Goal: Task Accomplishment & Management: Use online tool/utility

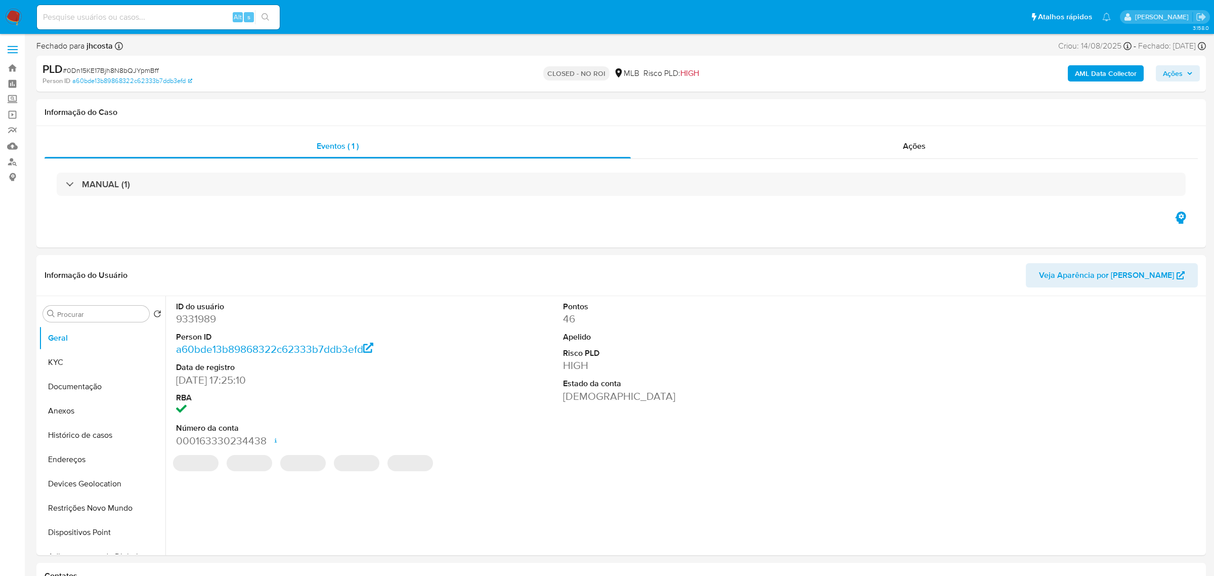
select select "10"
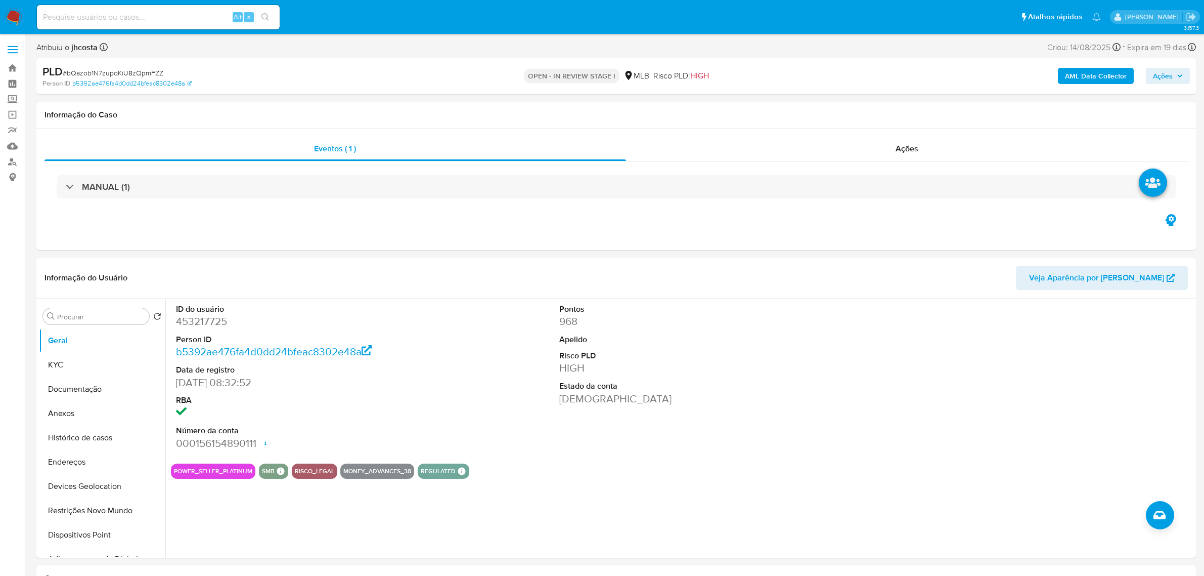
select select "10"
click at [204, 327] on dd "453217725" at bounding box center [299, 321] width 246 height 14
copy dd "453217725"
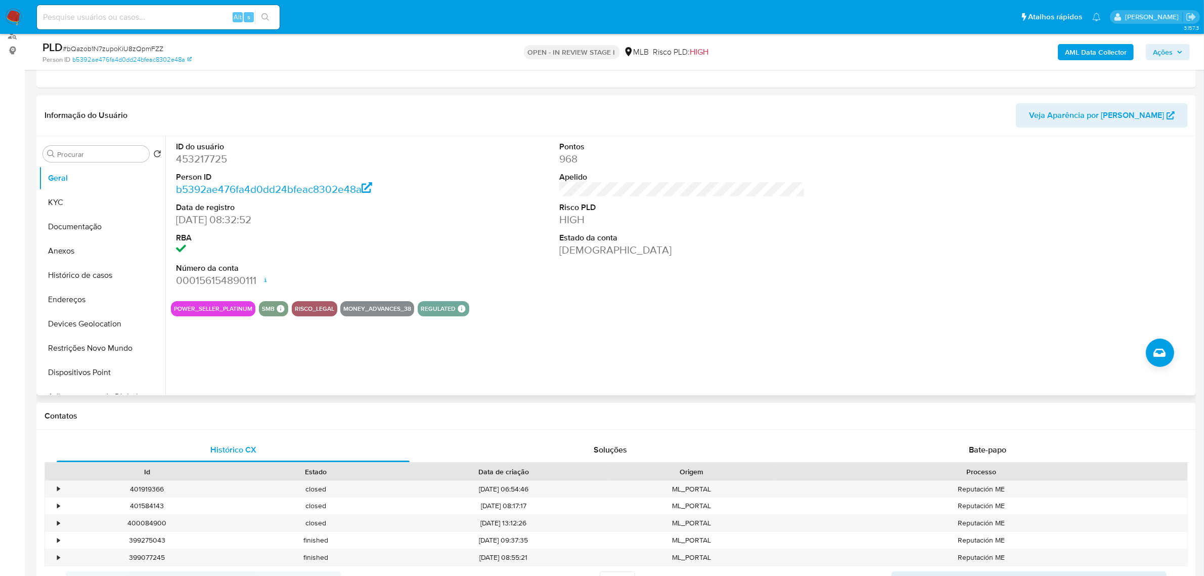
click at [473, 236] on div "ID do usuário 453217725 Person ID b5392ae476fa4d0dd24bfeac8302e48a Data de regi…" at bounding box center [682, 214] width 1023 height 157
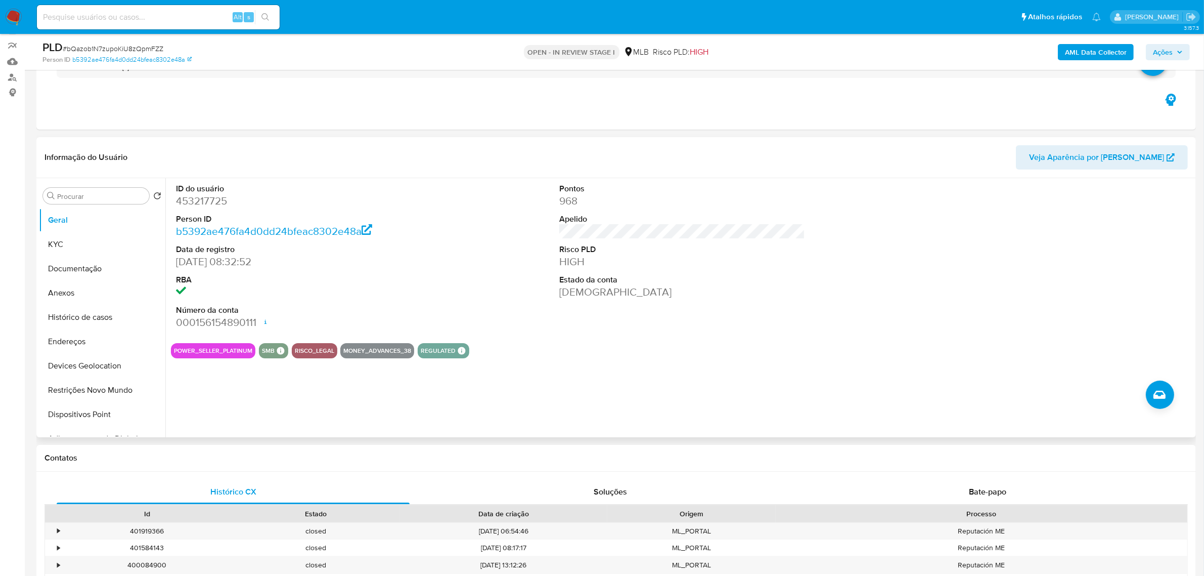
scroll to position [63, 0]
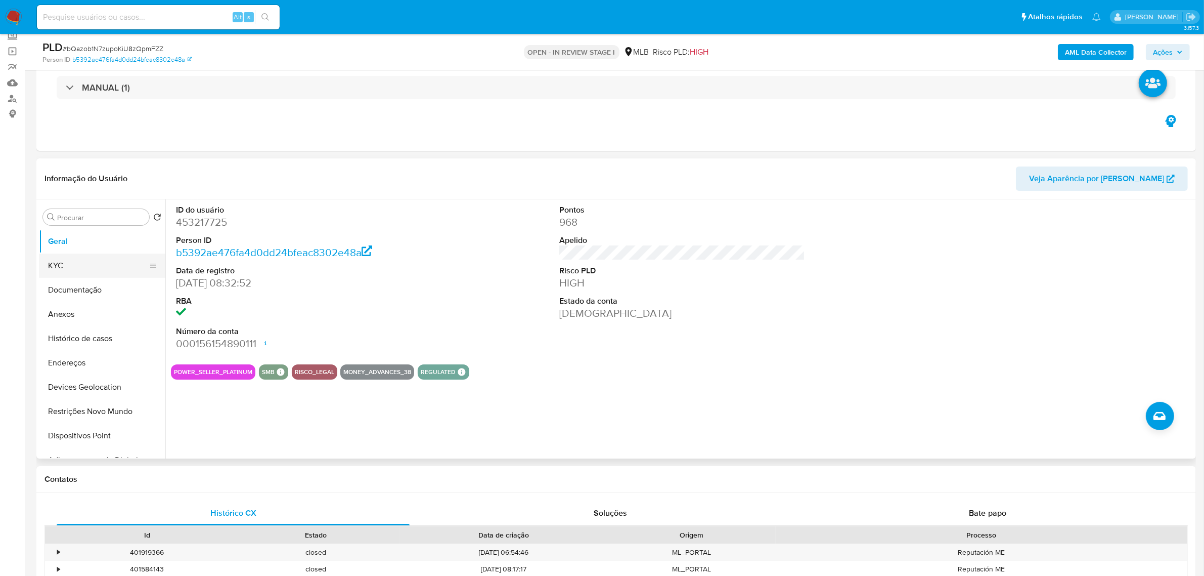
click at [87, 264] on button "KYC" at bounding box center [98, 265] width 118 height 24
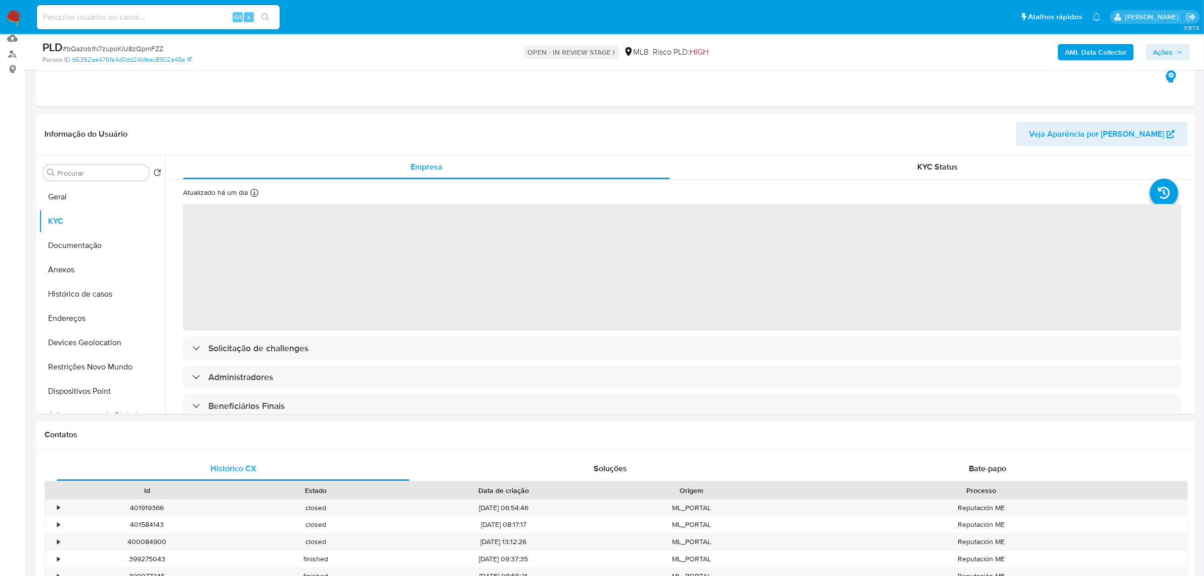
scroll to position [126, 0]
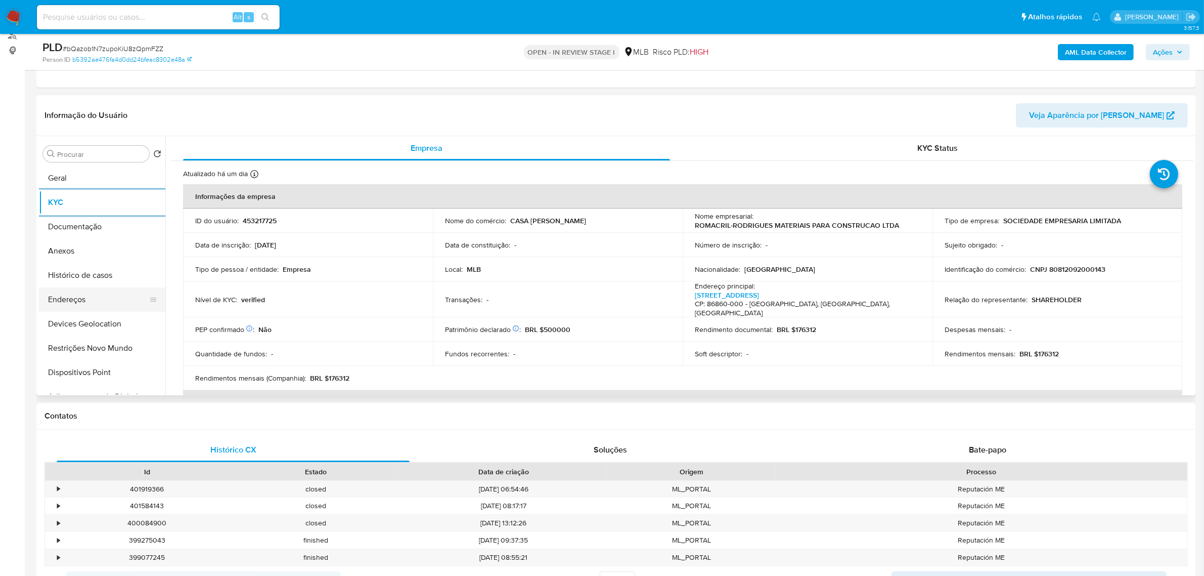
click at [82, 302] on button "Endereços" at bounding box center [98, 299] width 118 height 24
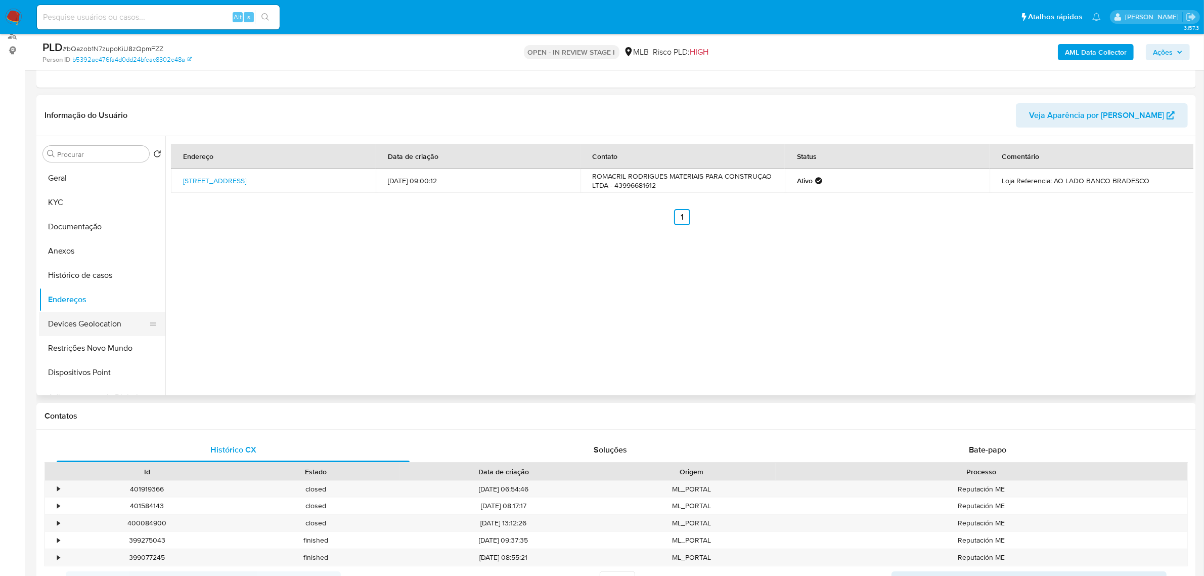
click at [79, 317] on button "Devices Geolocation" at bounding box center [98, 324] width 118 height 24
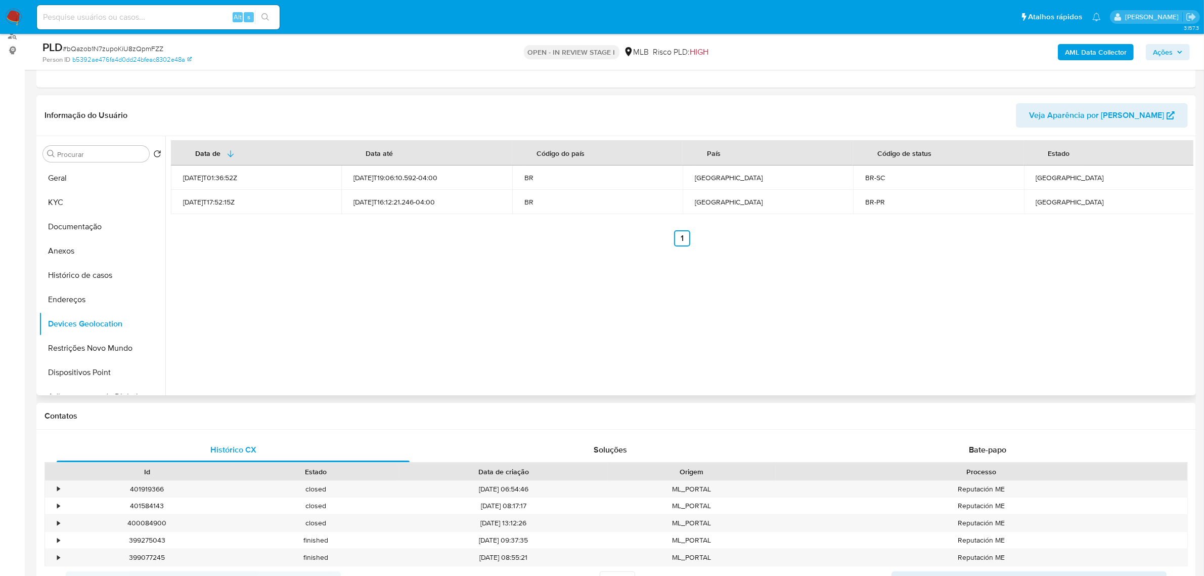
drag, startPoint x: 62, startPoint y: 339, endPoint x: 294, endPoint y: 345, distance: 232.2
click at [75, 343] on button "Restrições Novo Mundo" at bounding box center [102, 348] width 126 height 24
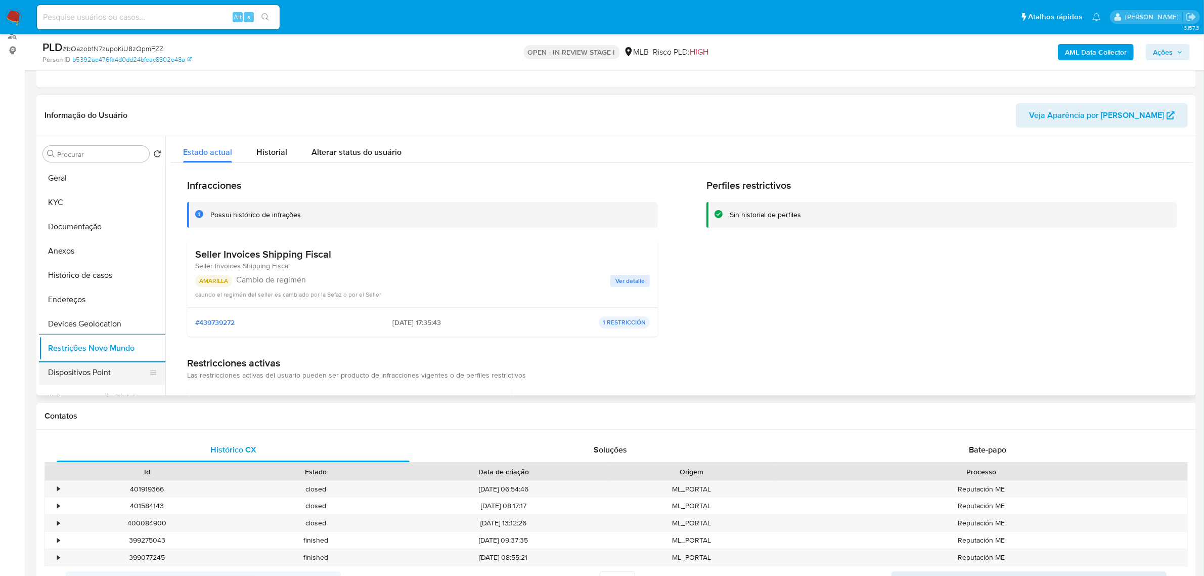
click at [88, 370] on button "Dispositivos Point" at bounding box center [98, 372] width 118 height 24
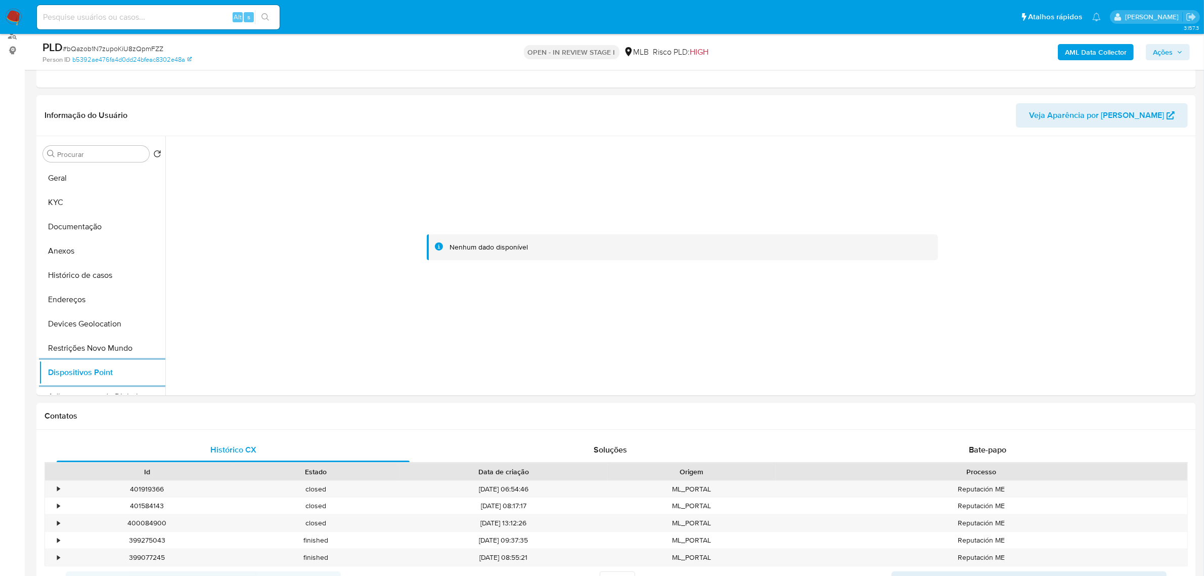
click at [1083, 50] on b "AML Data Collector" at bounding box center [1096, 52] width 62 height 16
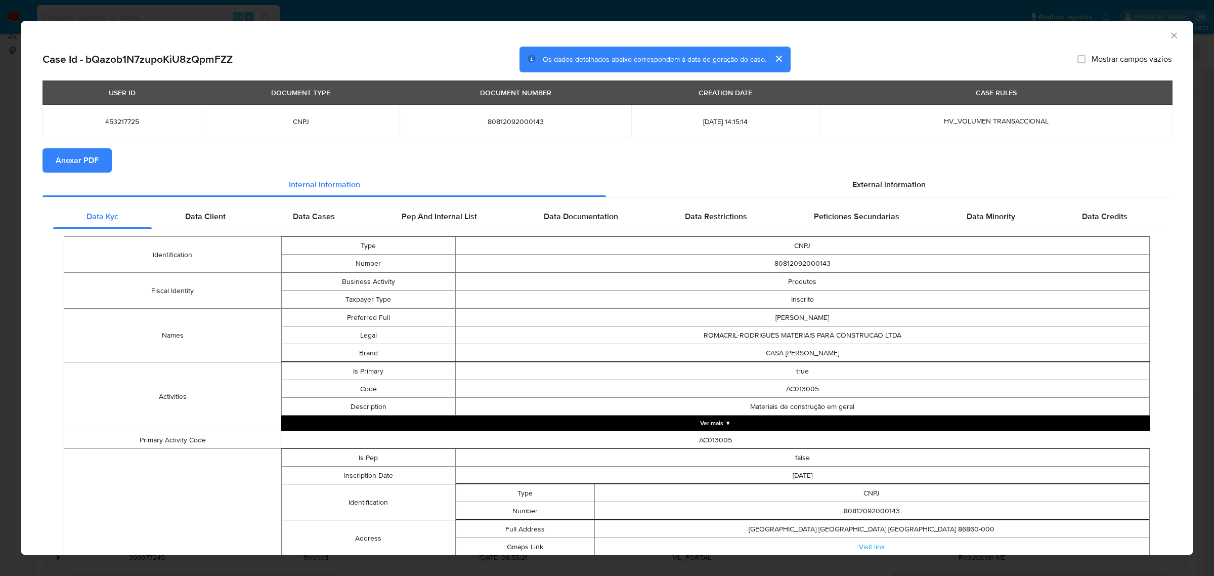
click at [103, 159] on button "Anexar PDF" at bounding box center [76, 160] width 69 height 24
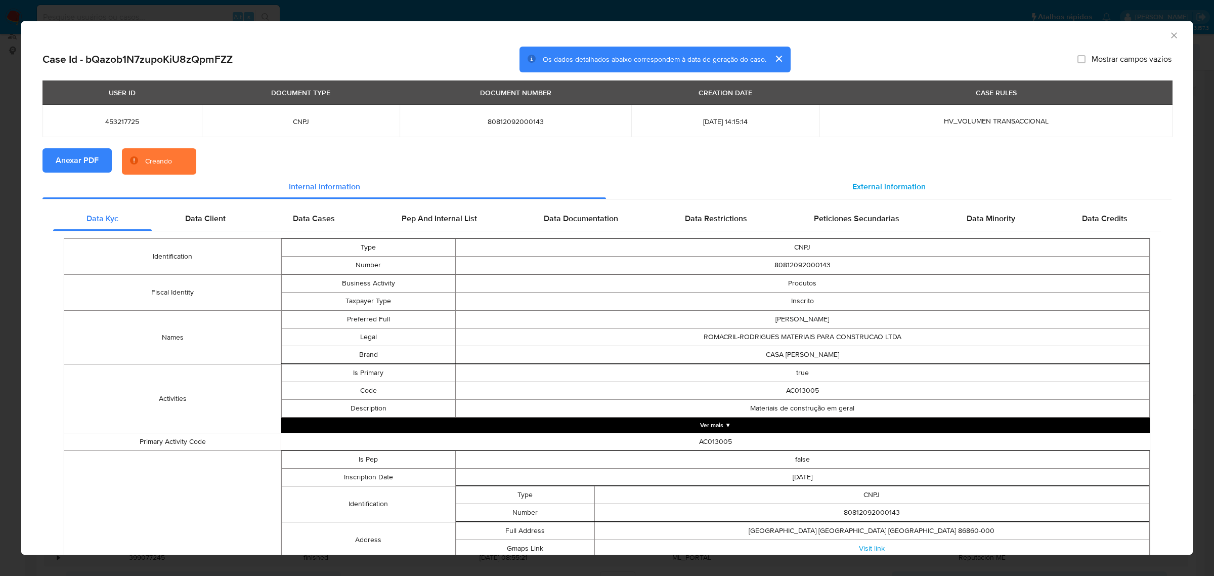
click at [896, 182] on span "External information" at bounding box center [888, 187] width 73 height 12
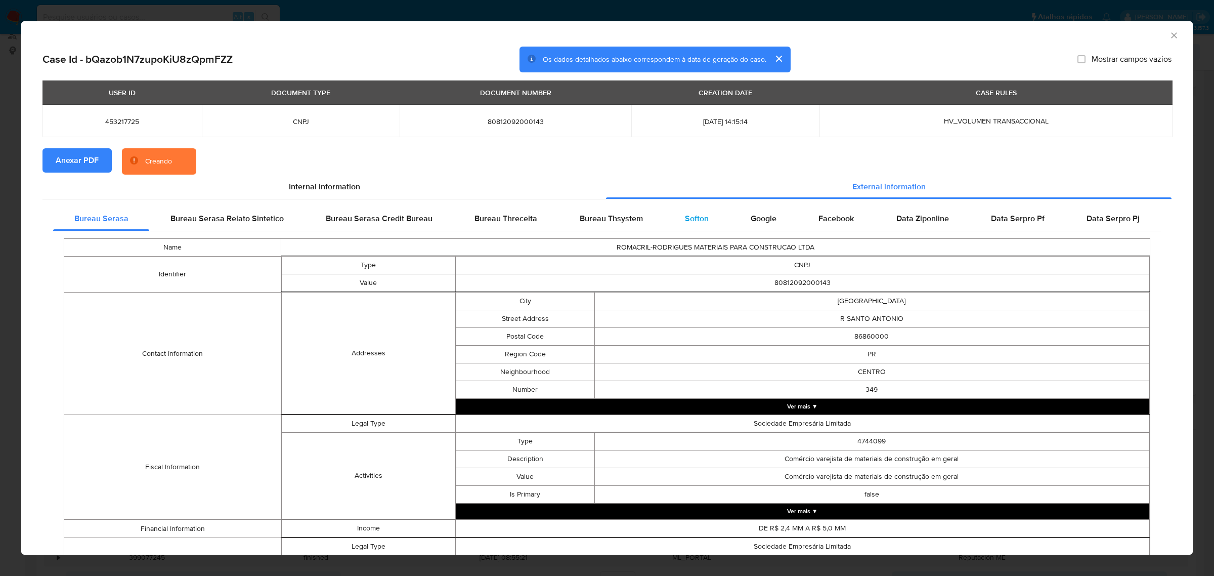
click at [697, 223] on span "Softon" at bounding box center [697, 218] width 24 height 12
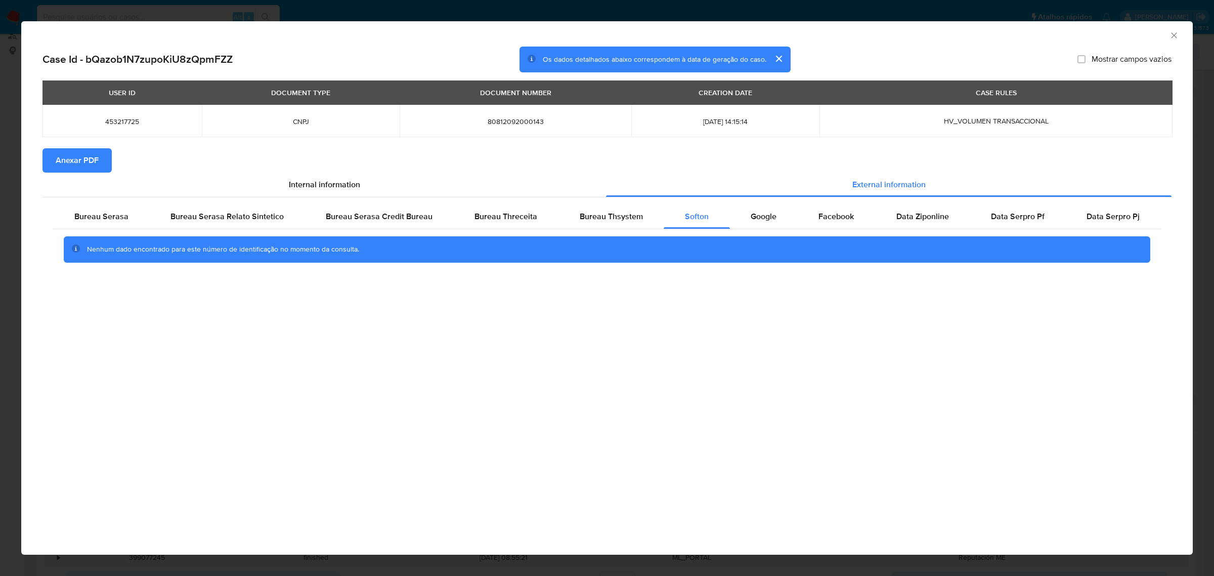
click at [464, 9] on div "AML Data Collector Case Id - bQazob1N7zupoKiU8zQpmFZZ Os dados detalhados abaix…" at bounding box center [607, 288] width 1214 height 576
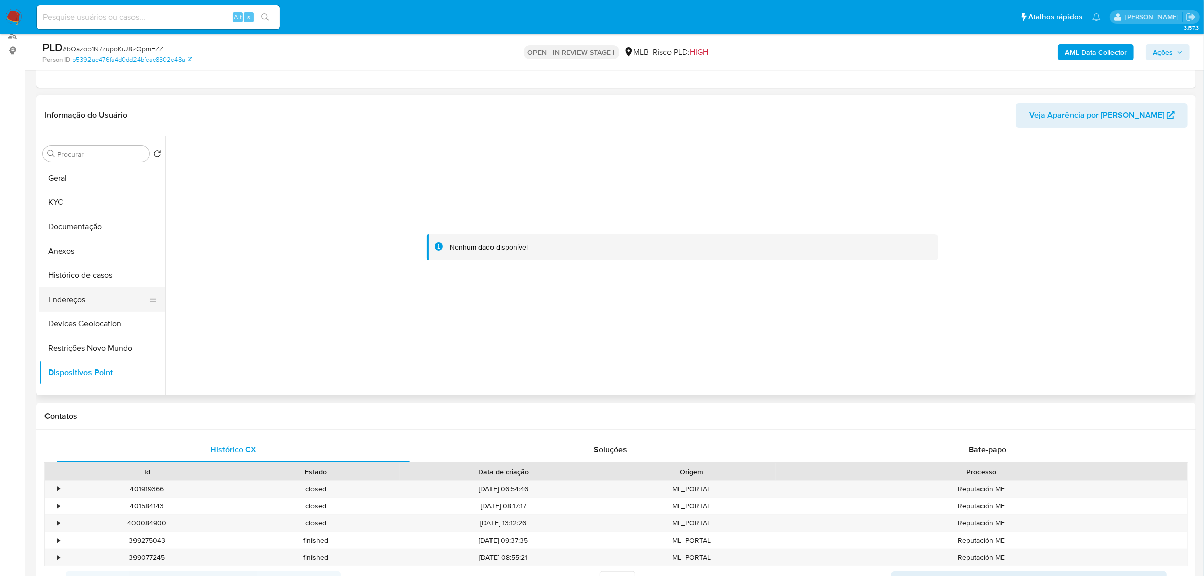
click at [100, 302] on button "Endereços" at bounding box center [98, 299] width 118 height 24
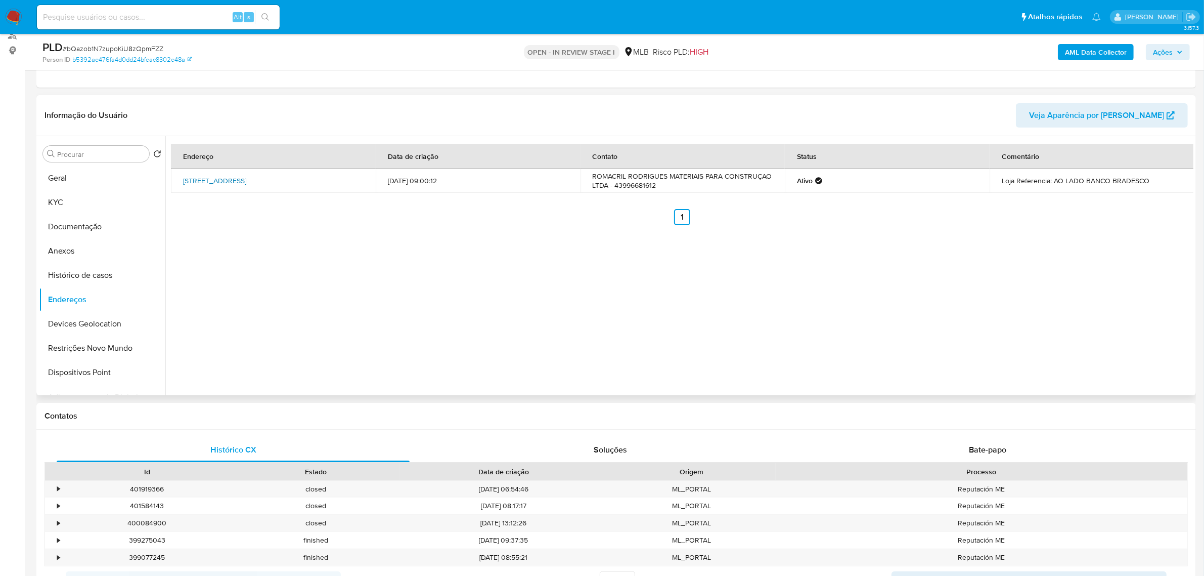
drag, startPoint x: 175, startPoint y: 172, endPoint x: 216, endPoint y: 187, distance: 43.5
click at [216, 187] on td "Rua Santo Antônio 349, Jardim Alegre, Paraná, 86860000, Brasil 349" at bounding box center [273, 180] width 205 height 24
copy link "Rua Santo Antônio 349, Jardim Alegre, Paraná, 86860000"
click at [210, 183] on link "Rua Santo Antônio 349, Jardim Alegre, Paraná, 86860000, Brasil 349" at bounding box center [214, 181] width 63 height 10
click at [89, 206] on button "KYC" at bounding box center [98, 202] width 118 height 24
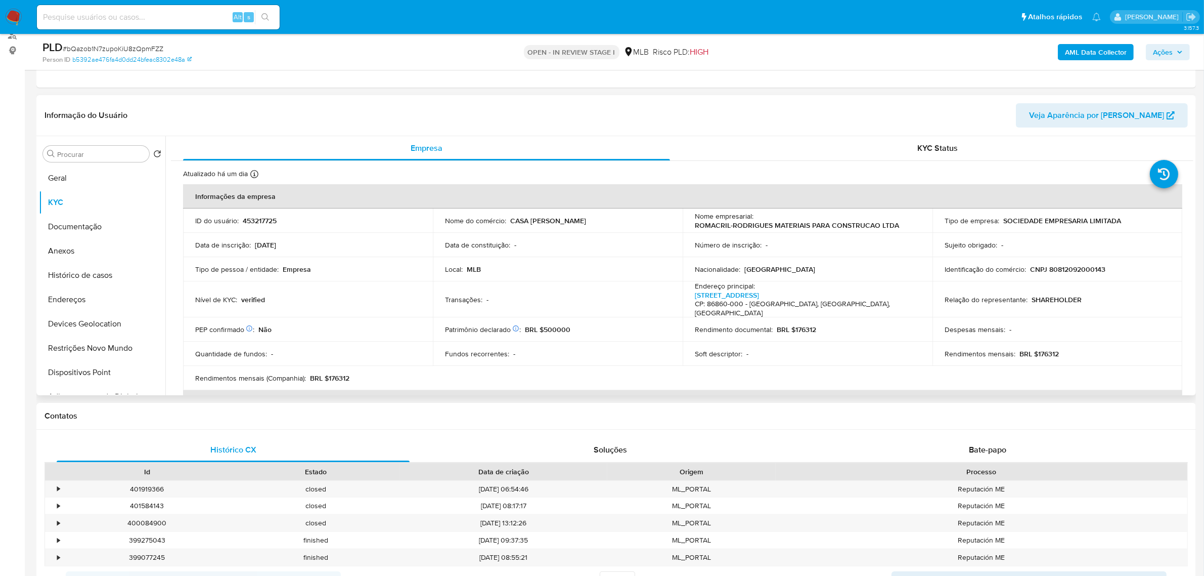
click at [1075, 271] on p "CNPJ 80812092000143" at bounding box center [1067, 269] width 75 height 9
copy p "80812092000143"
click at [76, 235] on button "Documentação" at bounding box center [98, 226] width 118 height 24
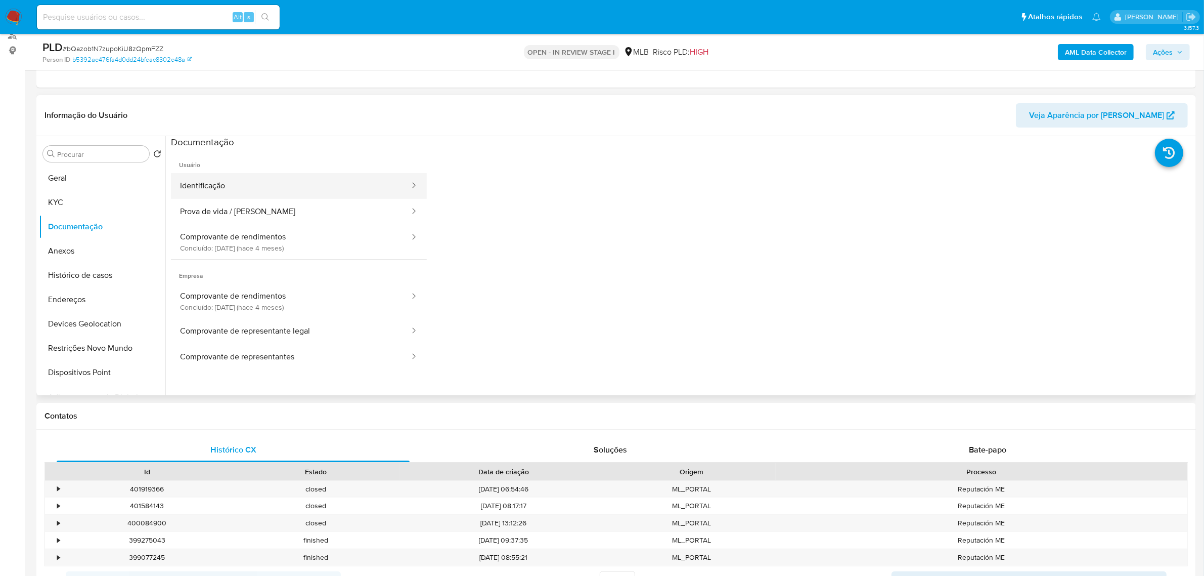
click at [240, 186] on button "Identificação" at bounding box center [291, 186] width 240 height 26
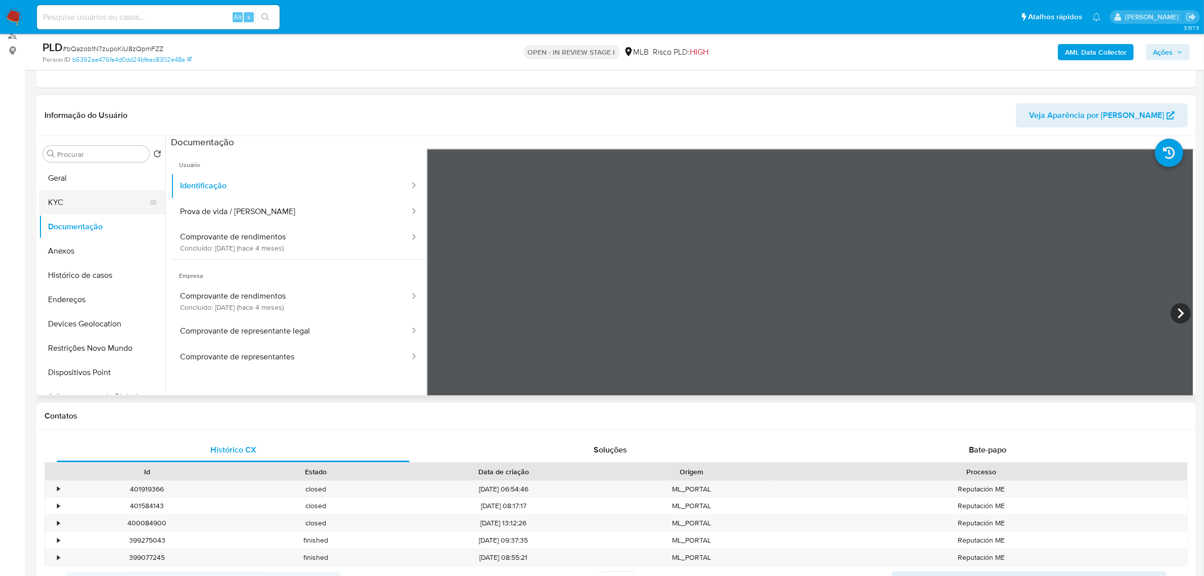
click at [92, 201] on button "KYC" at bounding box center [98, 202] width 118 height 24
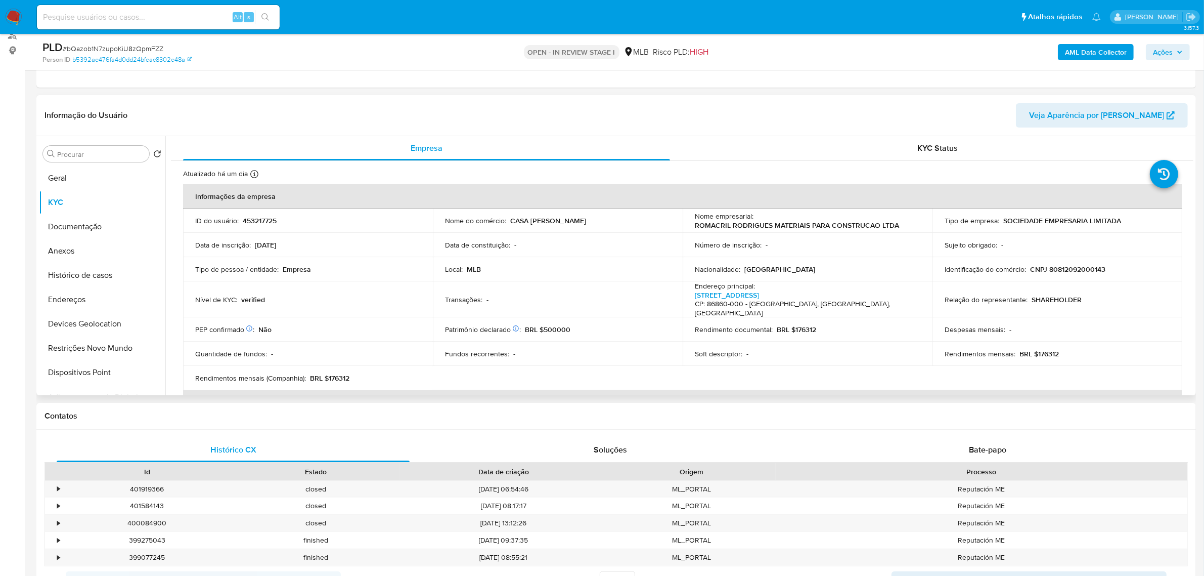
click at [1070, 271] on p "CNPJ 80812092000143" at bounding box center [1067, 269] width 75 height 9
copy p "80812092000143"
click at [113, 224] on button "Documentação" at bounding box center [98, 226] width 118 height 24
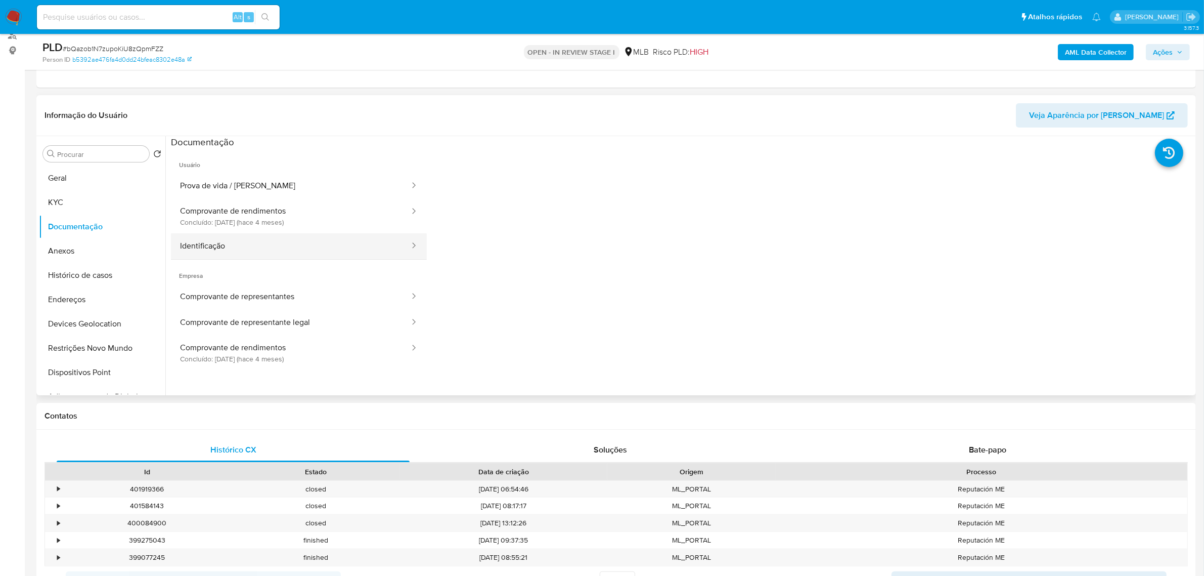
click at [296, 243] on button "Identificação" at bounding box center [291, 246] width 240 height 26
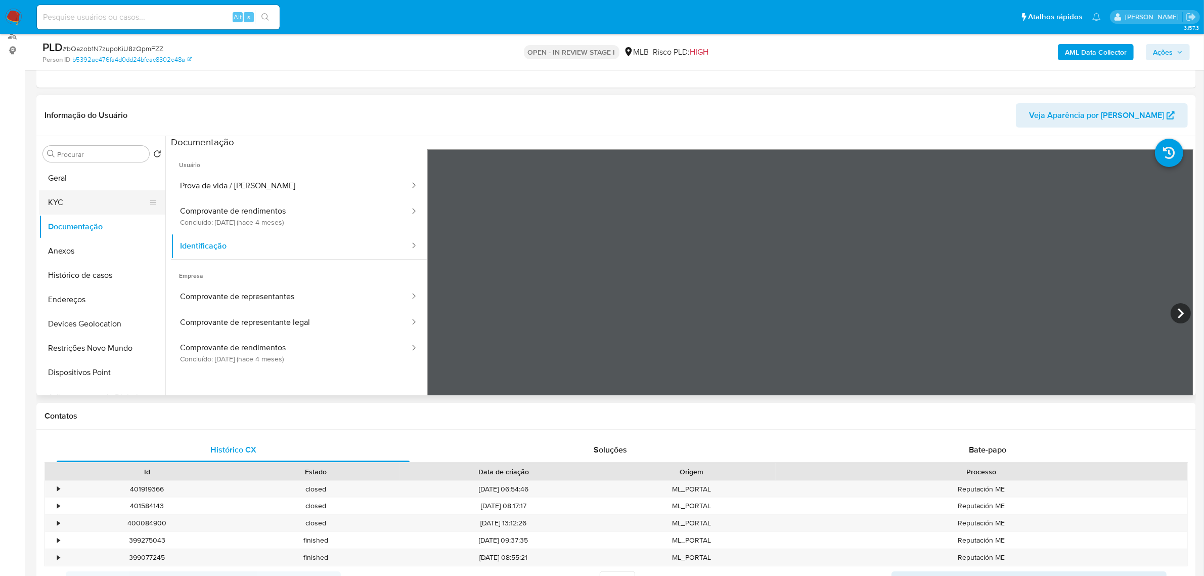
click at [68, 202] on button "KYC" at bounding box center [98, 202] width 118 height 24
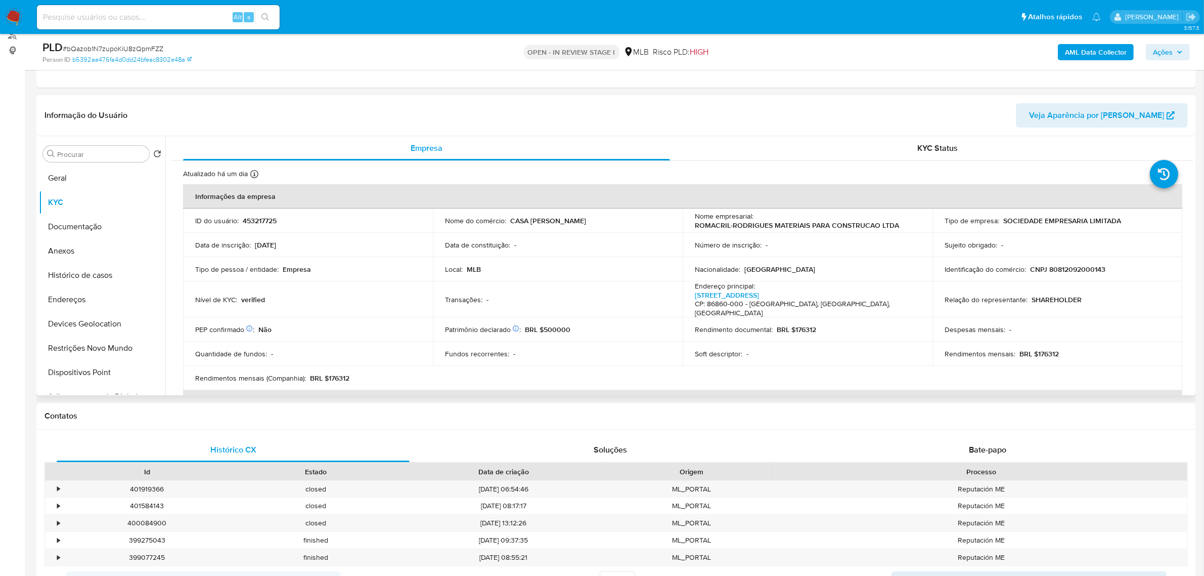
click at [1064, 275] on td "Identificação do comércio : CNPJ 80812092000143" at bounding box center [1058, 269] width 250 height 24
click at [1065, 273] on p "CNPJ 80812092000143" at bounding box center [1067, 269] width 75 height 9
copy p "80812092000143"
click at [117, 215] on button "Documentação" at bounding box center [98, 226] width 118 height 24
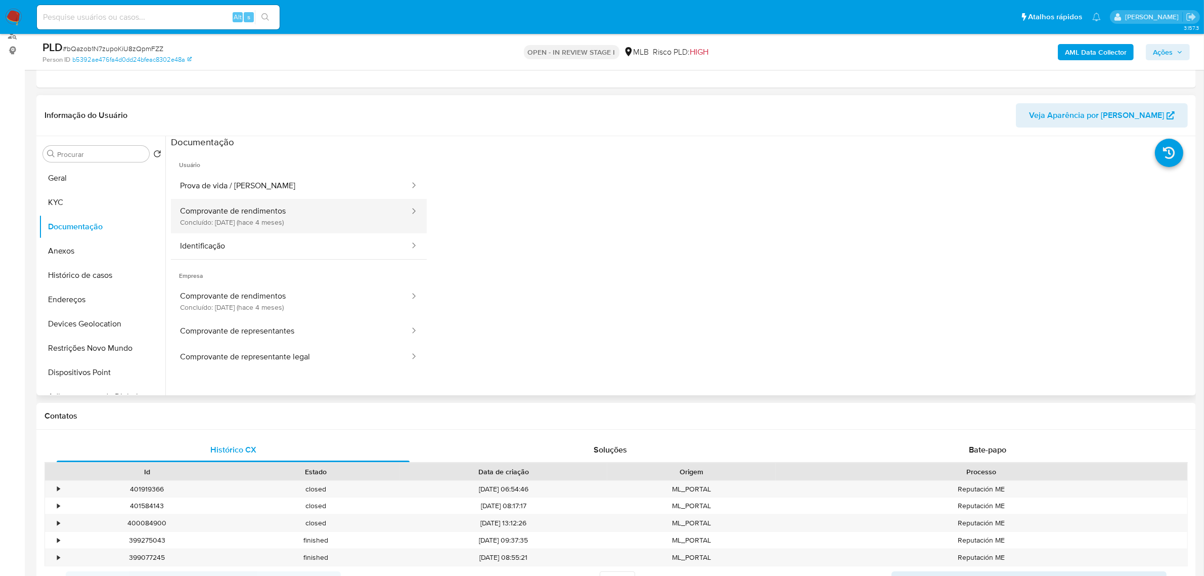
click at [296, 226] on button "Comprovante de rendimentos Concluído: 17/05/2025 (hace 4 meses)" at bounding box center [291, 216] width 240 height 34
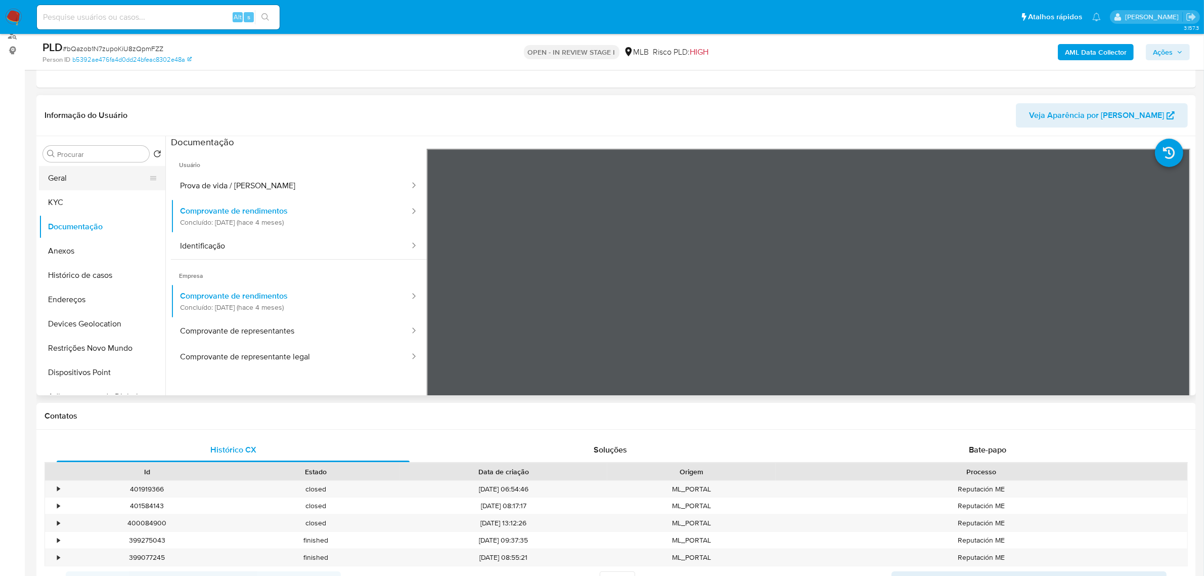
click at [88, 170] on button "Geral" at bounding box center [98, 178] width 118 height 24
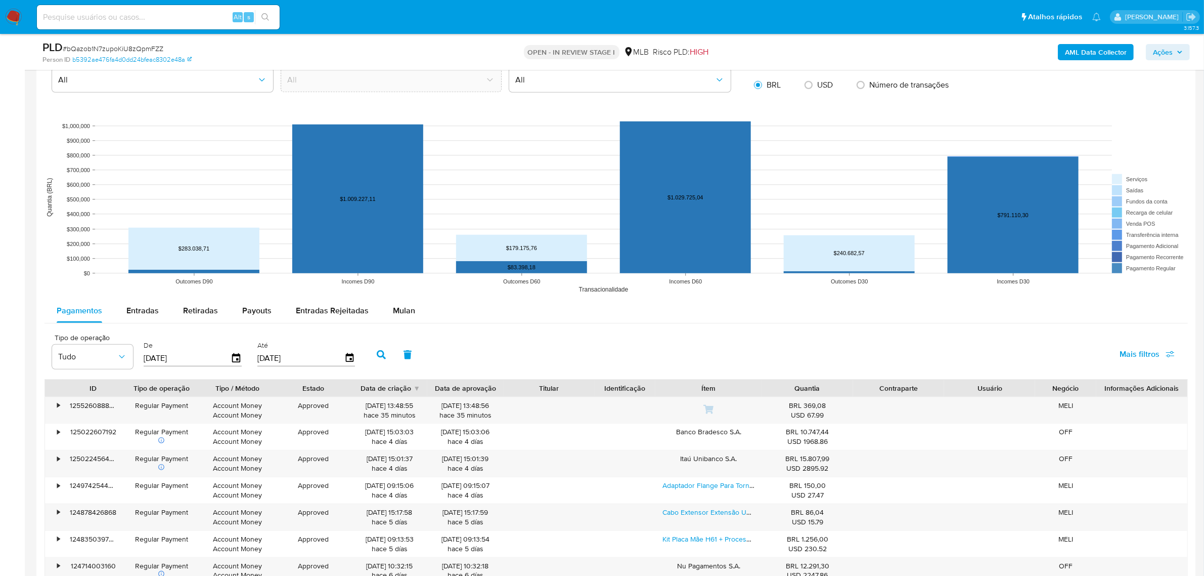
scroll to position [1012, 0]
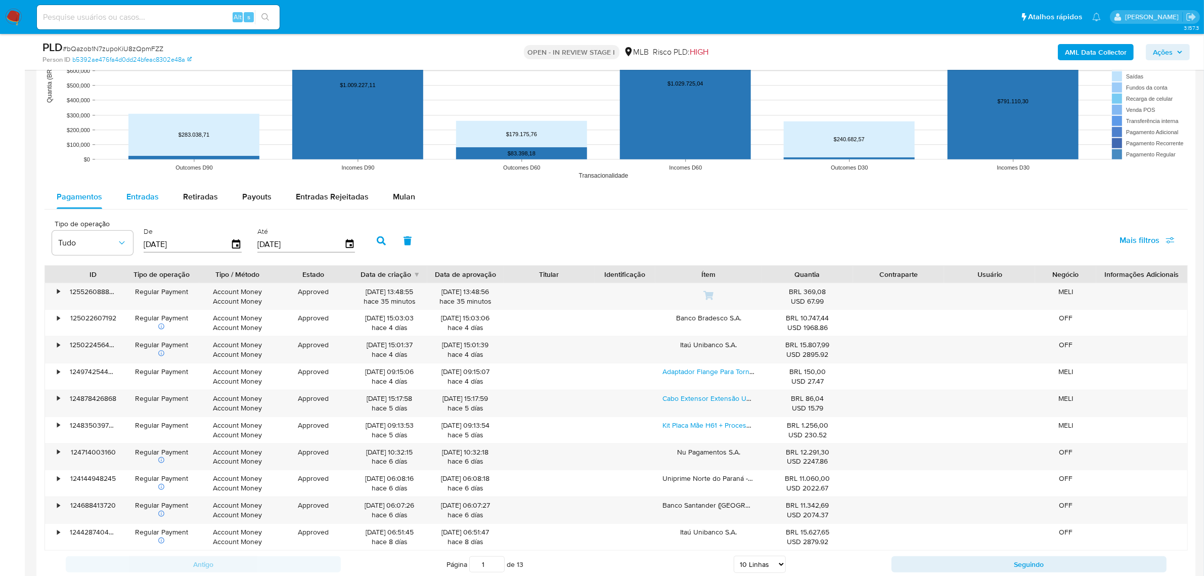
click at [145, 196] on span "Entradas" at bounding box center [142, 197] width 32 height 12
select select "10"
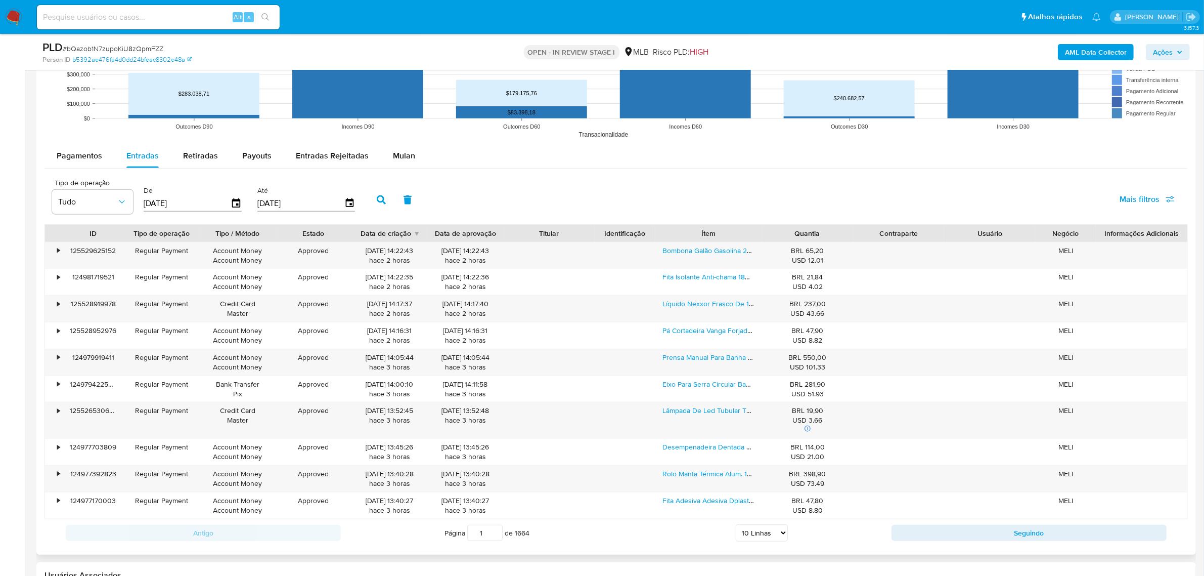
scroll to position [1075, 0]
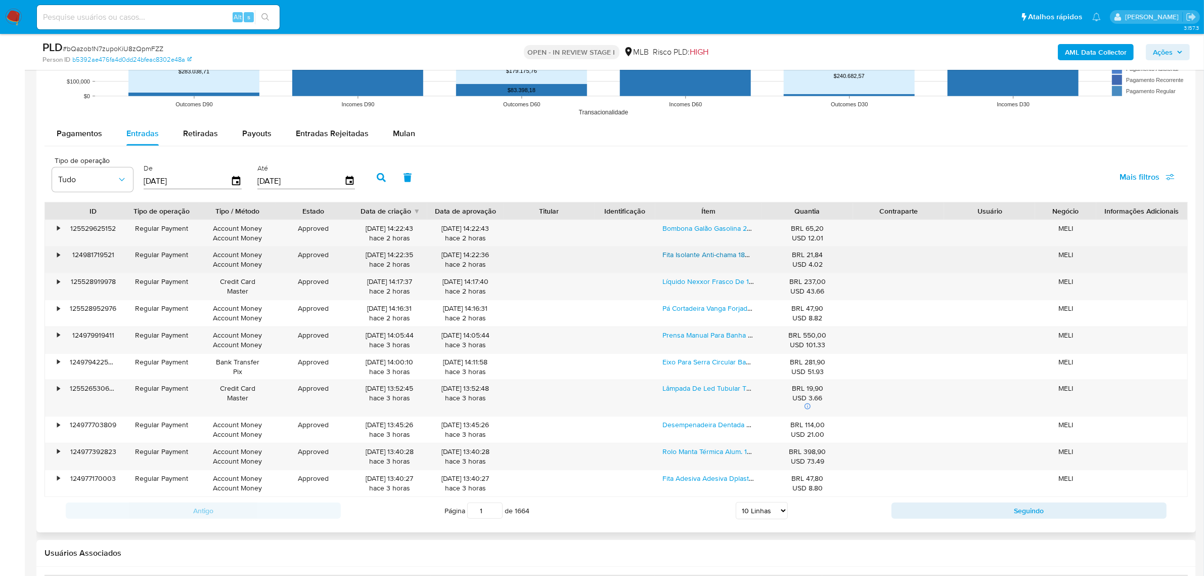
click at [715, 259] on link "Fita Isolante Anti-chama 18mm X 5m Para Fios Uso Geral Tigre Cor Preto Liso" at bounding box center [783, 254] width 241 height 10
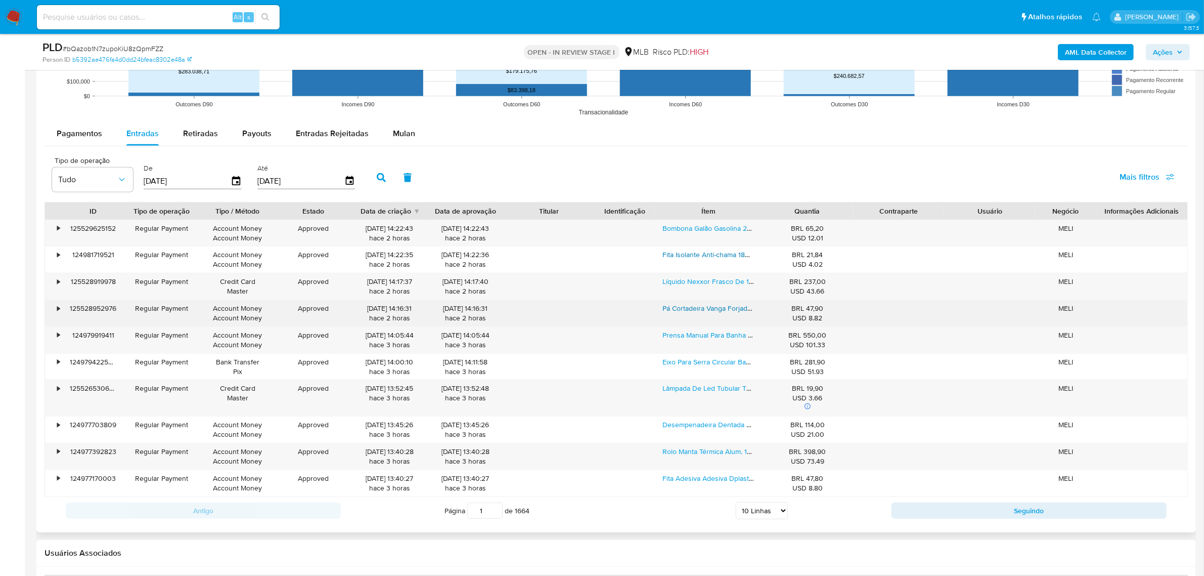
click at [727, 313] on link "Pá Cortadeira Vanga Forjada Corte De Bico Ponta C/ Cabo 1mt" at bounding box center [781, 308] width 237 height 10
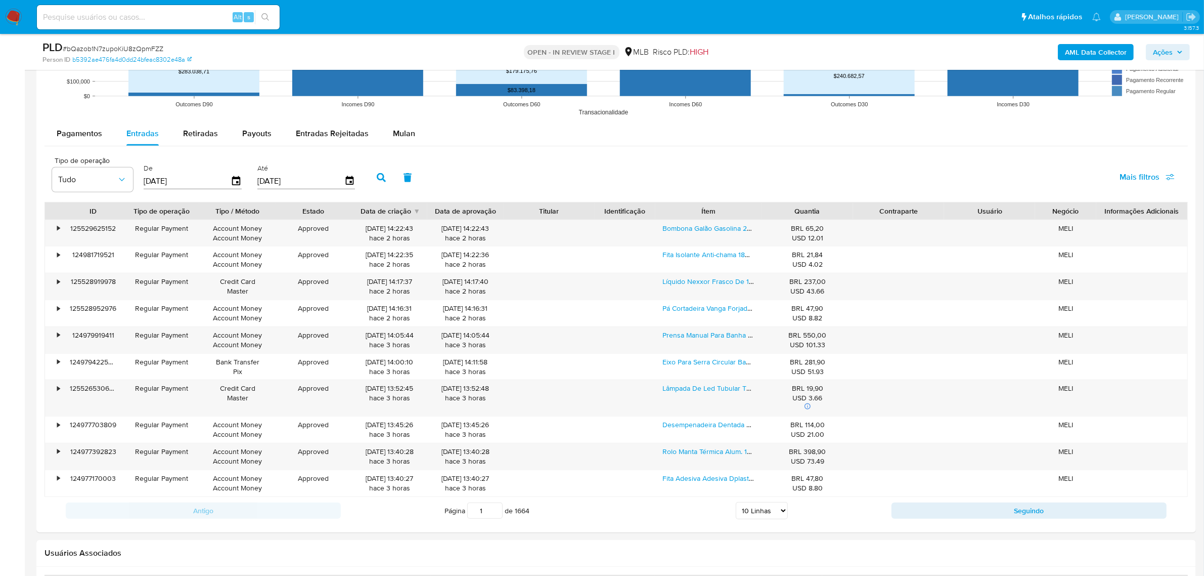
drag, startPoint x: 1172, startPoint y: 51, endPoint x: 1167, endPoint y: 51, distance: 5.1
click at [1172, 51] on span "Ações" at bounding box center [1163, 52] width 20 height 16
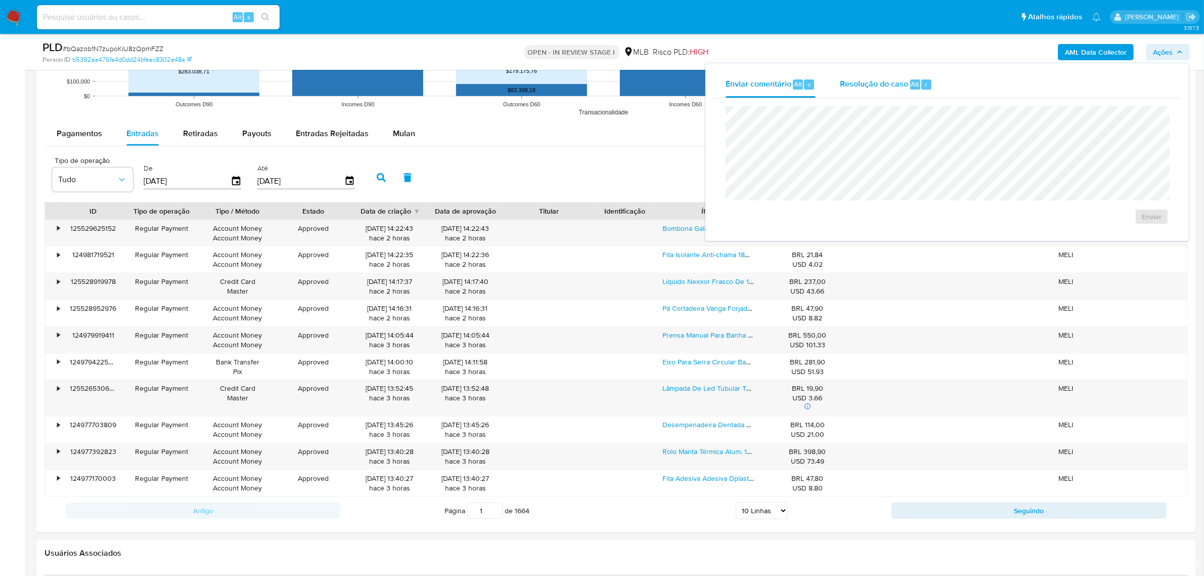
click at [863, 88] on span "Resolução do caso" at bounding box center [874, 84] width 68 height 12
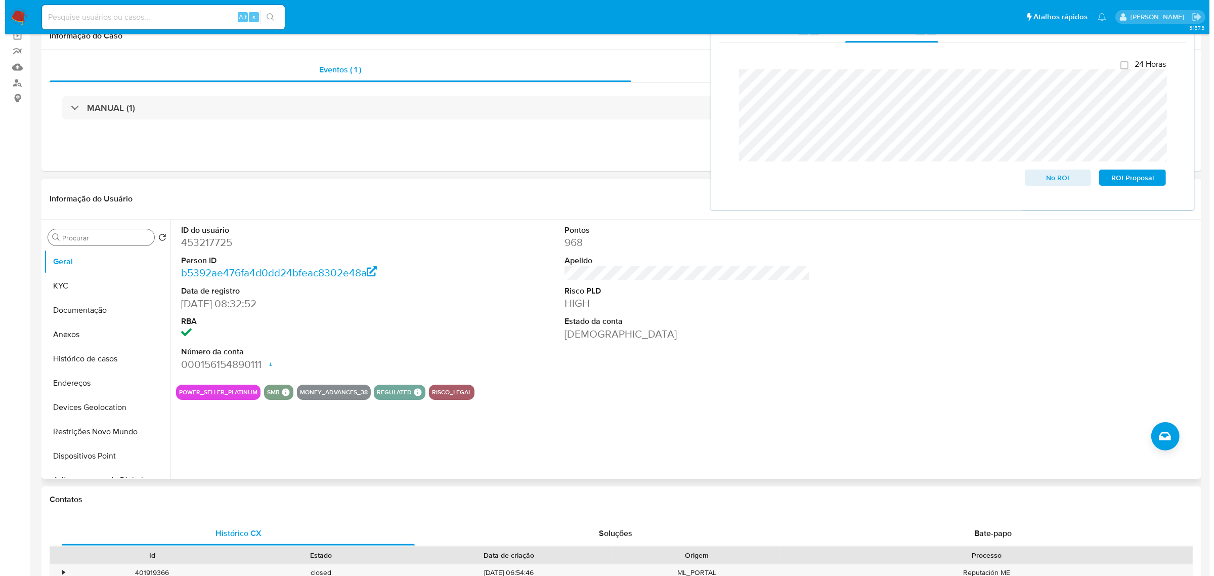
scroll to position [126, 0]
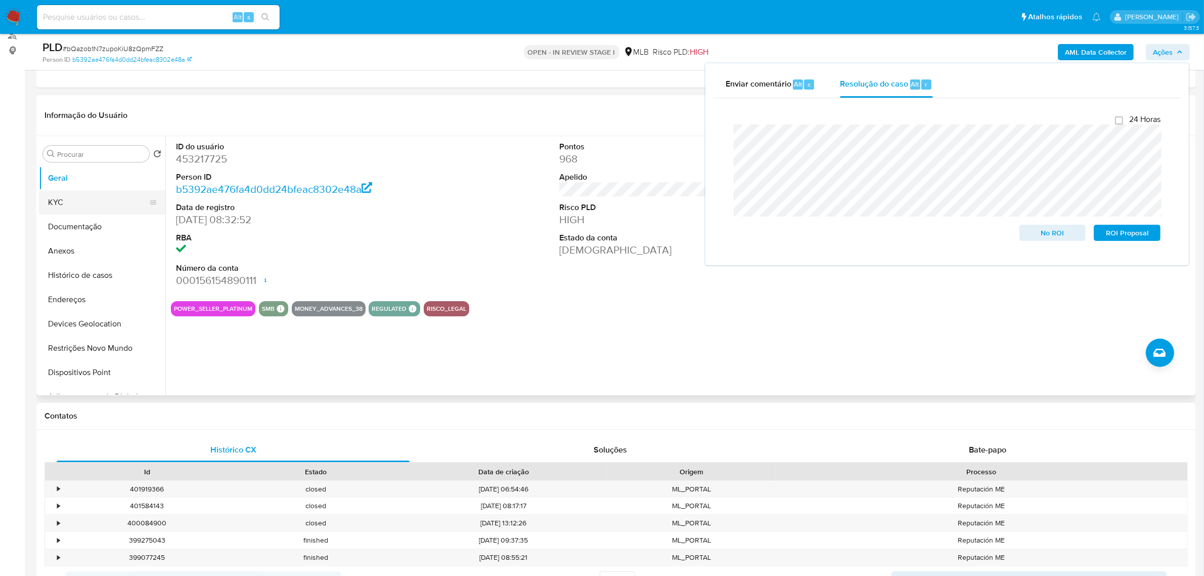
click at [81, 204] on button "KYC" at bounding box center [98, 202] width 118 height 24
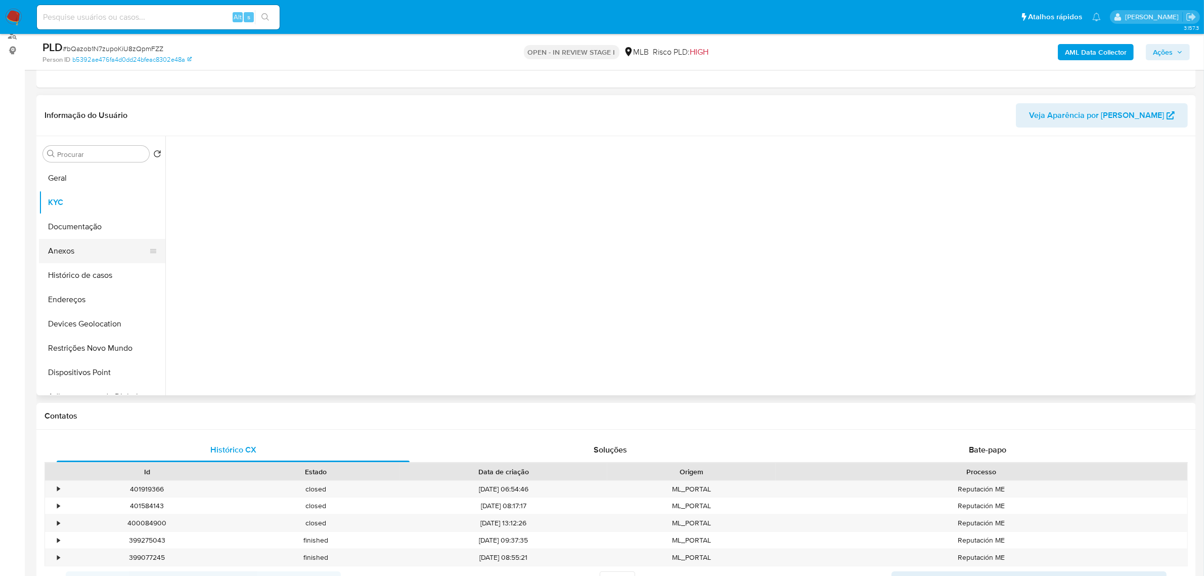
click at [81, 244] on button "Anexos" at bounding box center [98, 251] width 118 height 24
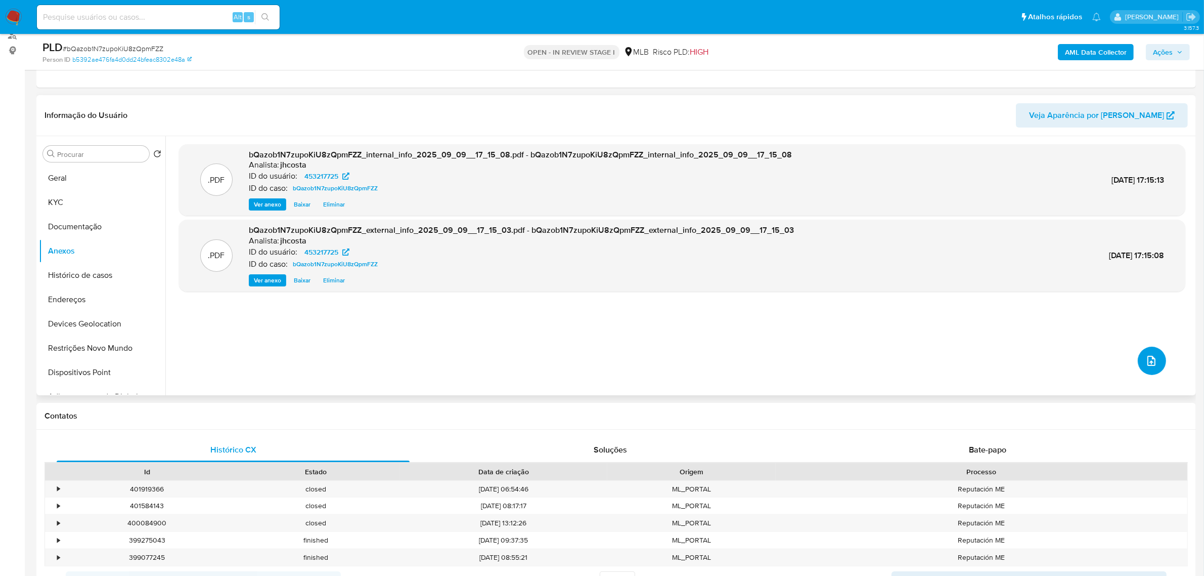
click at [1140, 357] on button "upload-file" at bounding box center [1152, 360] width 28 height 28
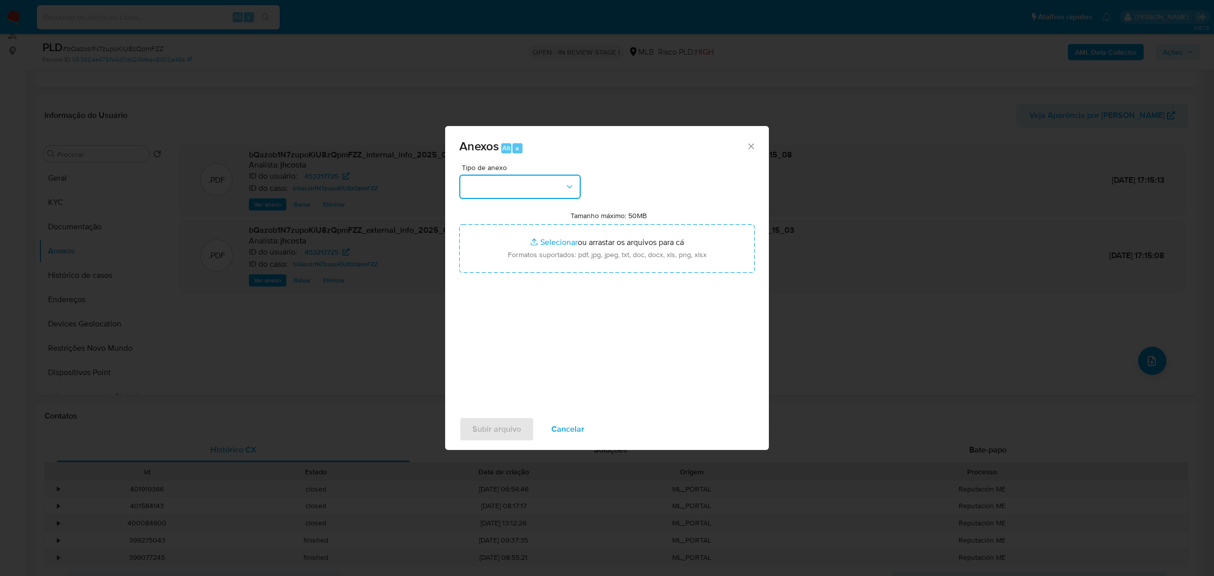
click at [508, 186] on button "button" at bounding box center [519, 187] width 121 height 24
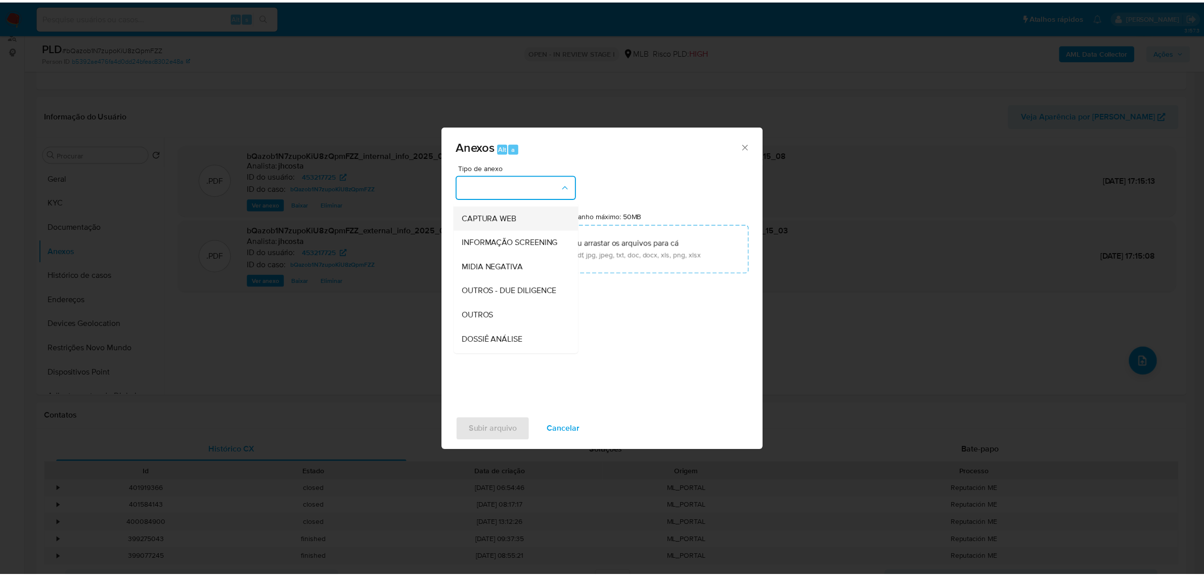
scroll to position [155, 0]
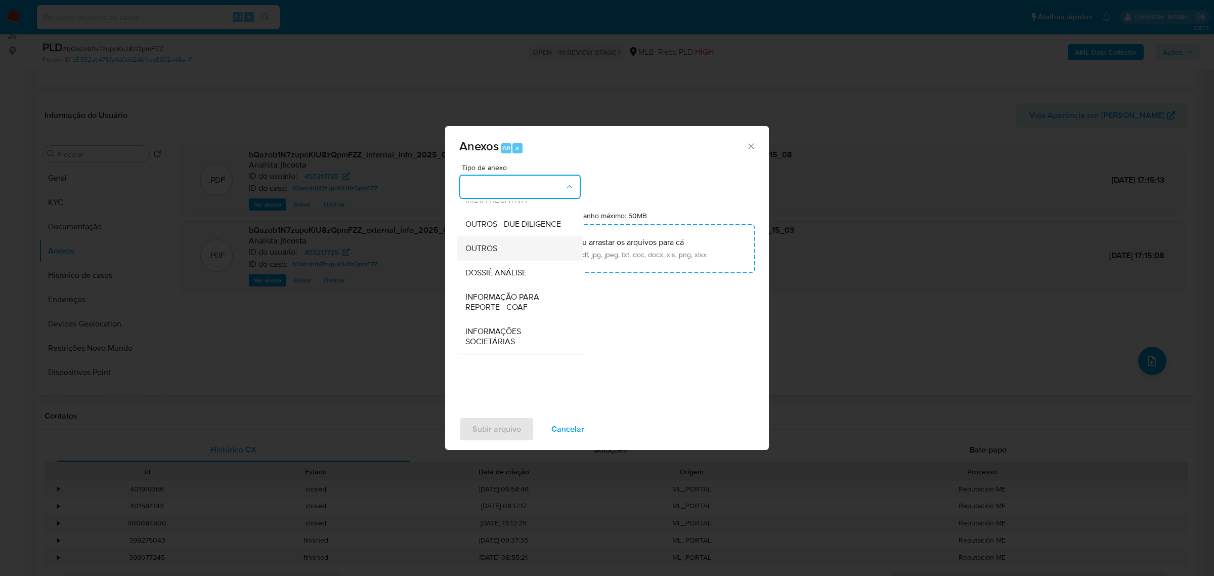
click at [499, 248] on div "OUTROS" at bounding box center [516, 248] width 103 height 24
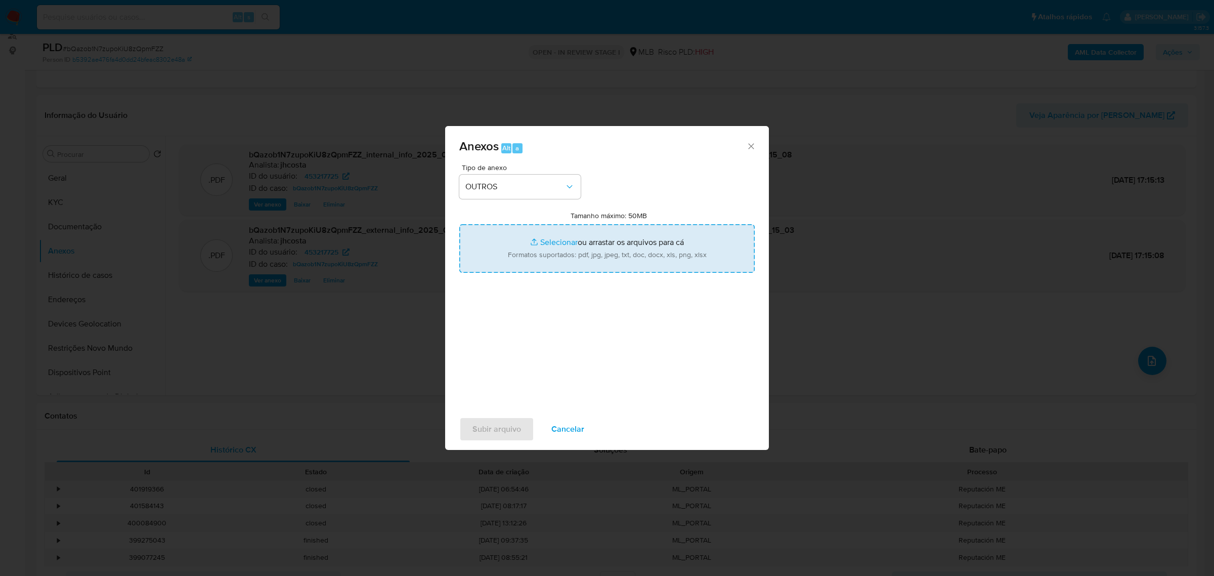
click at [575, 238] on input "Tamanho máximo: 50MB Selecionar arquivos" at bounding box center [606, 248] width 295 height 49
type input "C:\fakepath\Mulan 453217725_2025_09_08_11_36_26.xlsx"
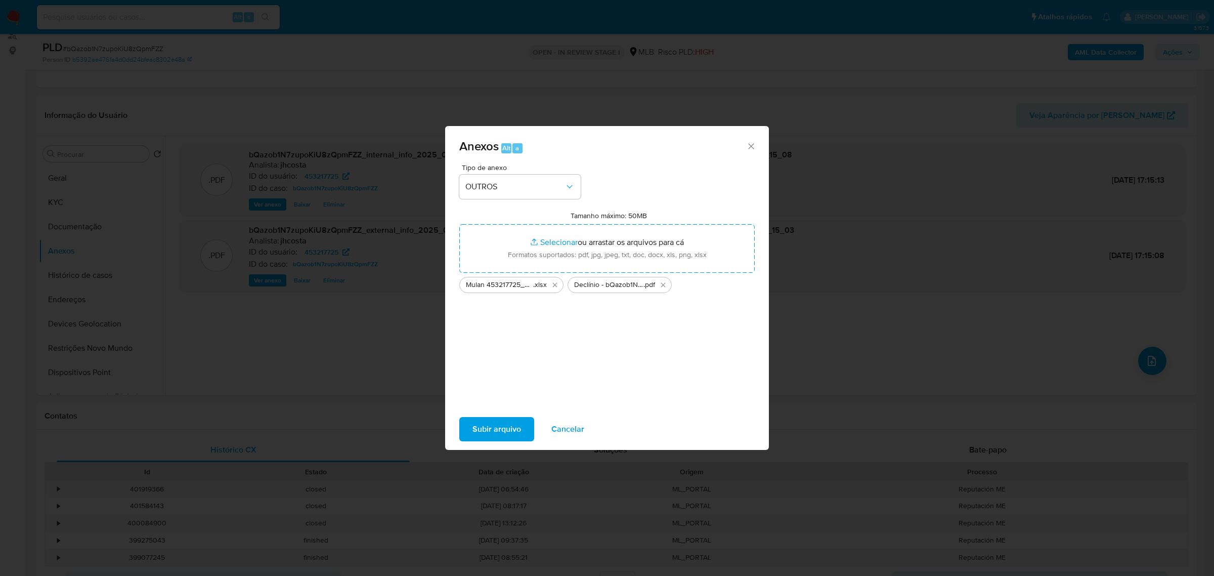
click at [491, 423] on span "Subir arquivo" at bounding box center [496, 429] width 49 height 22
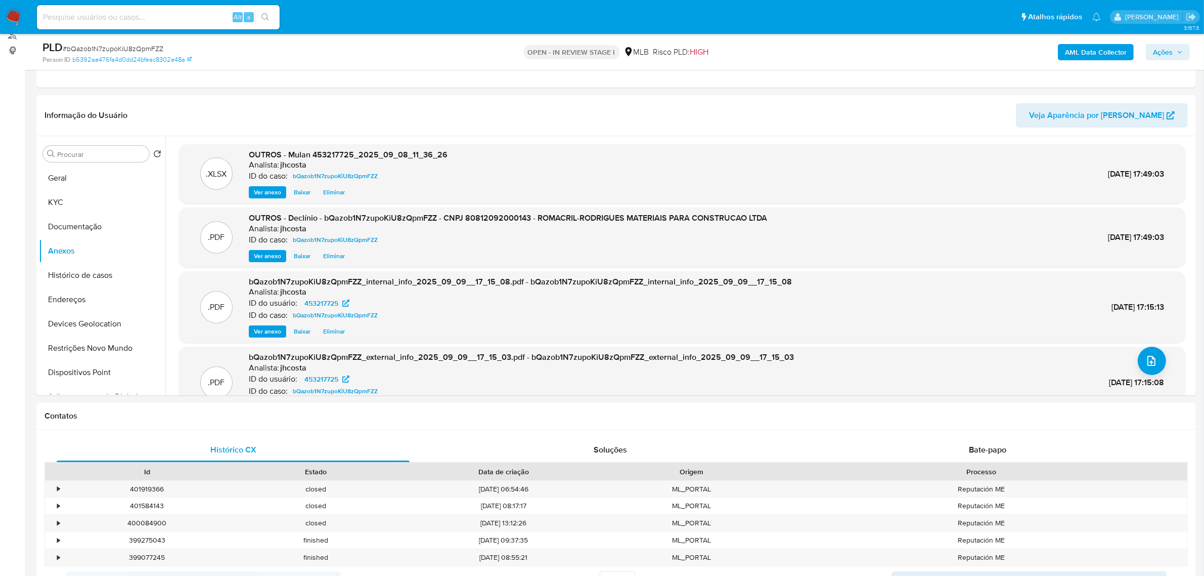
click at [1150, 49] on button "Ações" at bounding box center [1168, 52] width 44 height 16
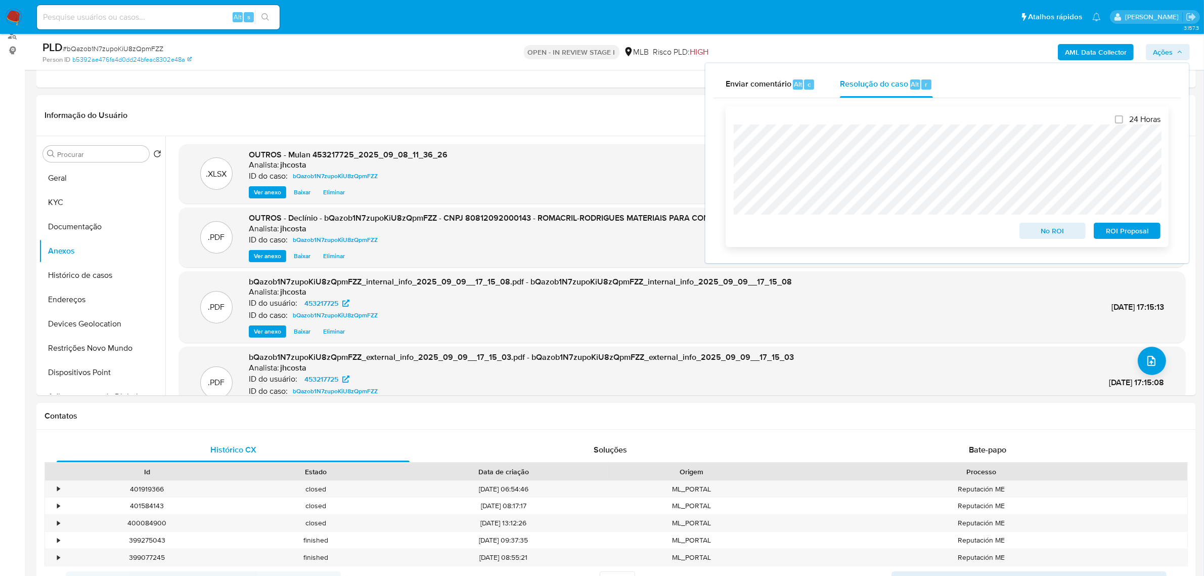
click at [1051, 231] on span "No ROI" at bounding box center [1053, 231] width 53 height 14
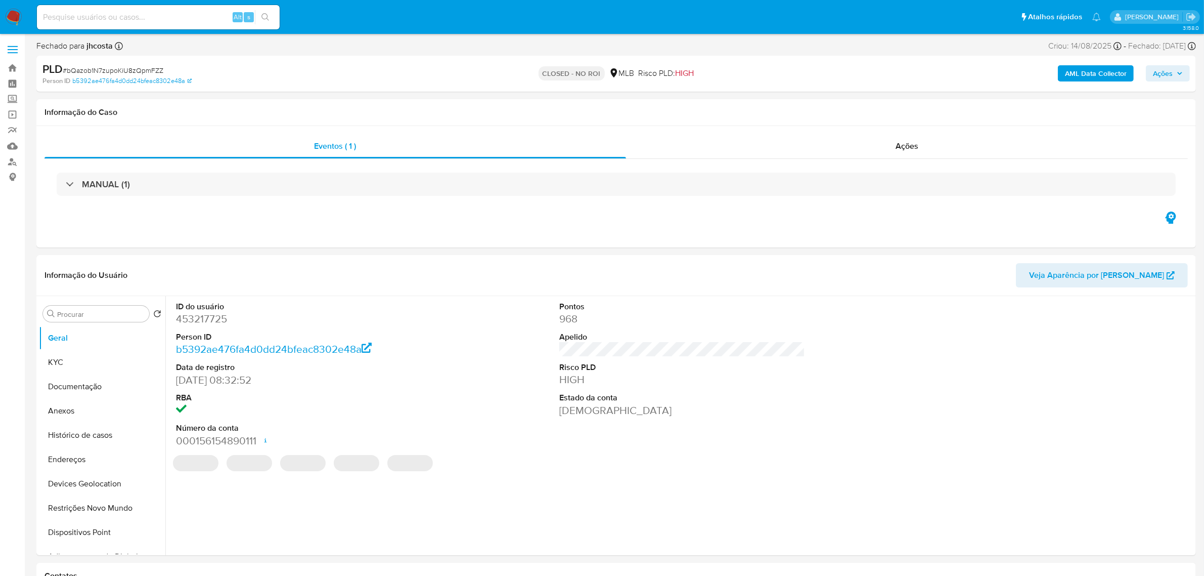
select select "10"
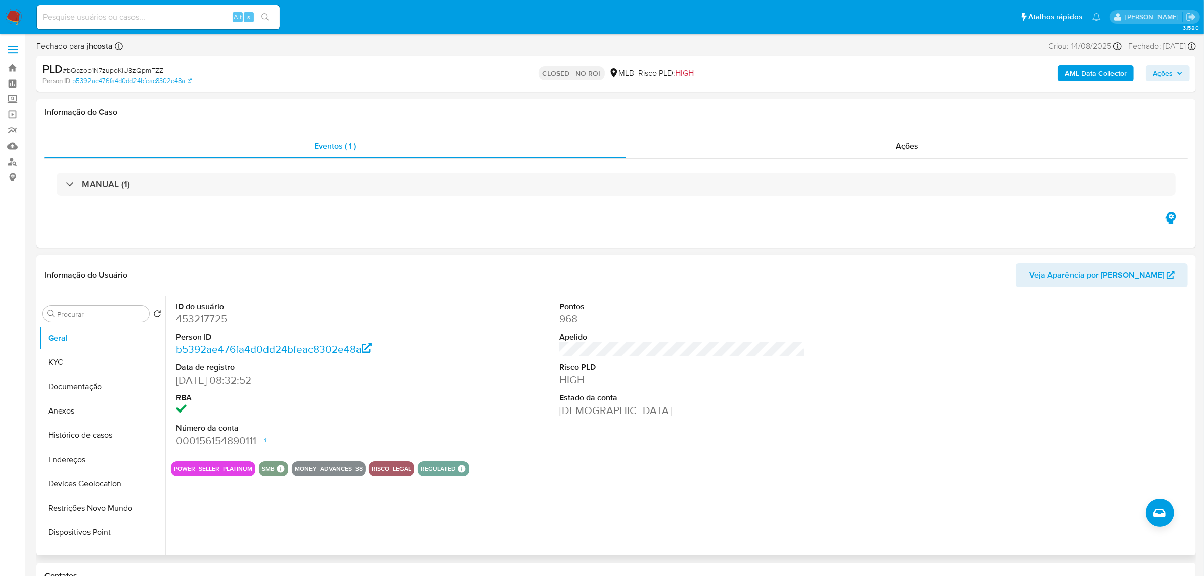
click at [205, 311] on dt "ID do usuário" at bounding box center [299, 306] width 246 height 11
click at [206, 320] on dd "453217725" at bounding box center [299, 319] width 246 height 14
copy dd "453217725"
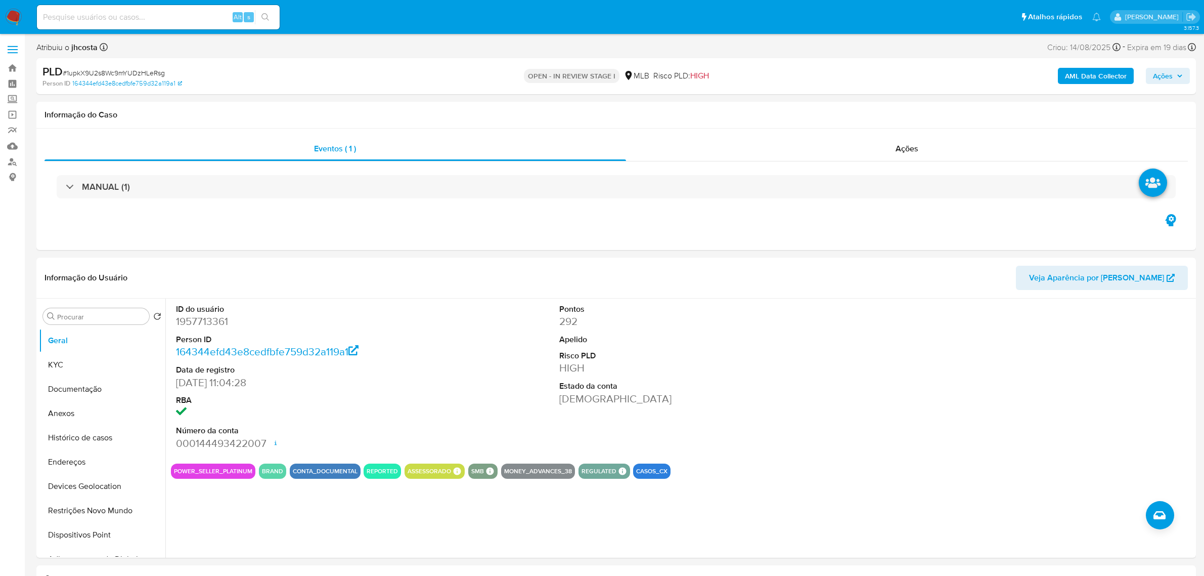
select select "10"
click at [210, 320] on dd "1957713361" at bounding box center [299, 321] width 246 height 14
copy dd "1957713361"
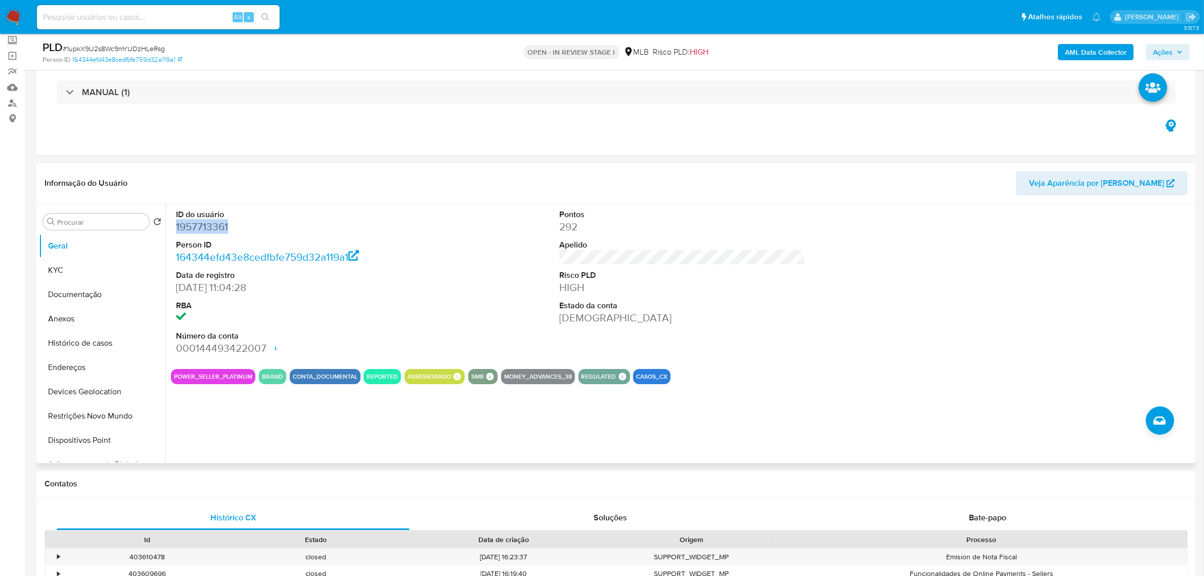
scroll to position [126, 0]
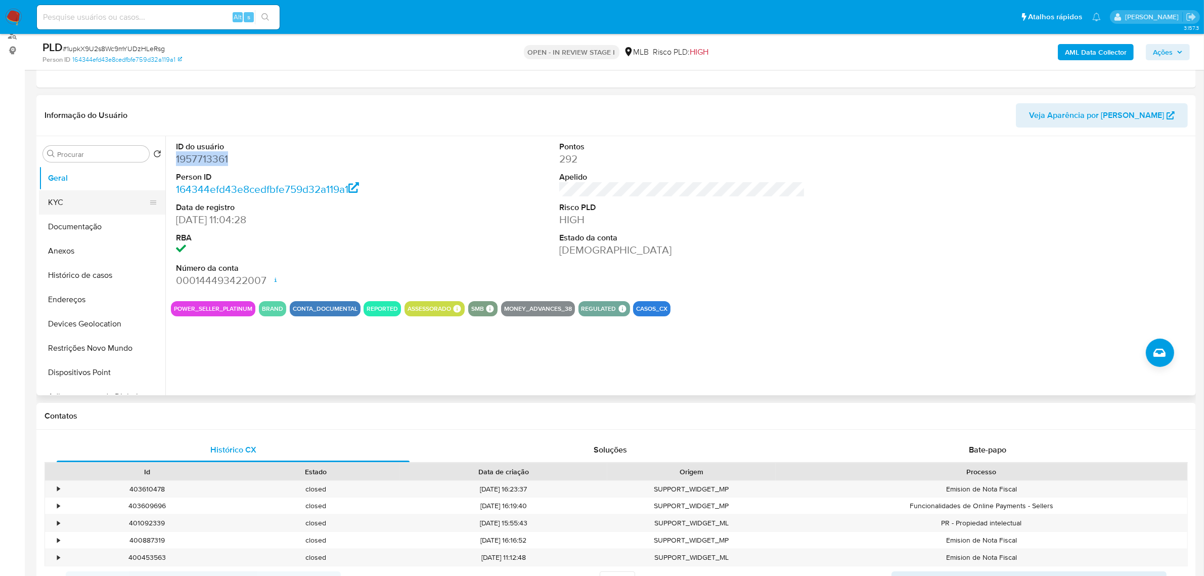
click at [39, 199] on button "KYC" at bounding box center [98, 202] width 118 height 24
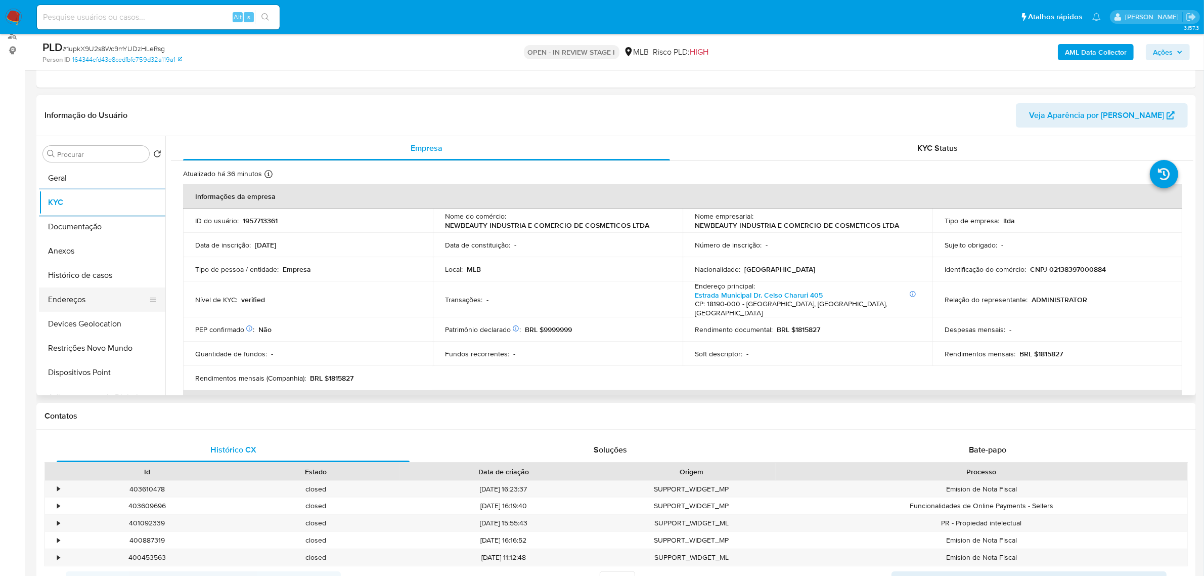
click at [91, 295] on button "Endereços" at bounding box center [98, 299] width 118 height 24
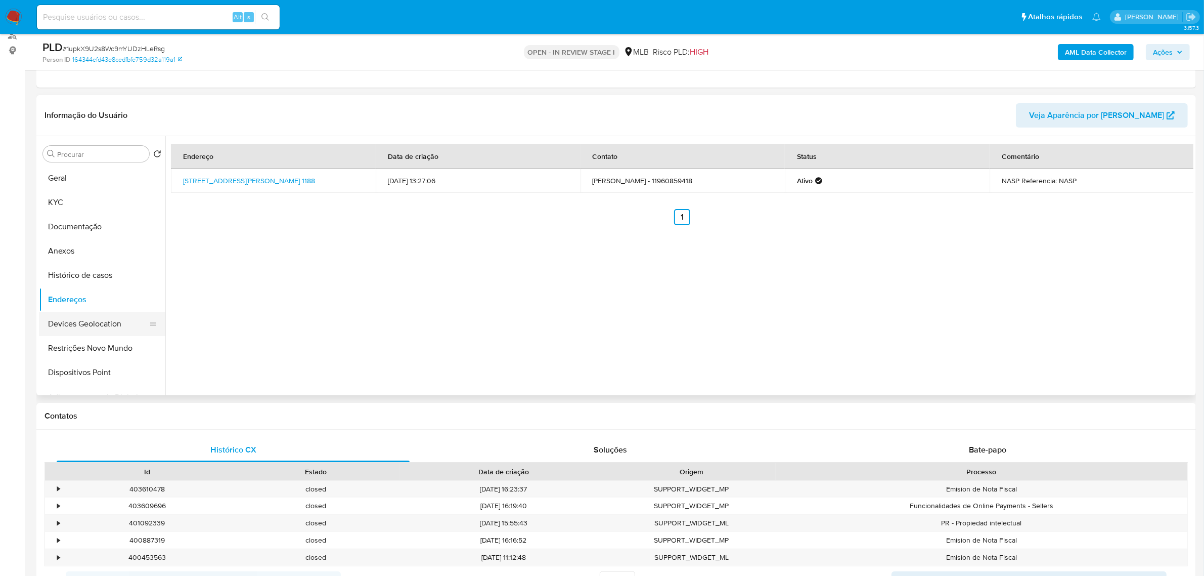
click at [95, 320] on button "Devices Geolocation" at bounding box center [98, 324] width 118 height 24
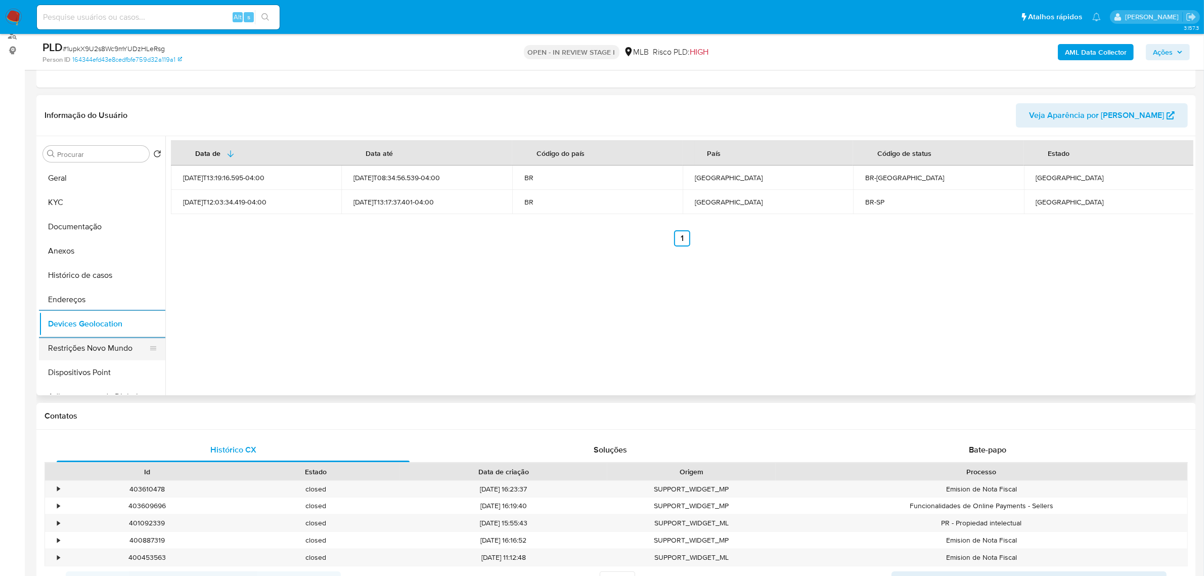
click at [121, 340] on button "Restrições Novo Mundo" at bounding box center [98, 348] width 118 height 24
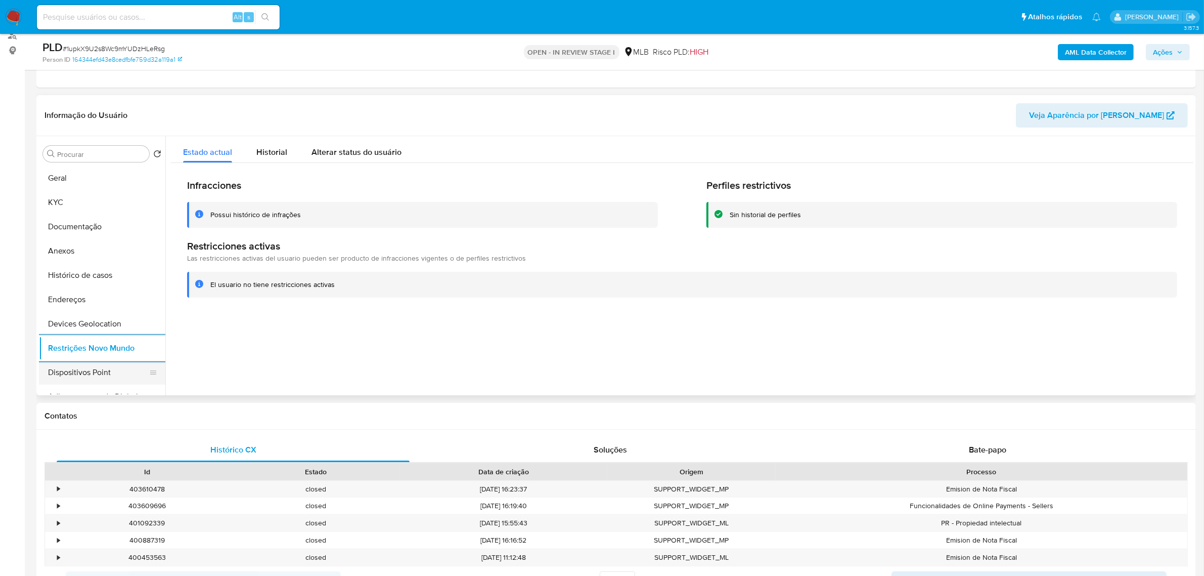
click at [100, 378] on button "Dispositivos Point" at bounding box center [98, 372] width 118 height 24
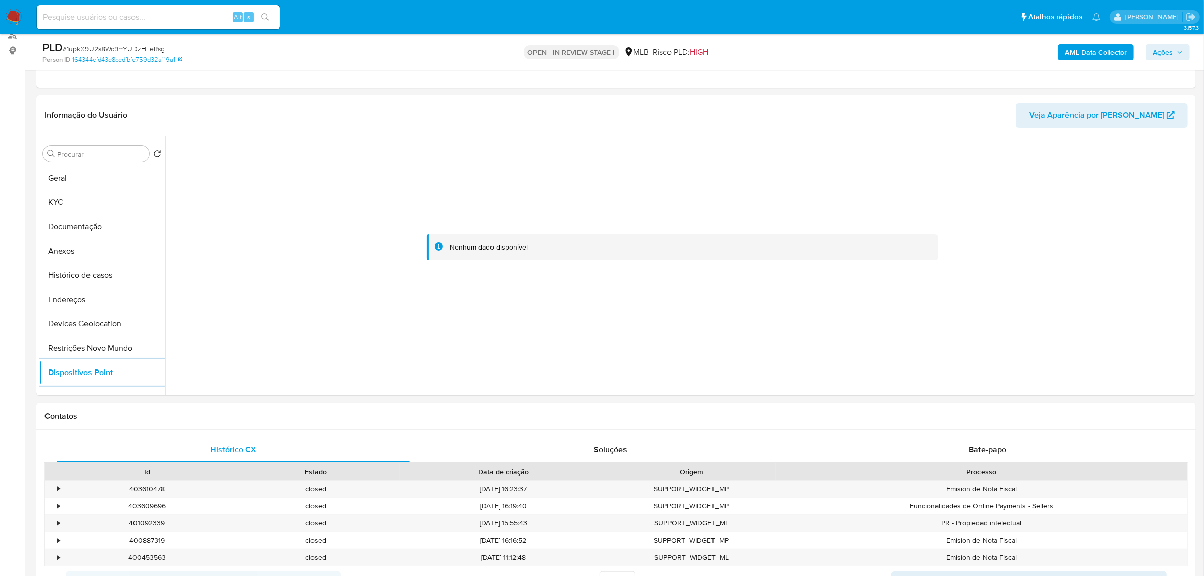
click at [1083, 51] on b "AML Data Collector" at bounding box center [1096, 52] width 62 height 16
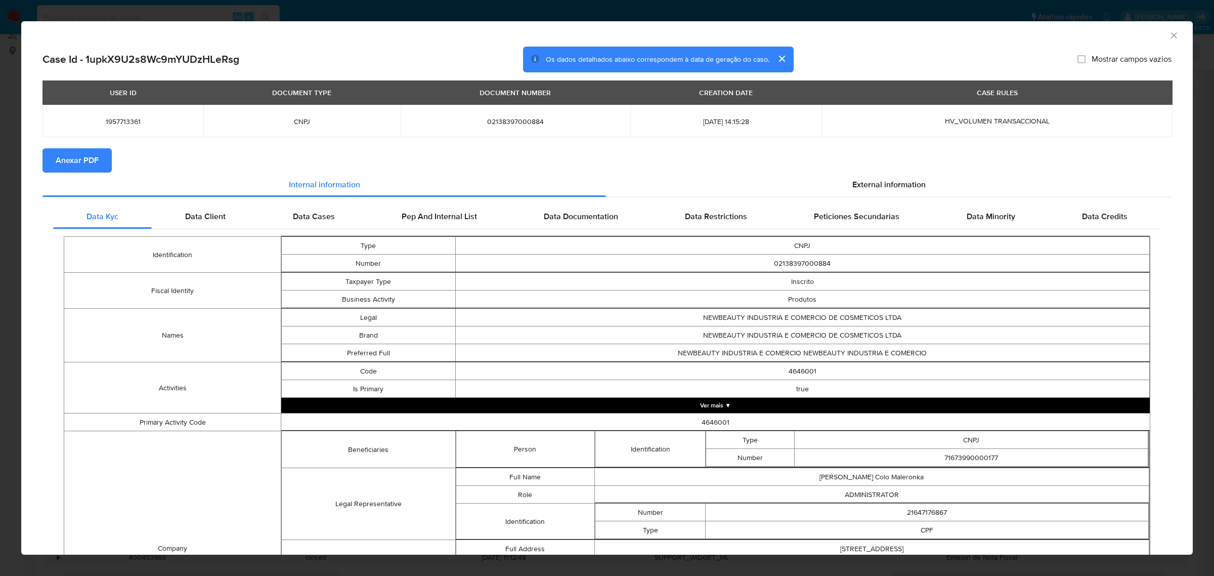
click at [63, 162] on span "Anexar PDF" at bounding box center [77, 160] width 43 height 22
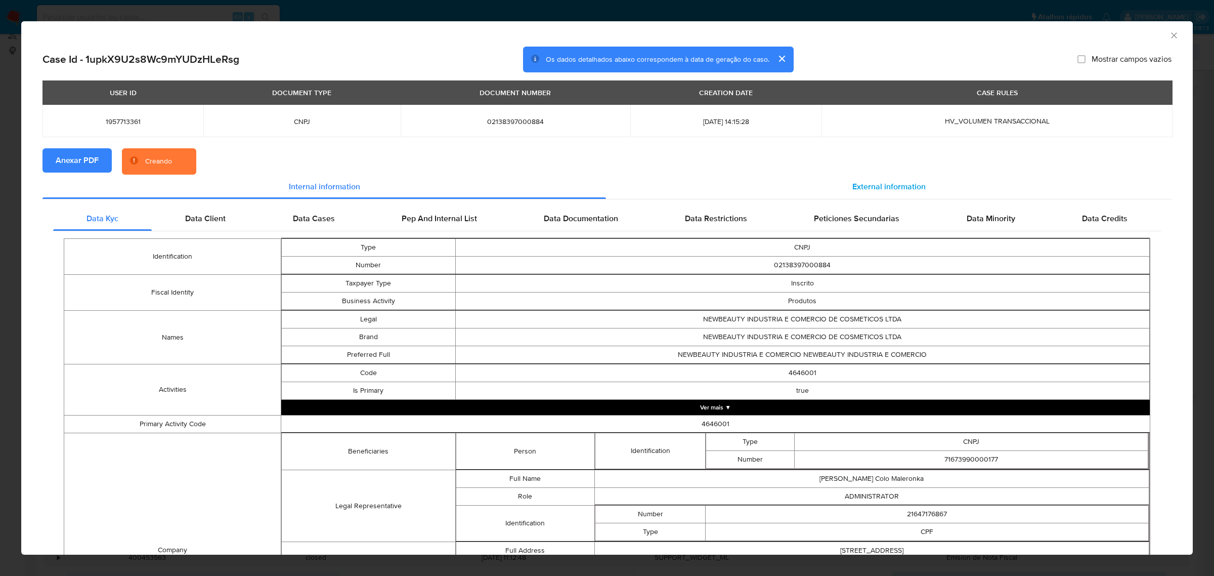
click at [865, 182] on span "External information" at bounding box center [888, 187] width 73 height 12
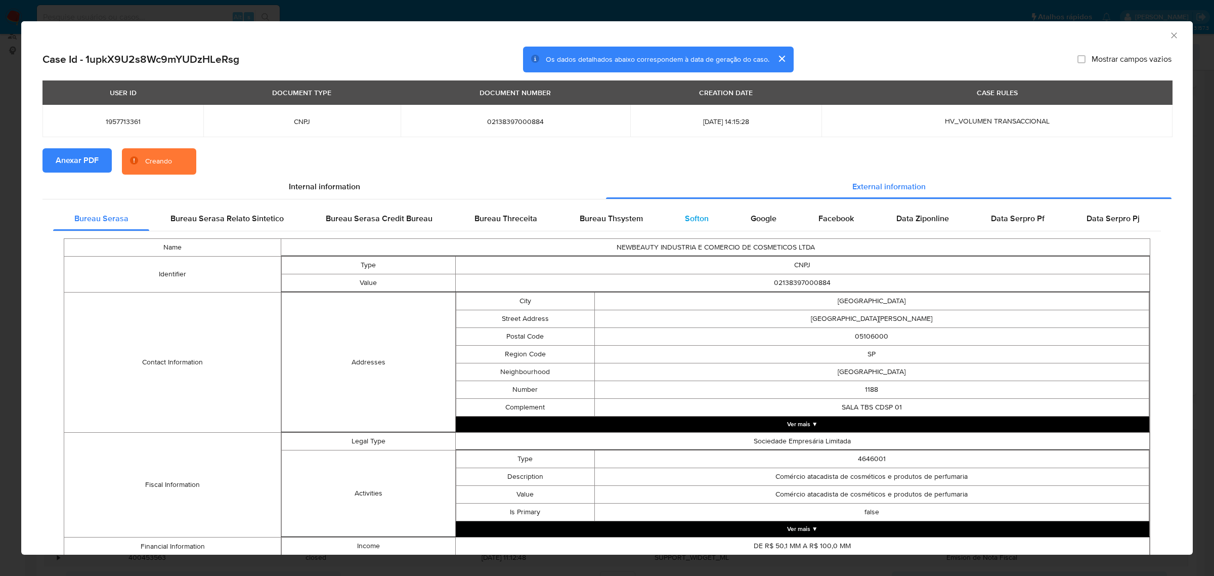
click at [693, 215] on span "Softon" at bounding box center [697, 218] width 24 height 12
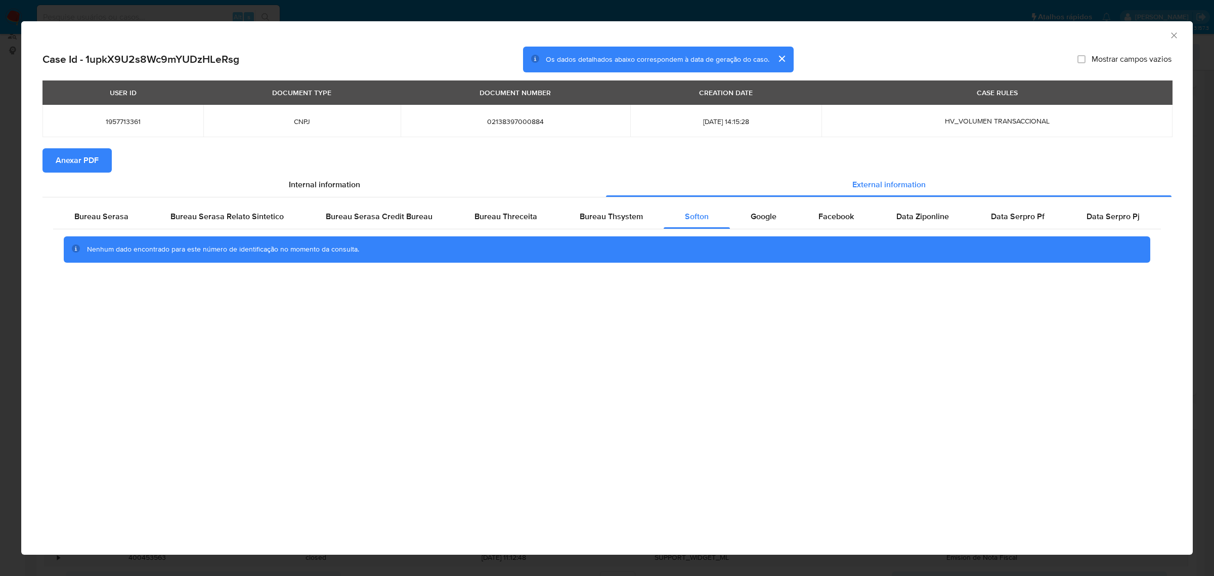
click at [1176, 33] on icon "Fechar a janela" at bounding box center [1174, 35] width 6 height 6
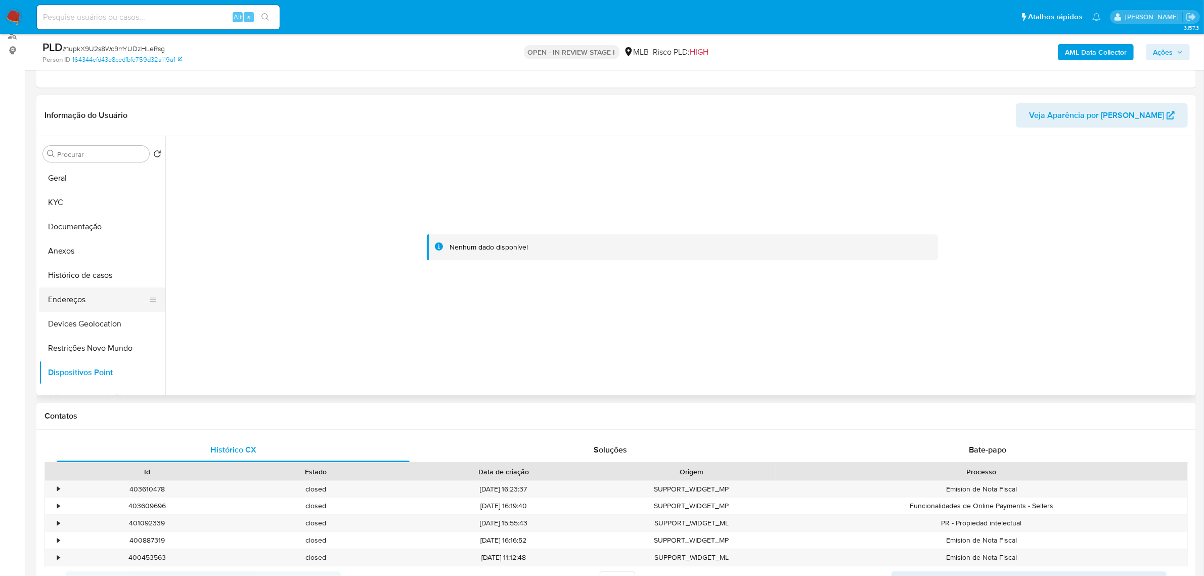
click at [78, 301] on button "Endereços" at bounding box center [98, 299] width 118 height 24
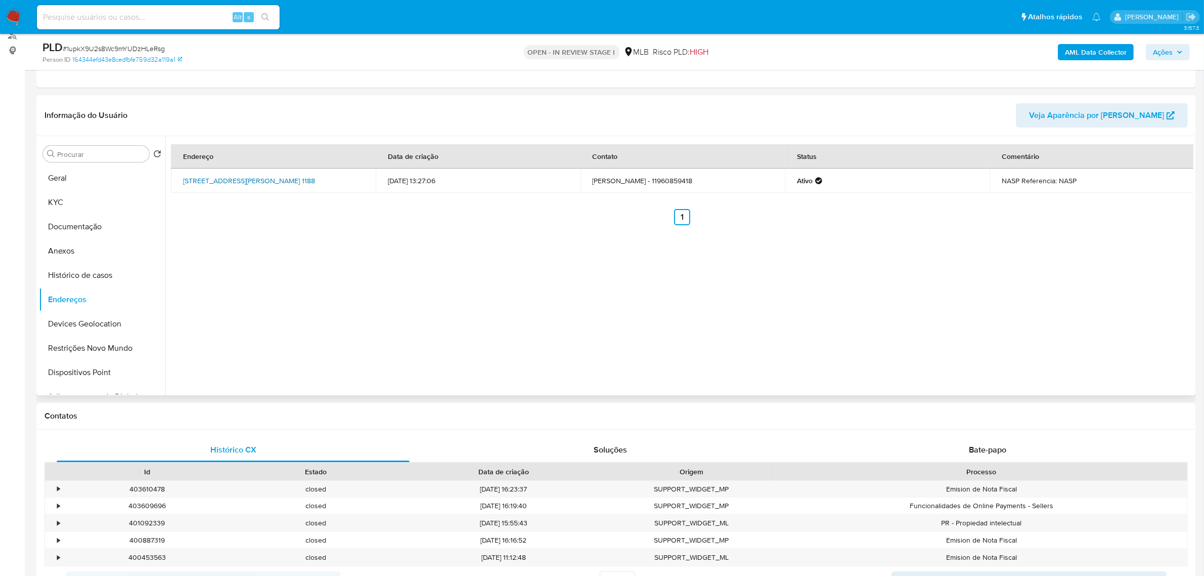
drag, startPoint x: 175, startPoint y: 178, endPoint x: 215, endPoint y: 190, distance: 41.8
click at [215, 190] on td "Avenida Alexandre Colares 1188, São Paulo, São Paulo, 05106000, Brasil 1188" at bounding box center [273, 180] width 205 height 24
copy link "Avenida Alexandre Colares 1188, São Paulo, São Paulo, 05106000"
click at [209, 186] on link "Avenida Alexandre Colares 1188, São Paulo, São Paulo, 05106000, Brasil 1188" at bounding box center [249, 181] width 132 height 10
click at [66, 194] on button "KYC" at bounding box center [98, 202] width 118 height 24
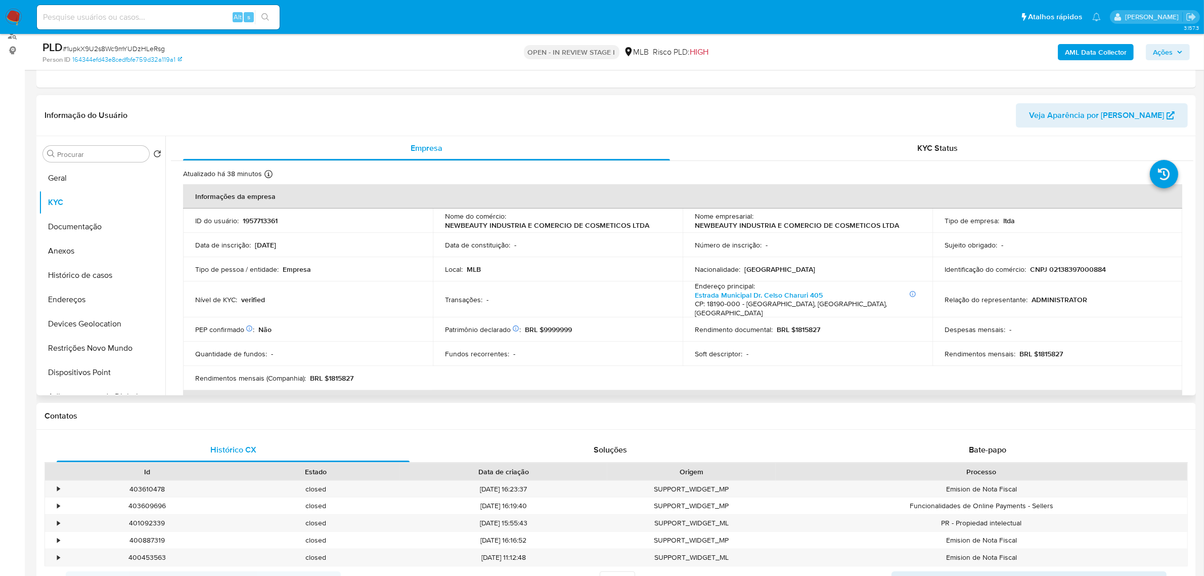
click at [1067, 272] on p "CNPJ 02138397000884" at bounding box center [1068, 269] width 76 height 9
copy p "02138397000884"
click at [1083, 271] on p "CNPJ 02138397000884" at bounding box center [1068, 269] width 76 height 9
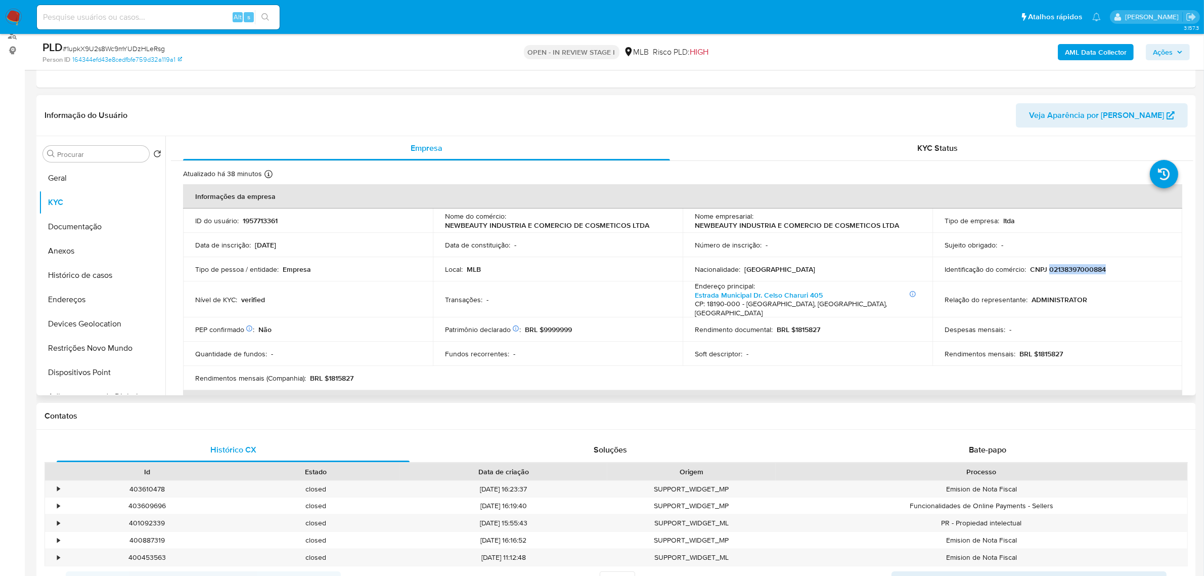
click at [1071, 266] on p "CNPJ 02138397000884" at bounding box center [1068, 269] width 76 height 9
click at [90, 225] on button "Documentação" at bounding box center [98, 226] width 118 height 24
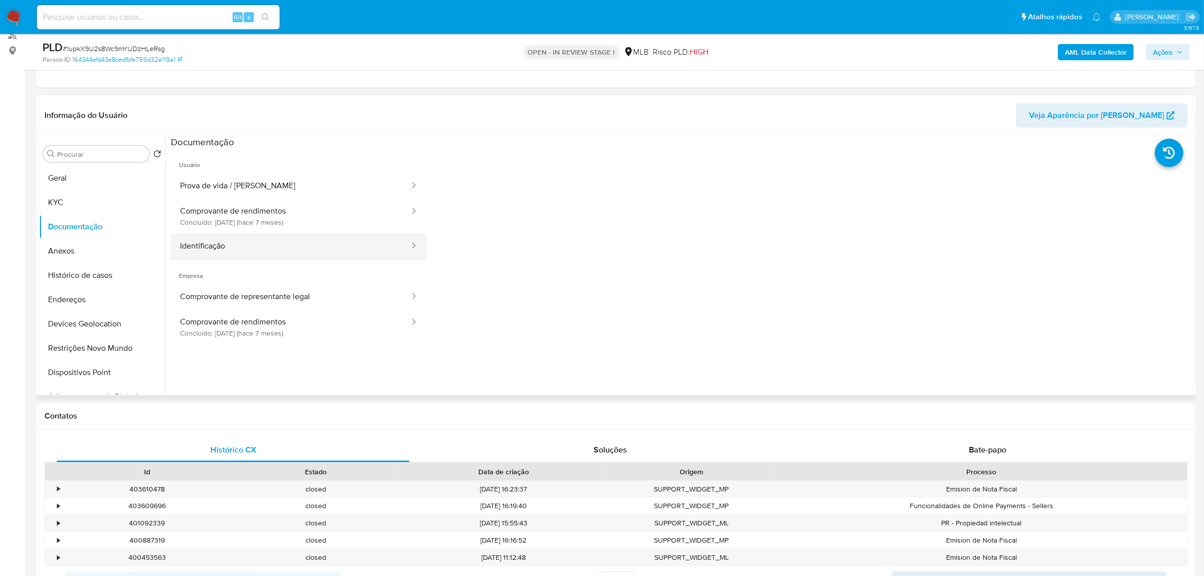
click at [292, 255] on button "Identificação" at bounding box center [291, 246] width 240 height 26
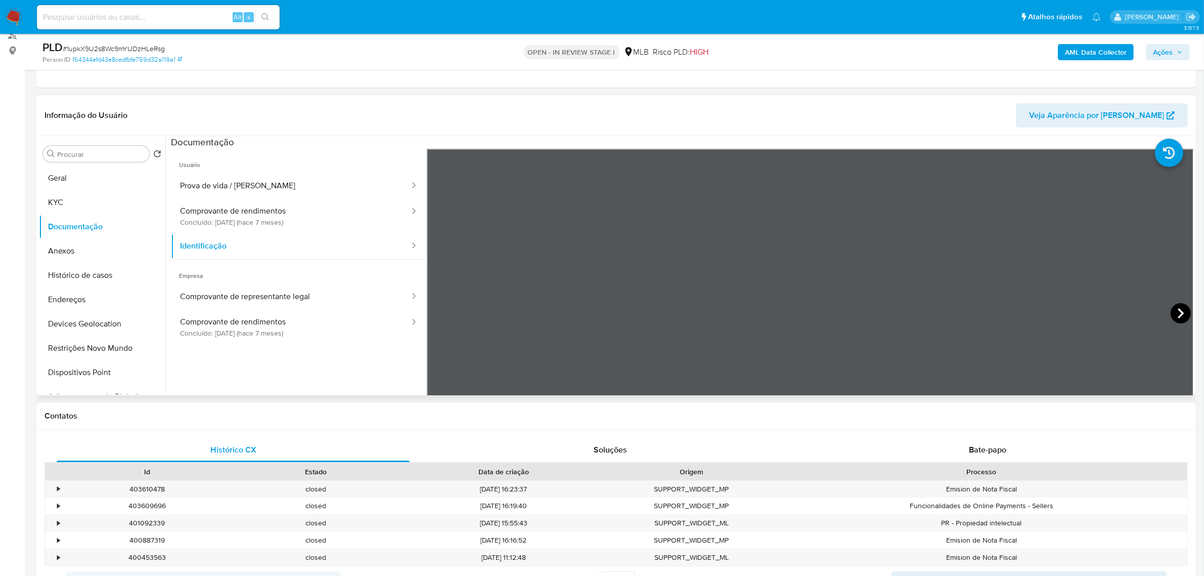
click at [1174, 310] on icon at bounding box center [1181, 313] width 20 height 20
click at [90, 208] on button "KYC" at bounding box center [98, 202] width 118 height 24
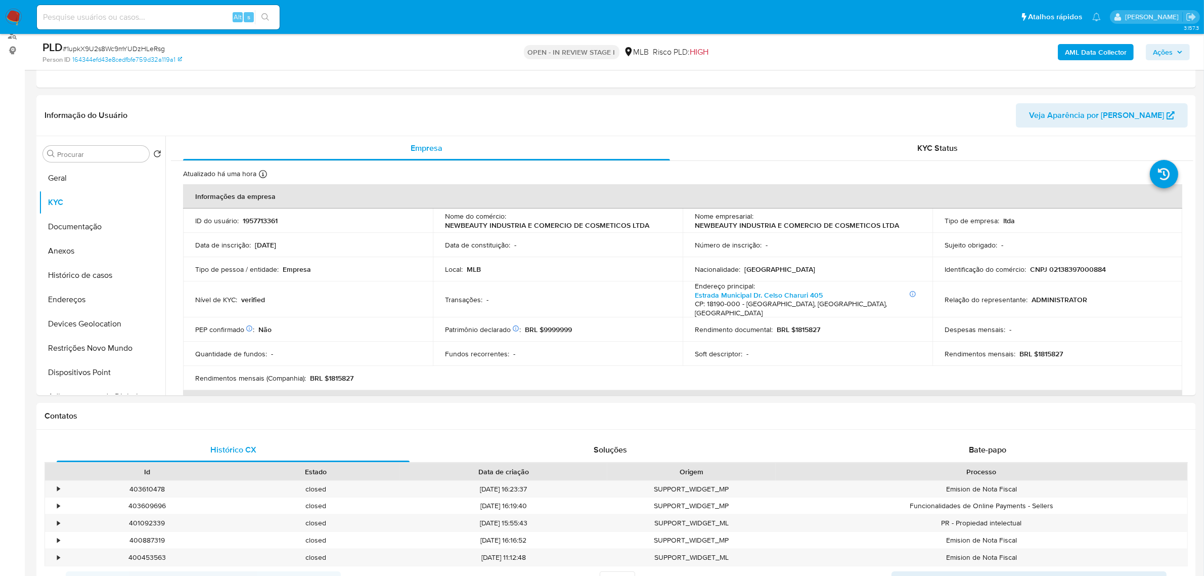
click at [1073, 274] on p "CNPJ 02138397000884" at bounding box center [1068, 269] width 76 height 9
copy p "02138397000884"
drag, startPoint x: 699, startPoint y: 226, endPoint x: 907, endPoint y: 226, distance: 207.9
click at [907, 226] on div "Nome empresarial : NEWBEAUTY INDUSTRIA E COMERCIO DE COSMETICOS LTDA" at bounding box center [808, 220] width 226 height 18
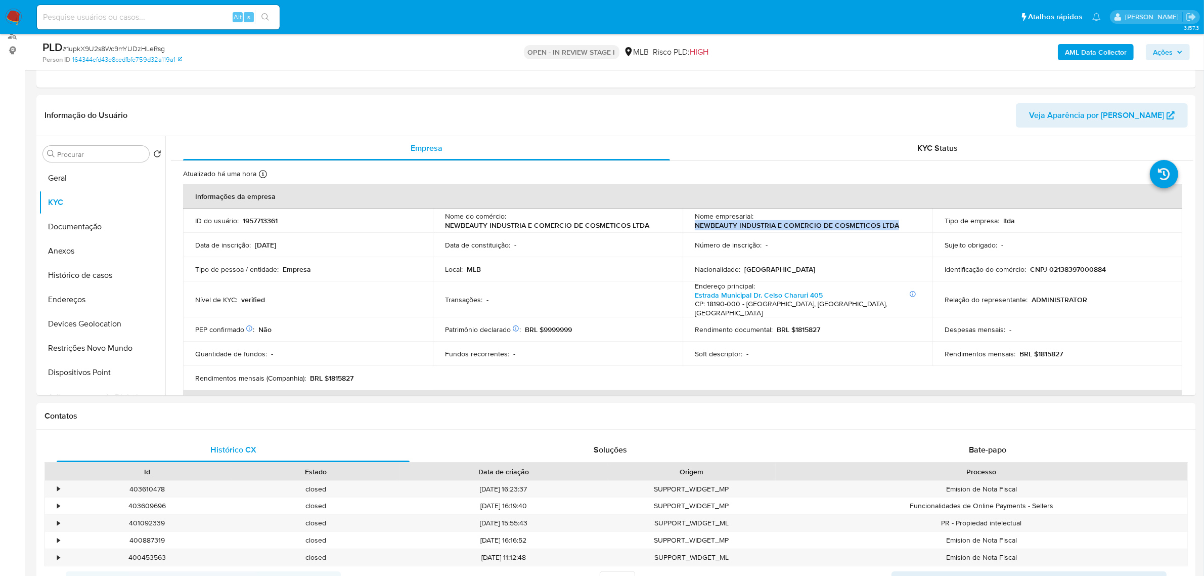
copy p "NEWBEAUTY INDUSTRIA E COMERCIO DE COSMETICOS LTDA"
click at [105, 226] on button "Documentação" at bounding box center [98, 226] width 118 height 24
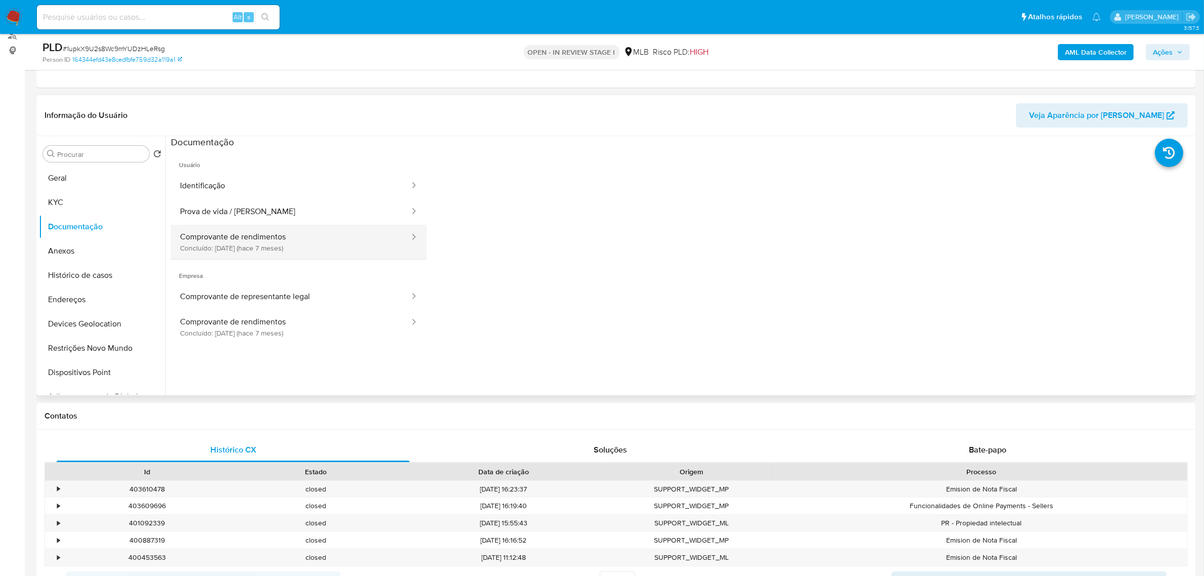
click at [270, 249] on button "Comprovante de rendimentos Concluído: 10/02/2025 (hace 7 meses)" at bounding box center [291, 242] width 240 height 34
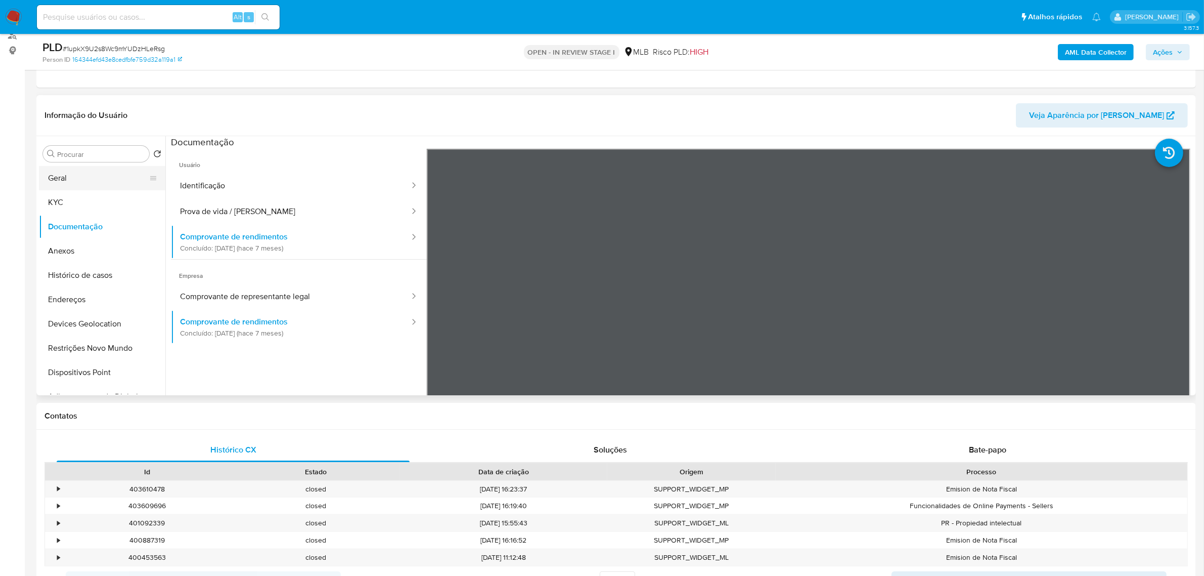
click at [77, 169] on button "Geral" at bounding box center [98, 178] width 118 height 24
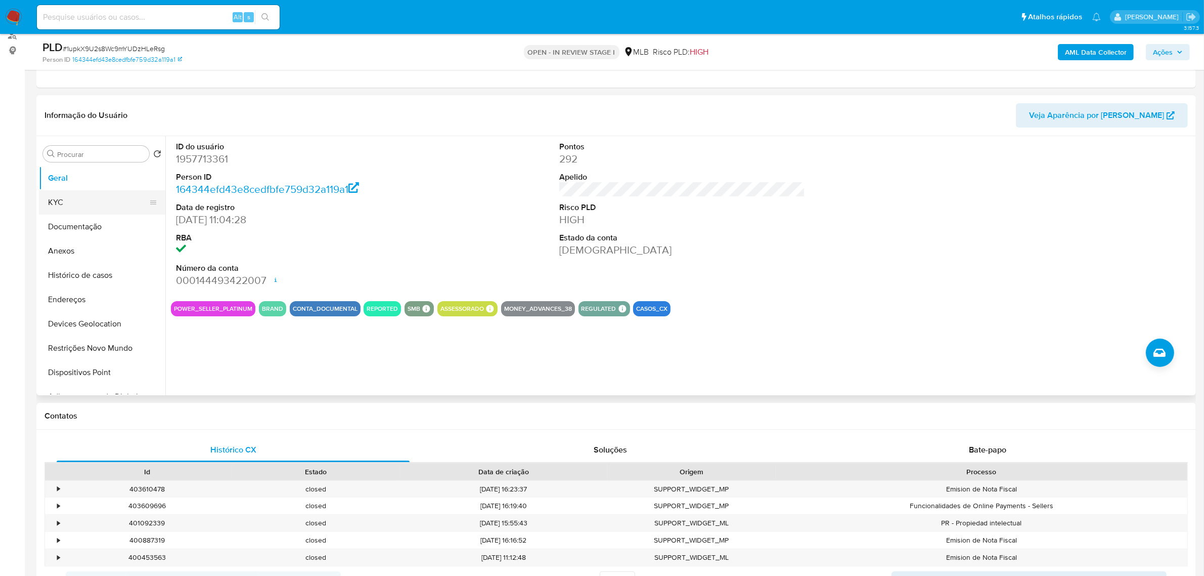
click at [70, 201] on button "KYC" at bounding box center [98, 202] width 118 height 24
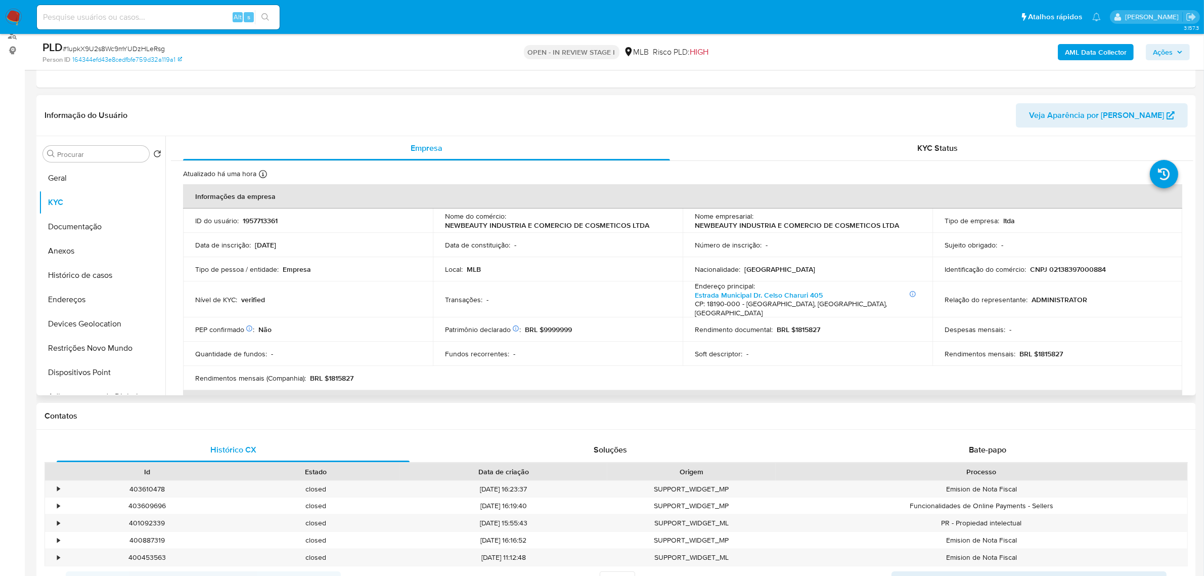
click at [1066, 268] on p "CNPJ 02138397000884" at bounding box center [1068, 269] width 76 height 9
copy p "02138397000884"
click at [86, 279] on button "Histórico de casos" at bounding box center [98, 275] width 118 height 24
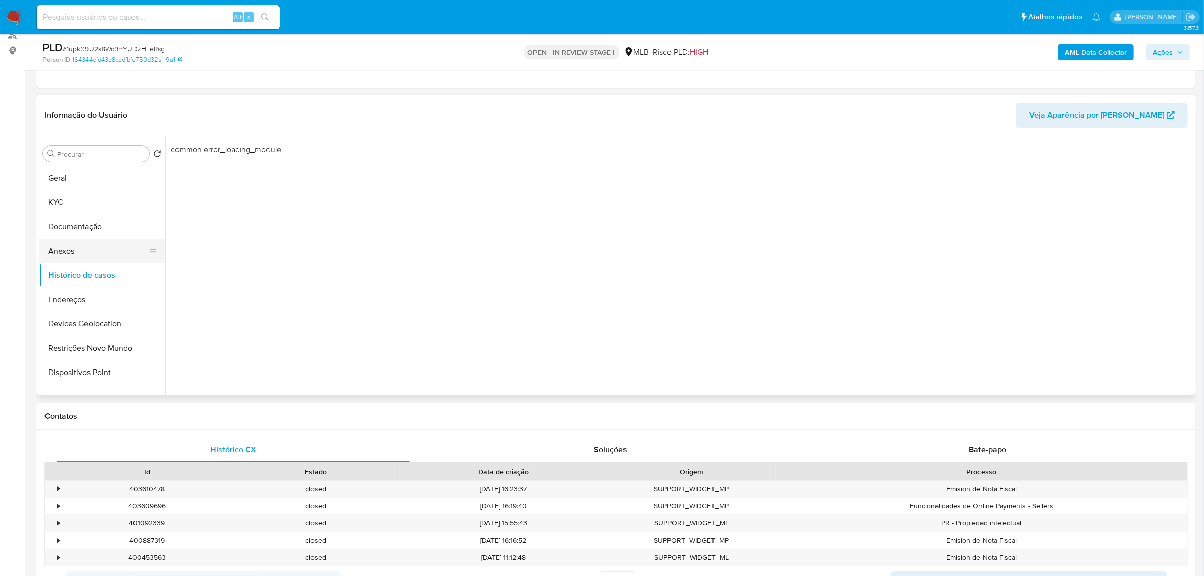
click at [91, 239] on button "Anexos" at bounding box center [98, 251] width 118 height 24
click at [89, 258] on button "Anexos" at bounding box center [98, 251] width 118 height 24
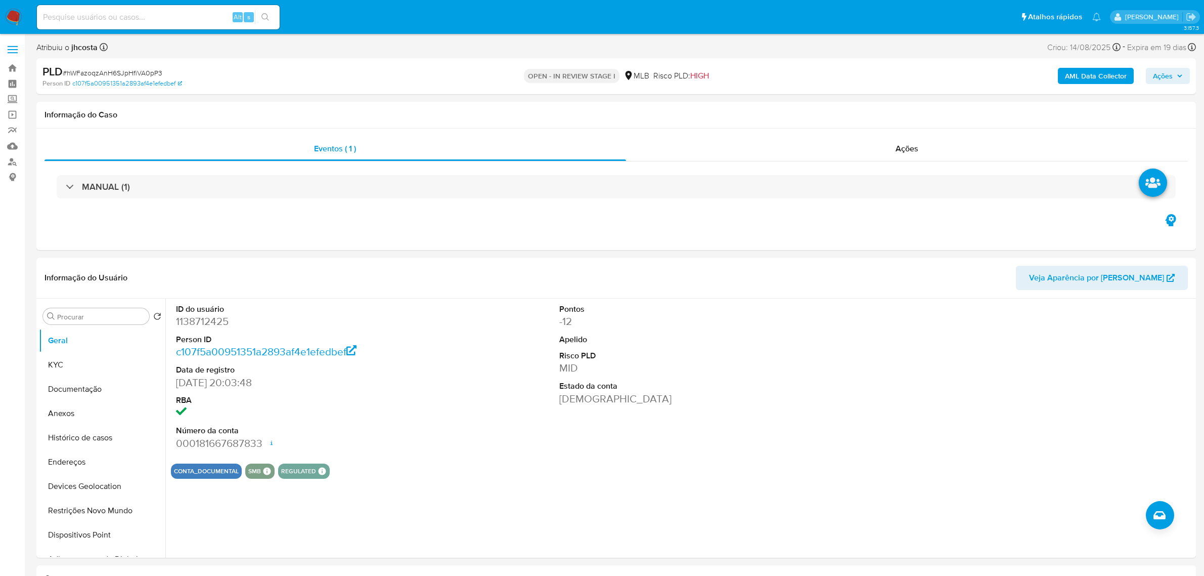
select select "10"
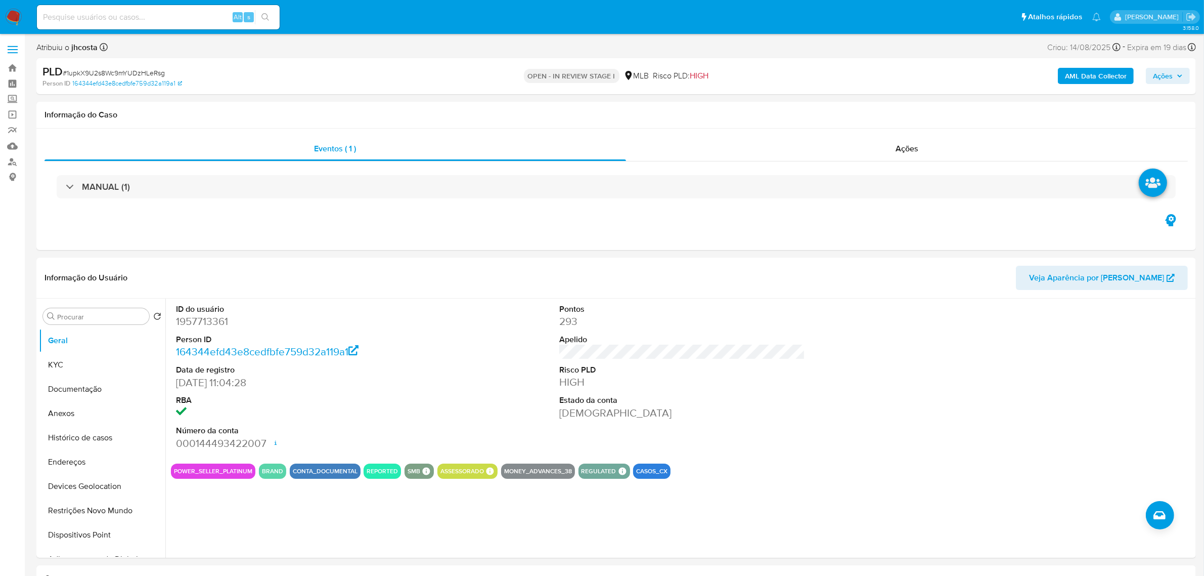
select select "10"
click at [90, 439] on button "Histórico de casos" at bounding box center [98, 437] width 118 height 24
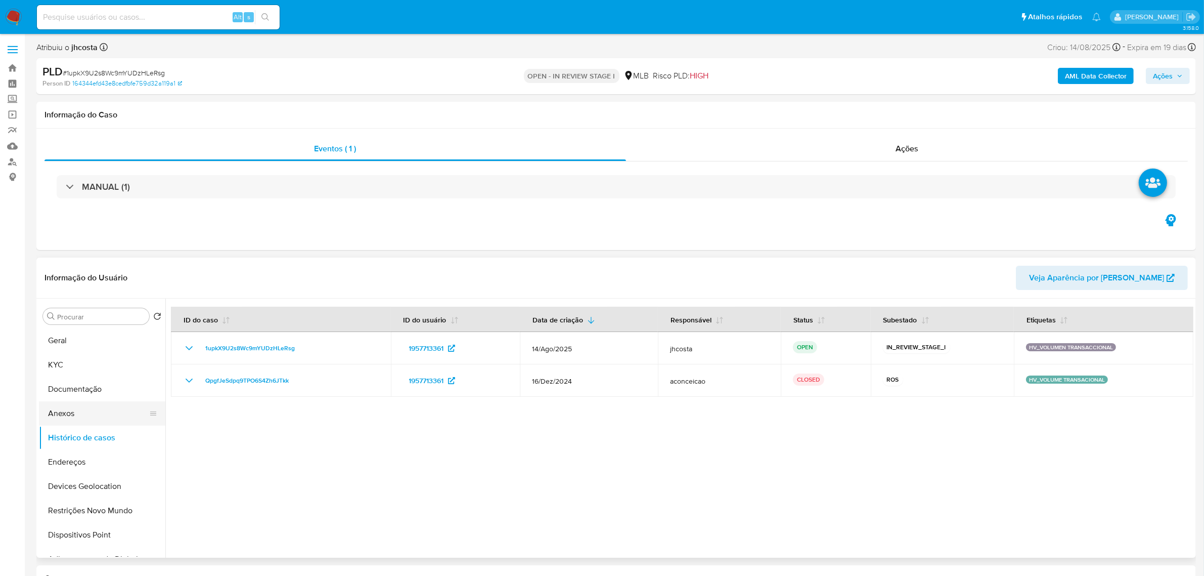
click at [75, 410] on button "Anexos" at bounding box center [98, 413] width 118 height 24
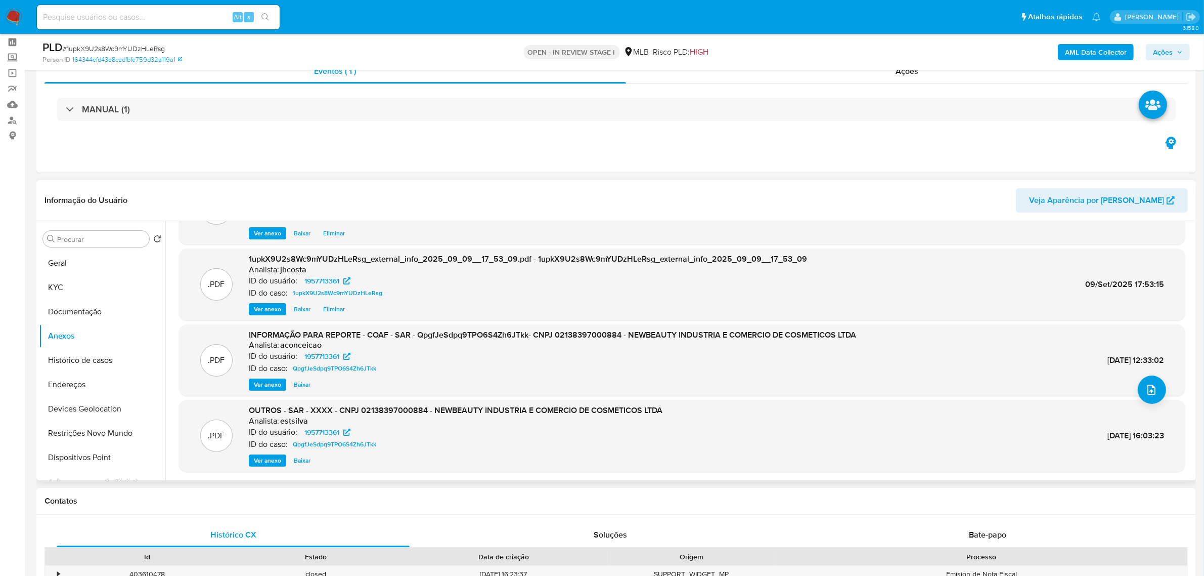
scroll to position [63, 0]
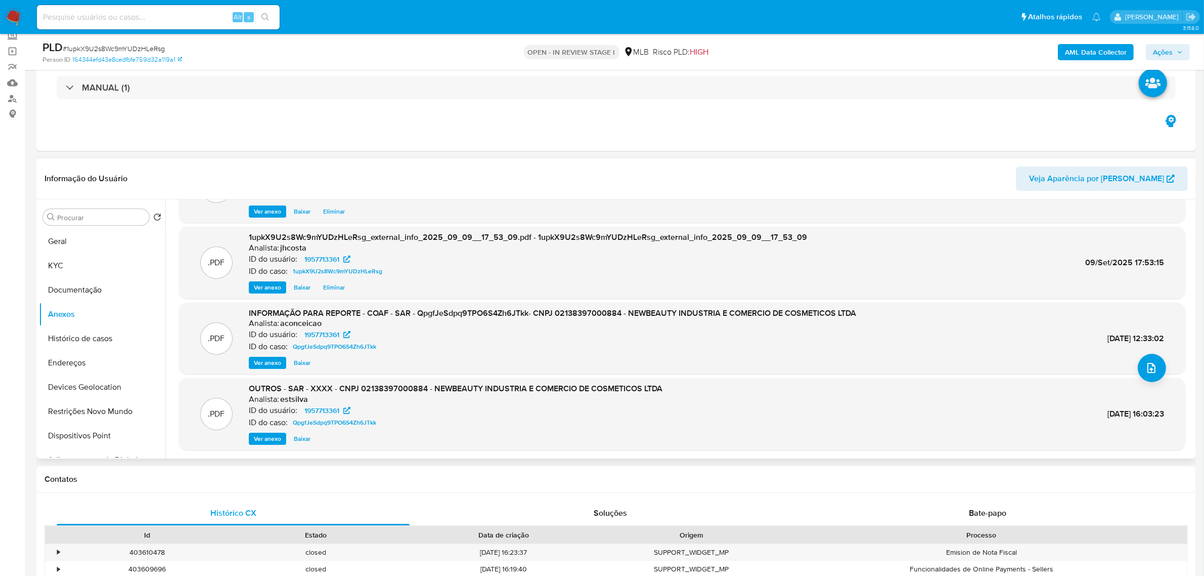
click at [277, 361] on span "Ver anexo" at bounding box center [267, 363] width 27 height 10
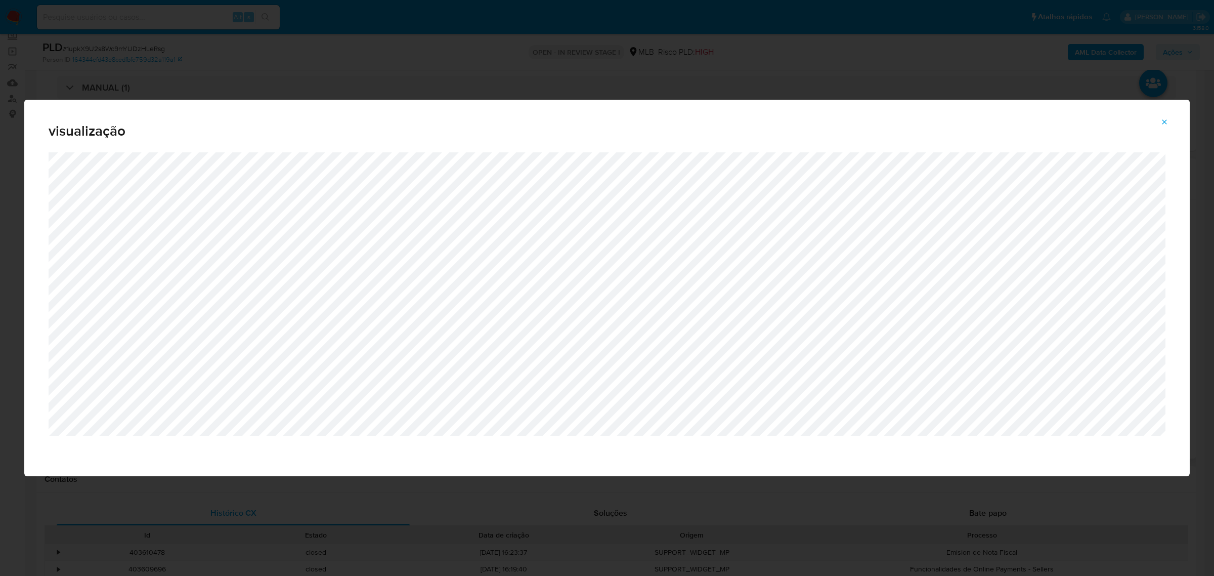
click at [1169, 118] on button "Attachment preview" at bounding box center [1164, 122] width 22 height 16
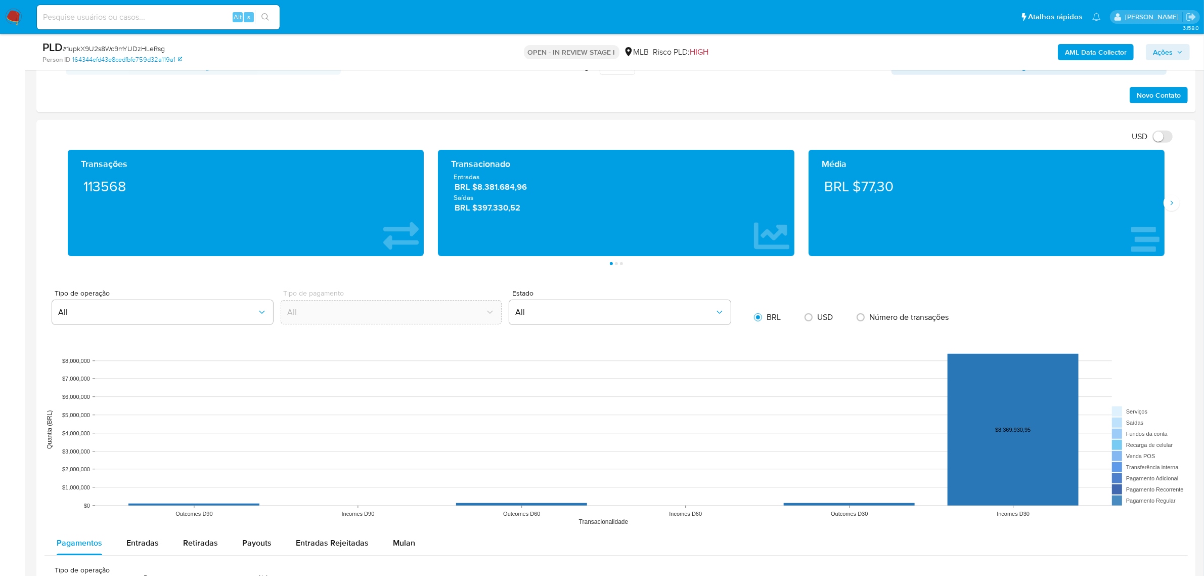
scroll to position [759, 0]
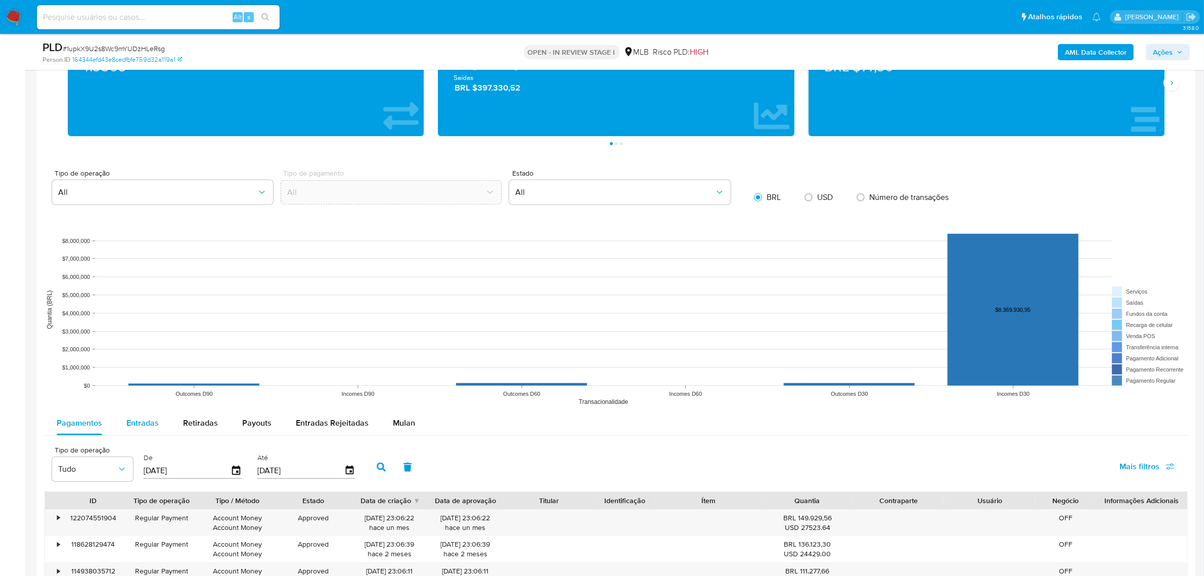
click at [148, 411] on div "Entradas" at bounding box center [142, 423] width 32 height 24
select select "10"
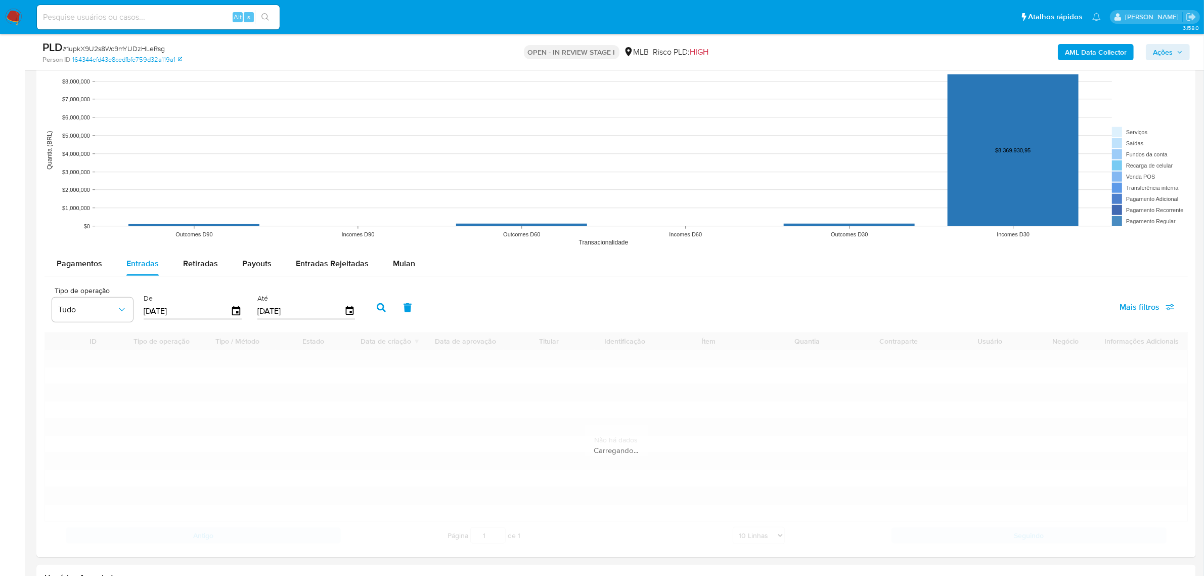
scroll to position [1012, 0]
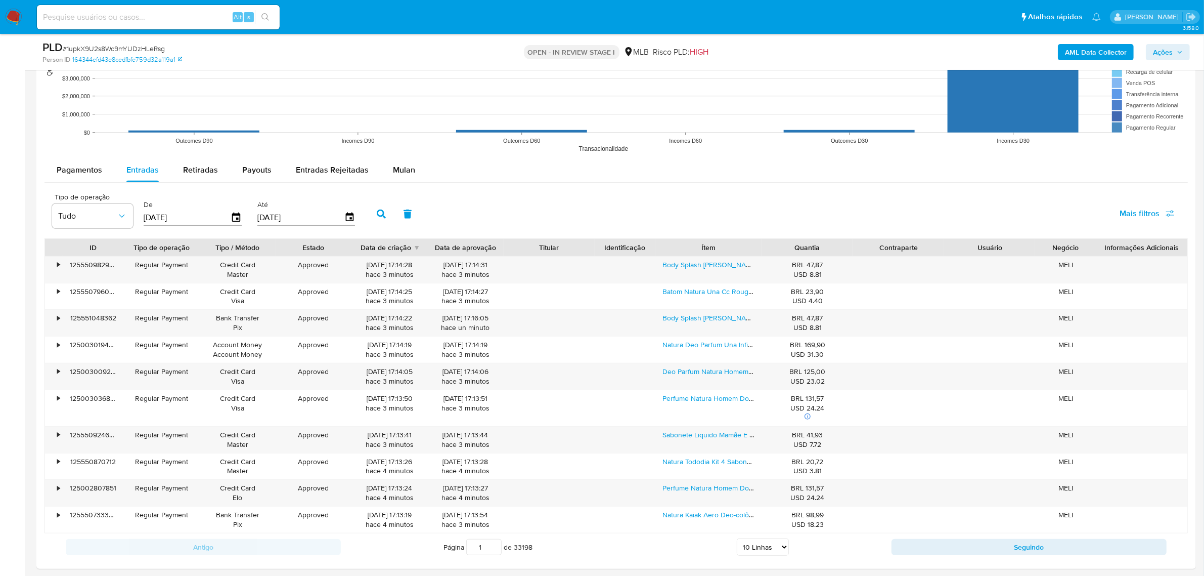
click at [784, 242] on div "Quantia" at bounding box center [807, 247] width 91 height 17
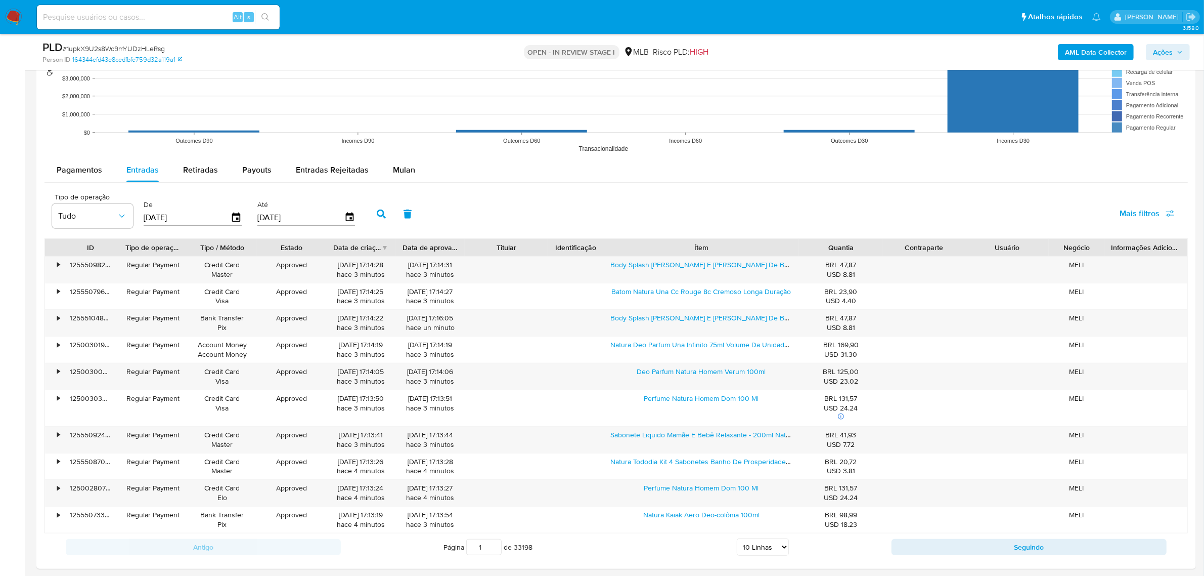
drag, startPoint x: 766, startPoint y: 246, endPoint x: 856, endPoint y: 246, distance: 89.5
click at [856, 246] on div "ID Tipo de operação Tipo / Método Estado Data de criação Data de aprovação Titu…" at bounding box center [616, 247] width 1143 height 17
click at [1155, 50] on span "Ações" at bounding box center [1163, 52] width 20 height 16
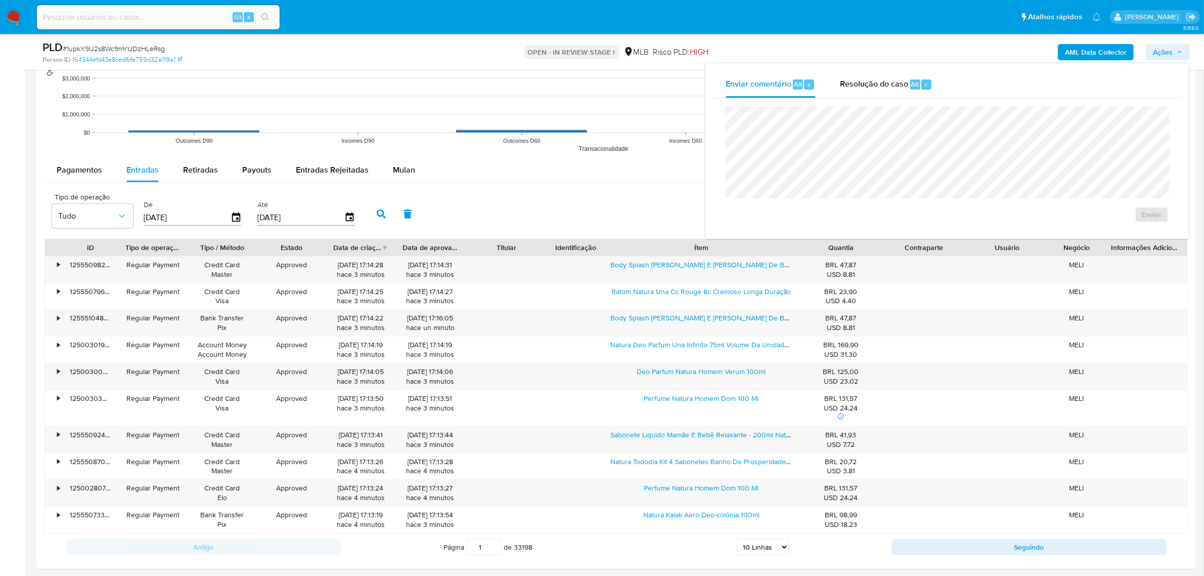
drag, startPoint x: 871, startPoint y: 79, endPoint x: 861, endPoint y: 102, distance: 24.7
click at [870, 79] on span "Resolução do caso" at bounding box center [874, 84] width 68 height 12
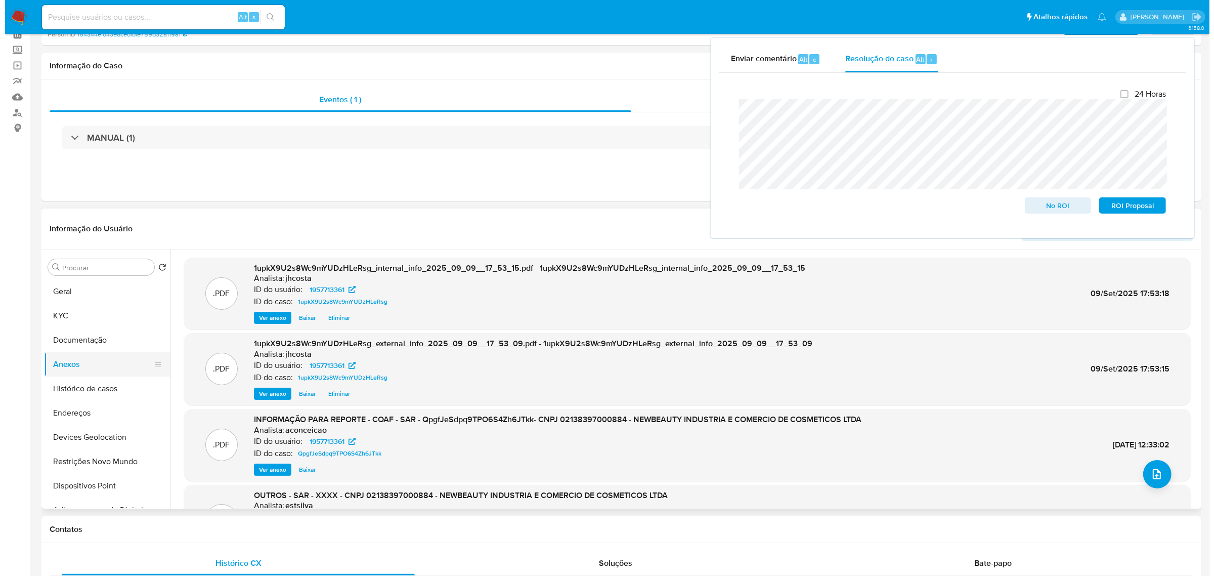
scroll to position [126, 0]
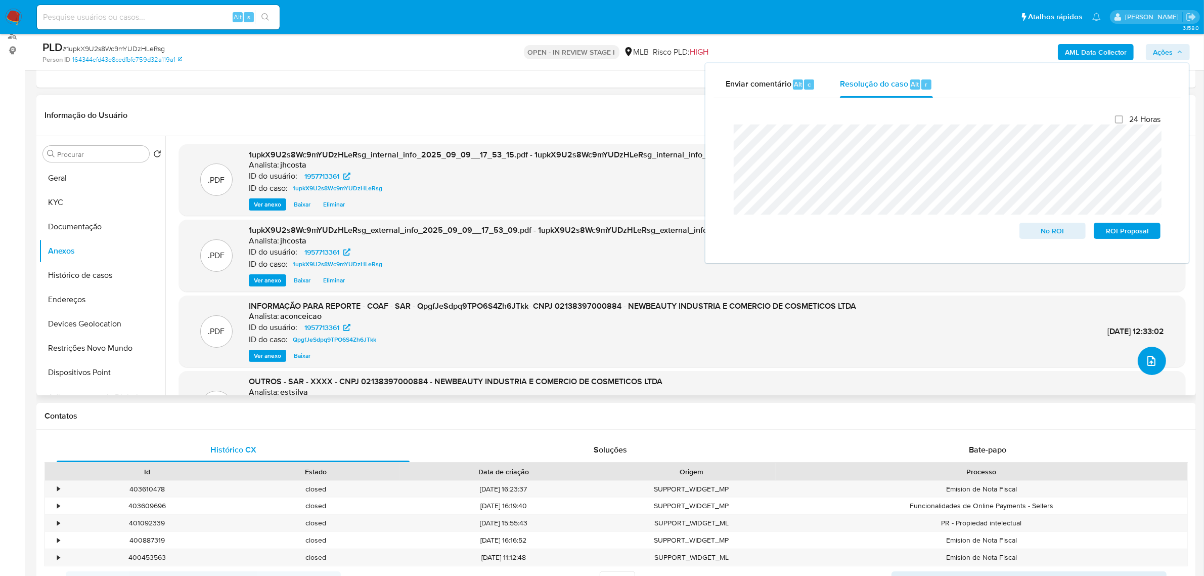
click at [1149, 357] on icon "upload-file" at bounding box center [1152, 361] width 12 height 12
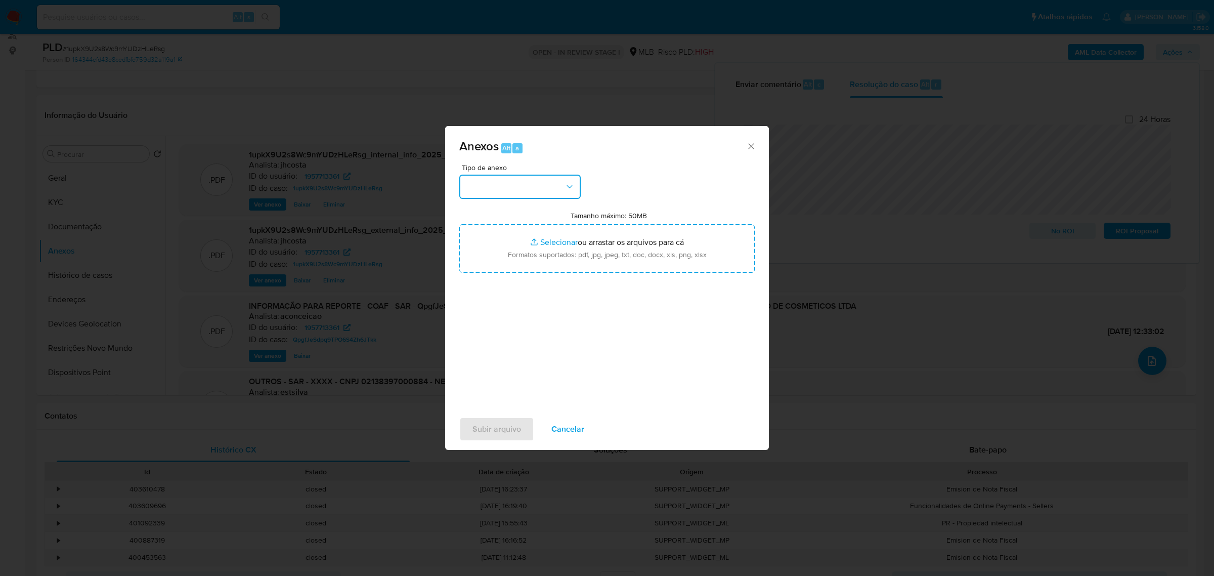
click at [534, 186] on button "button" at bounding box center [519, 187] width 121 height 24
click at [502, 268] on div "OUTROS" at bounding box center [516, 257] width 103 height 24
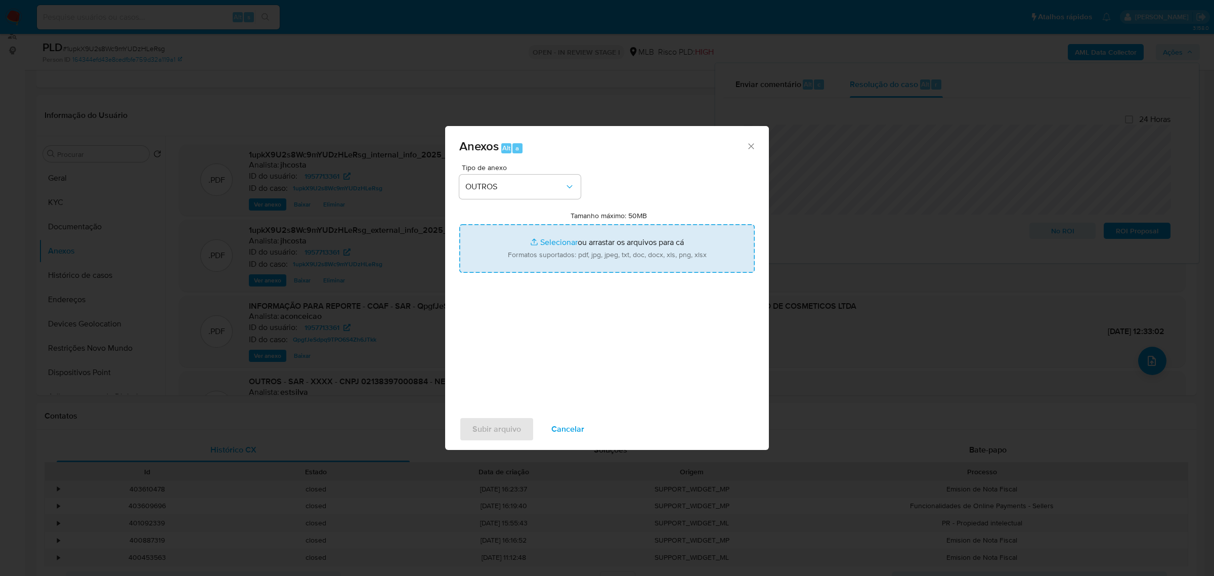
click at [622, 253] on input "Tamanho máximo: 50MB Selecionar arquivos" at bounding box center [606, 248] width 295 height 49
type input "C:\fakepath\Declínio - 1upkX9U2s8Wc9mYUDzHLeRsg - CNPJ 02138397000884 - NEWBEAU…"
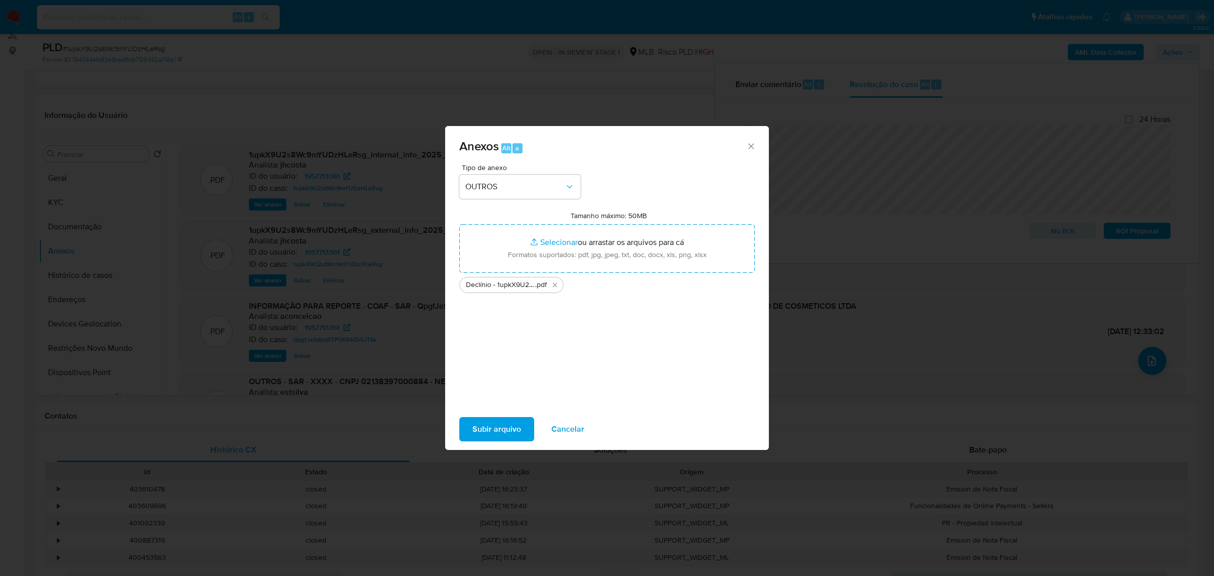
click at [499, 423] on span "Subir arquivo" at bounding box center [496, 429] width 49 height 22
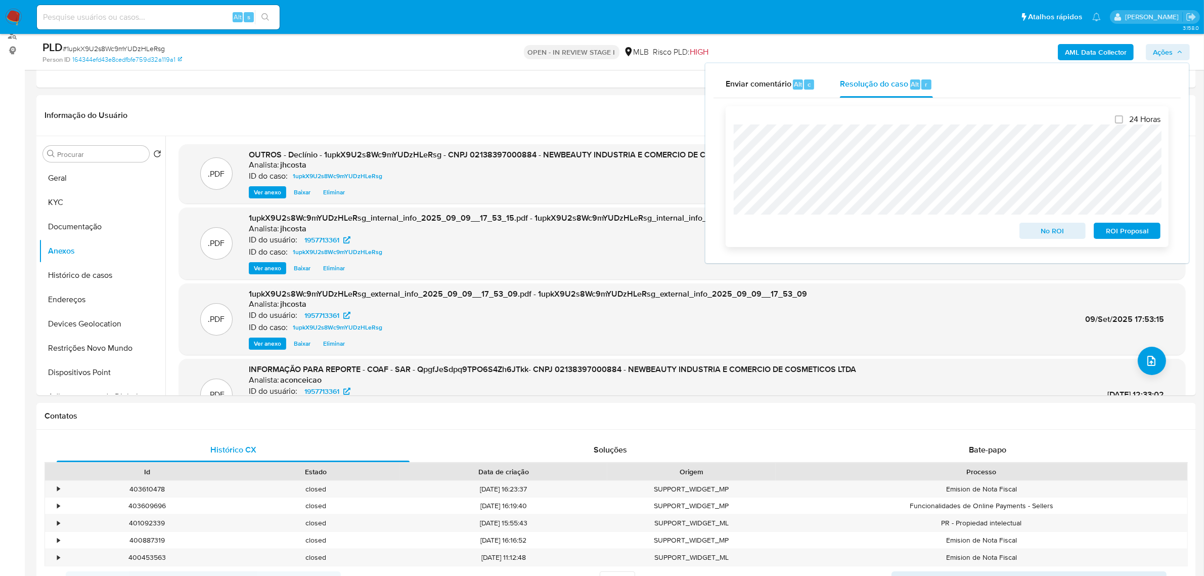
click at [1046, 226] on span "No ROI" at bounding box center [1053, 231] width 53 height 14
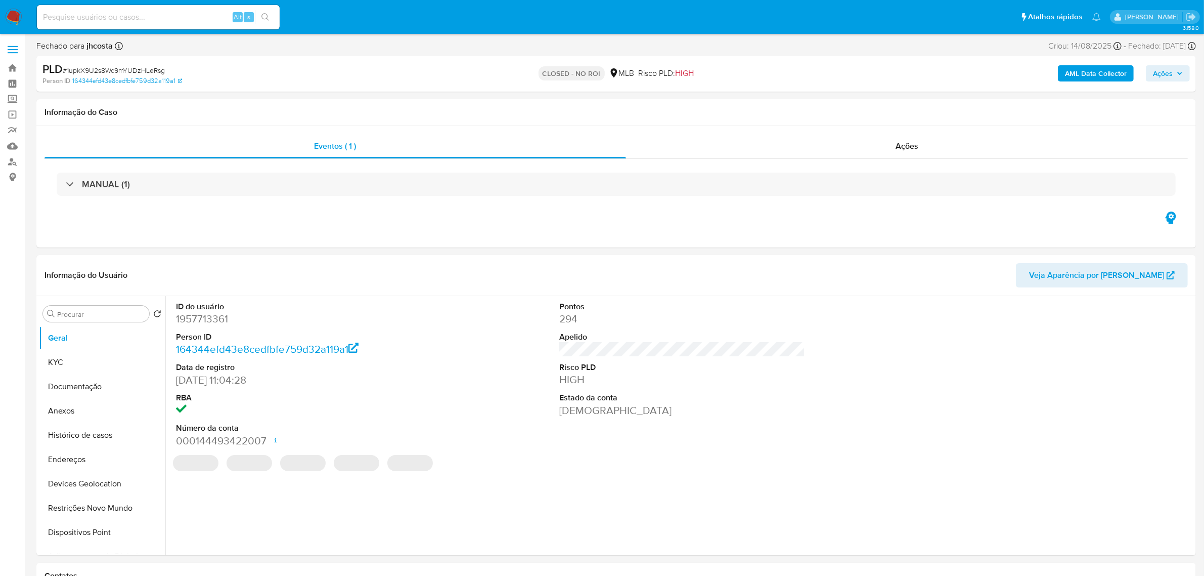
select select "10"
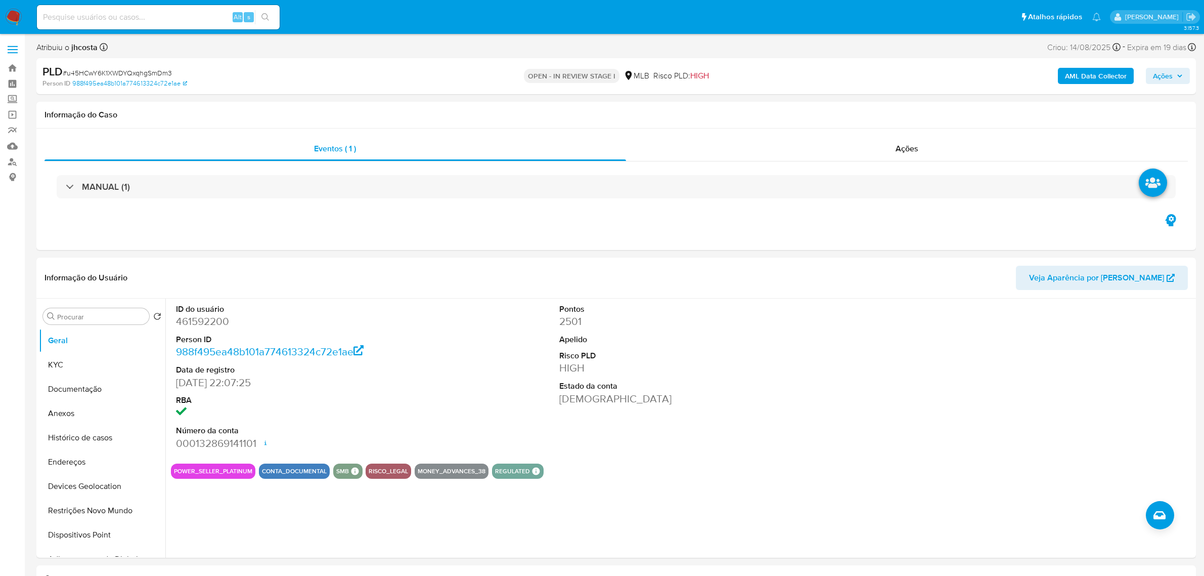
select select "10"
click at [205, 320] on dd "461592200" at bounding box center [299, 321] width 246 height 14
copy dd "461592200"
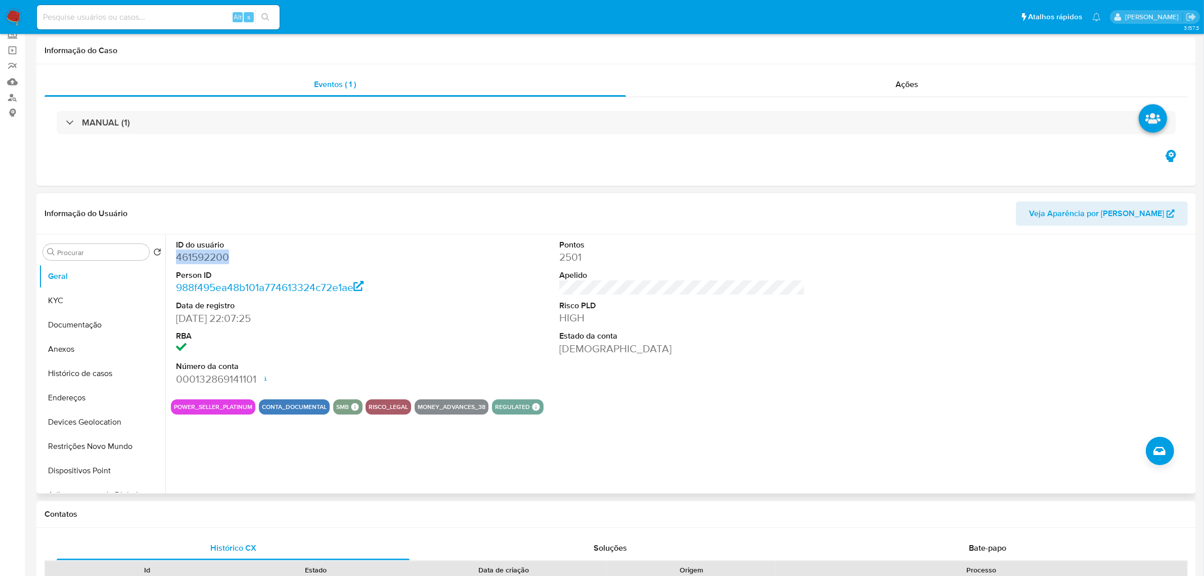
scroll to position [126, 0]
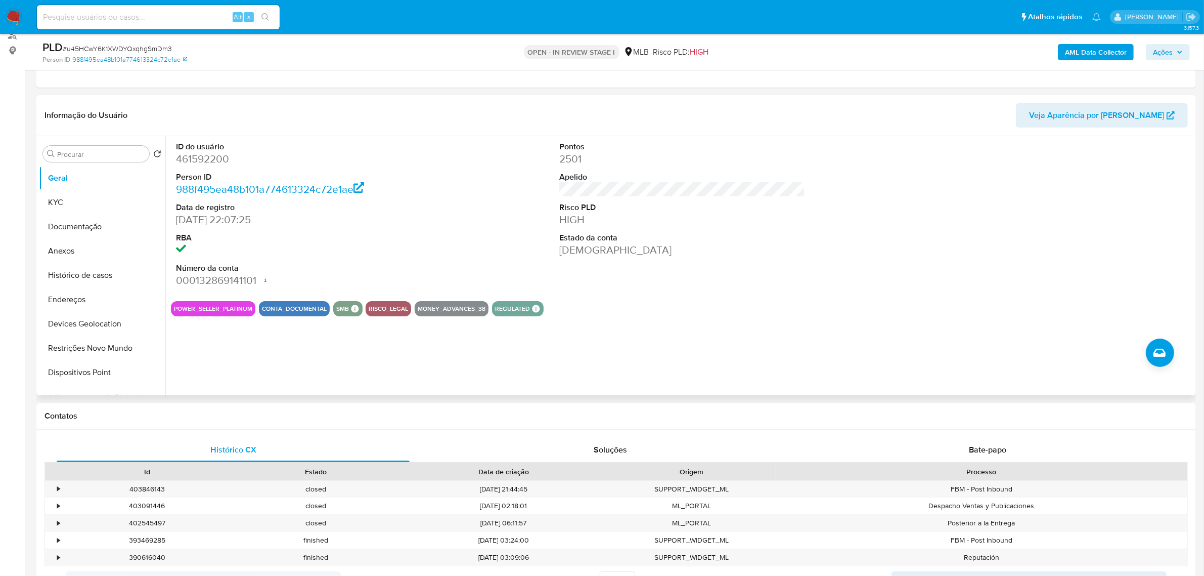
click at [525, 194] on div "ID do usuário 461592200 Person ID 988f495ea48b101a774613324c72e1ae Data de regi…" at bounding box center [682, 214] width 1023 height 157
click at [70, 198] on button "KYC" at bounding box center [98, 202] width 118 height 24
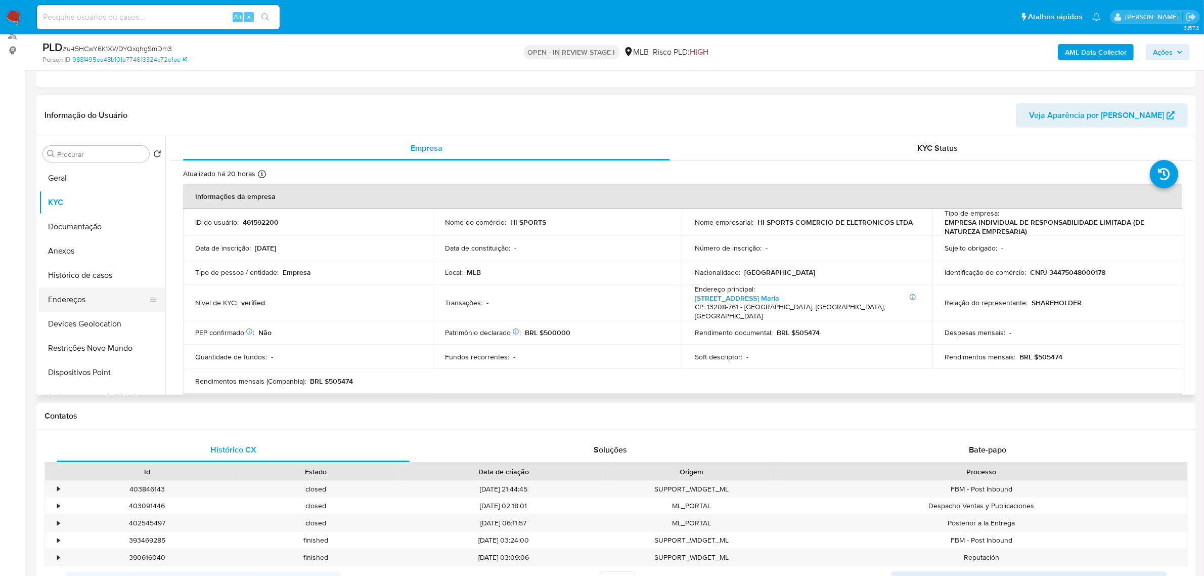
click at [94, 307] on button "Endereços" at bounding box center [98, 299] width 118 height 24
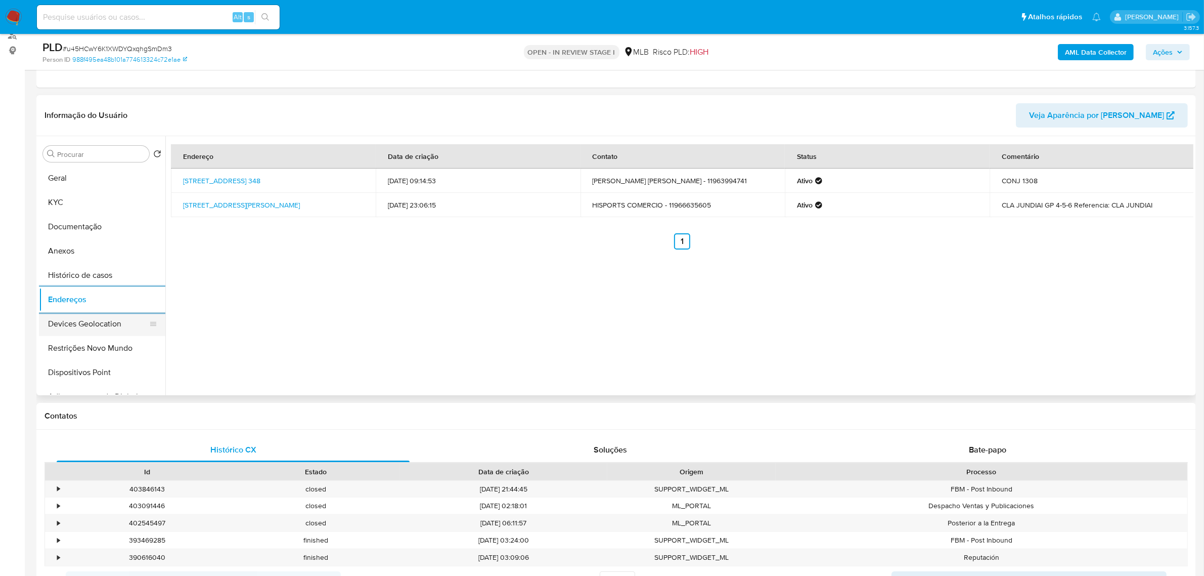
click at [69, 329] on button "Devices Geolocation" at bounding box center [98, 324] width 118 height 24
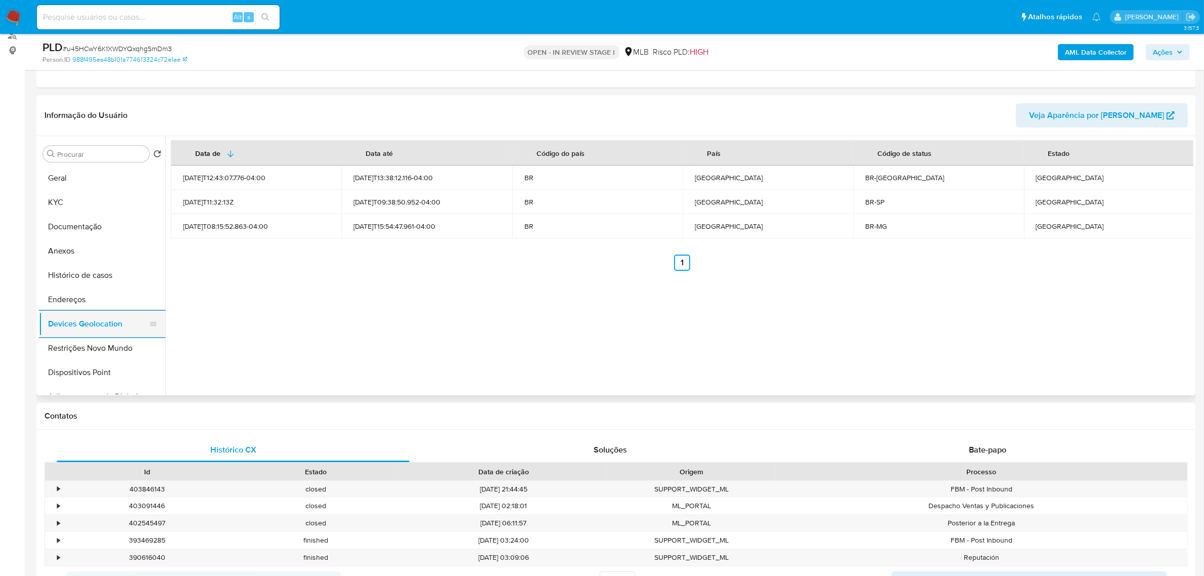
click at [100, 334] on button "Devices Geolocation" at bounding box center [98, 324] width 118 height 24
click at [99, 341] on button "Restrições Novo Mundo" at bounding box center [98, 348] width 118 height 24
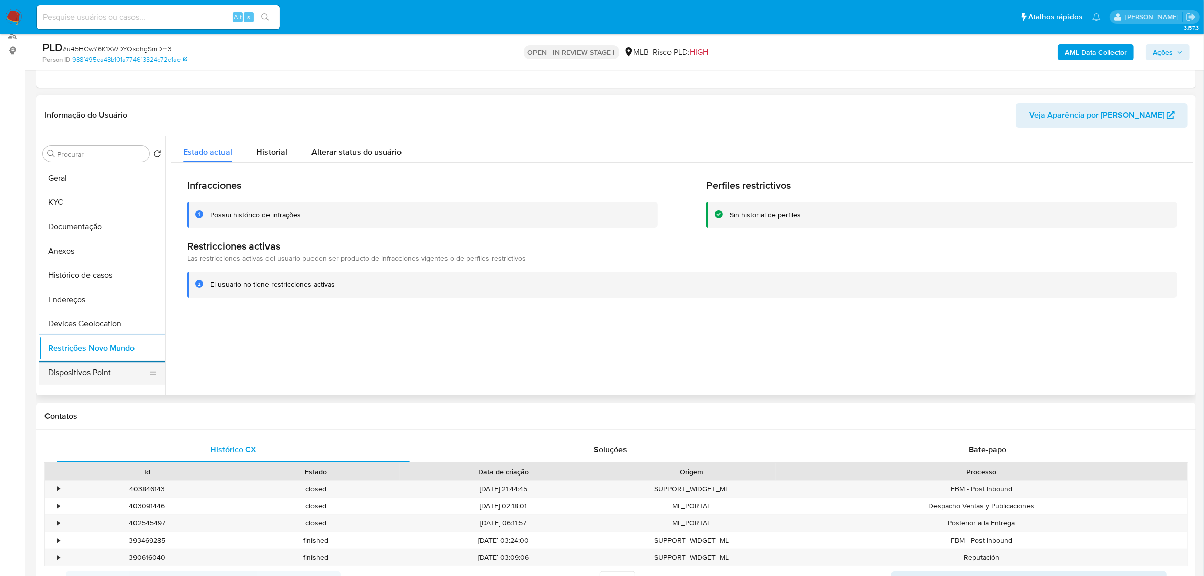
click at [82, 376] on button "Dispositivos Point" at bounding box center [98, 372] width 118 height 24
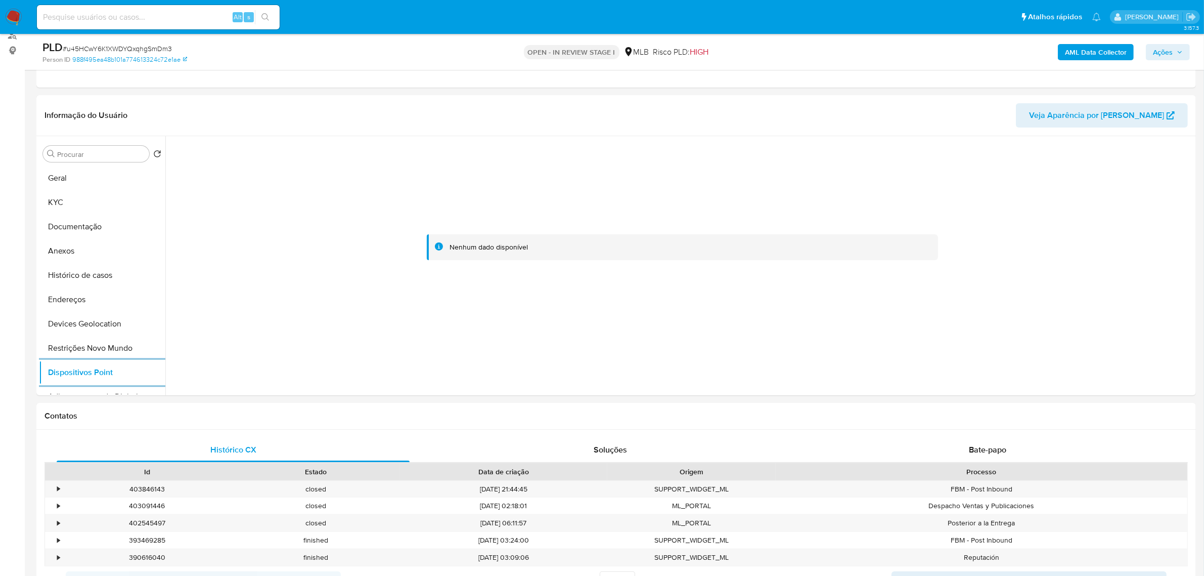
click at [1096, 51] on b "AML Data Collector" at bounding box center [1096, 52] width 62 height 16
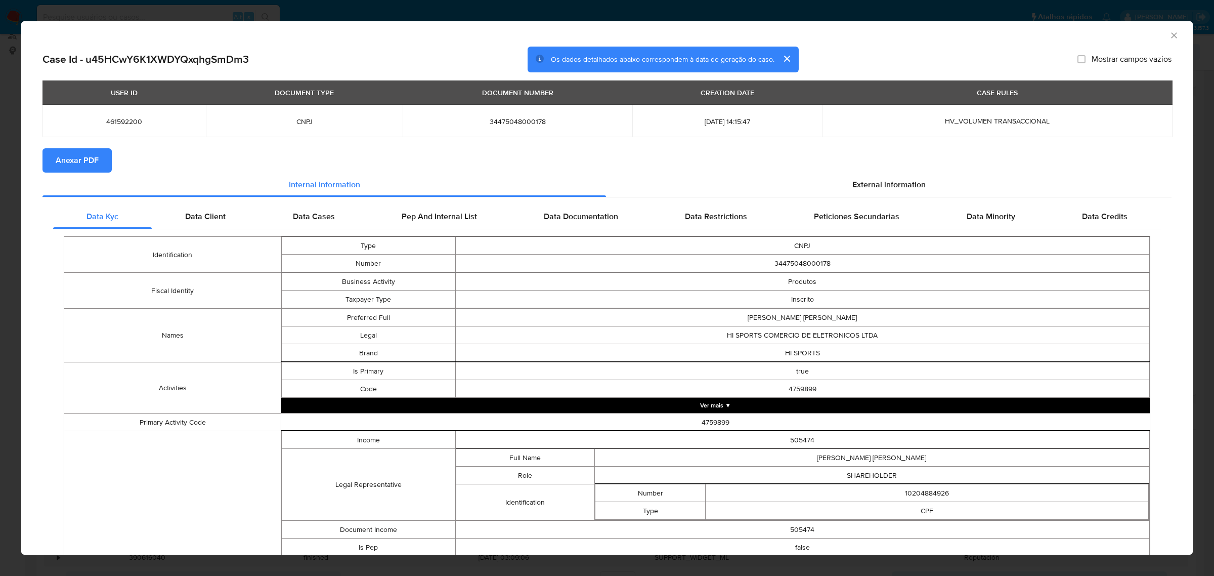
click at [90, 157] on span "Anexar PDF" at bounding box center [77, 160] width 43 height 22
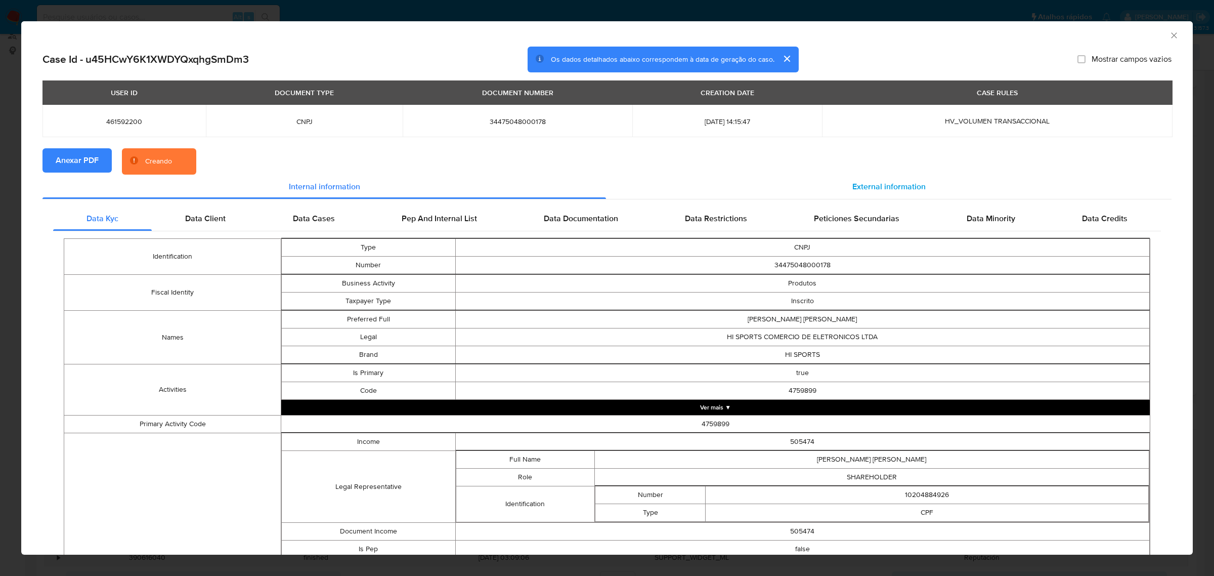
click at [872, 183] on span "External information" at bounding box center [888, 187] width 73 height 12
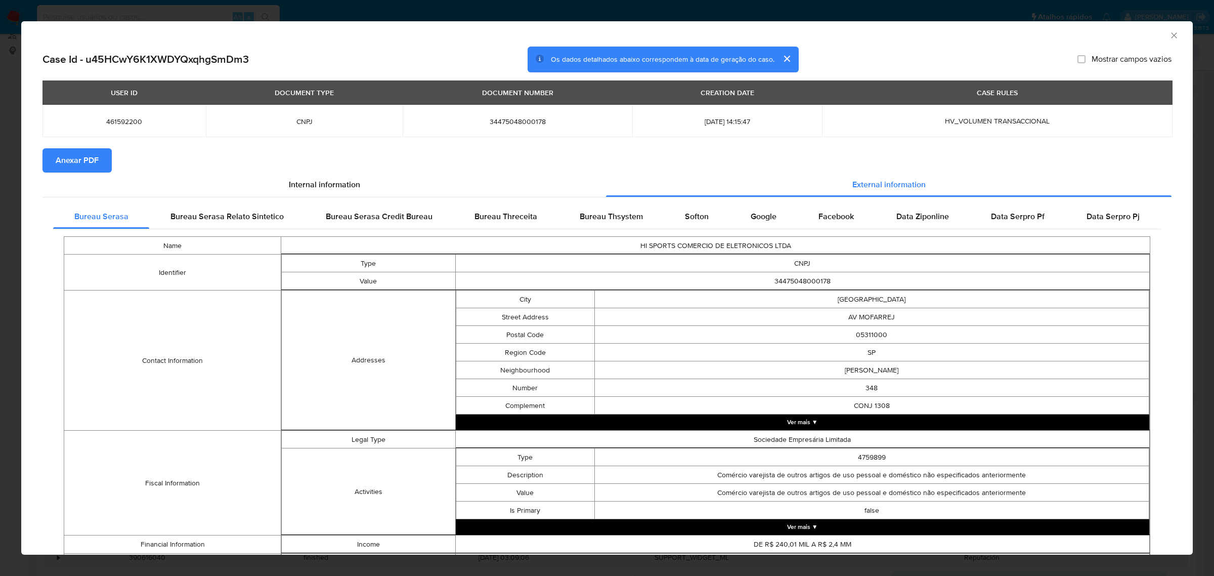
click at [77, 161] on span "Anexar PDF" at bounding box center [77, 160] width 43 height 22
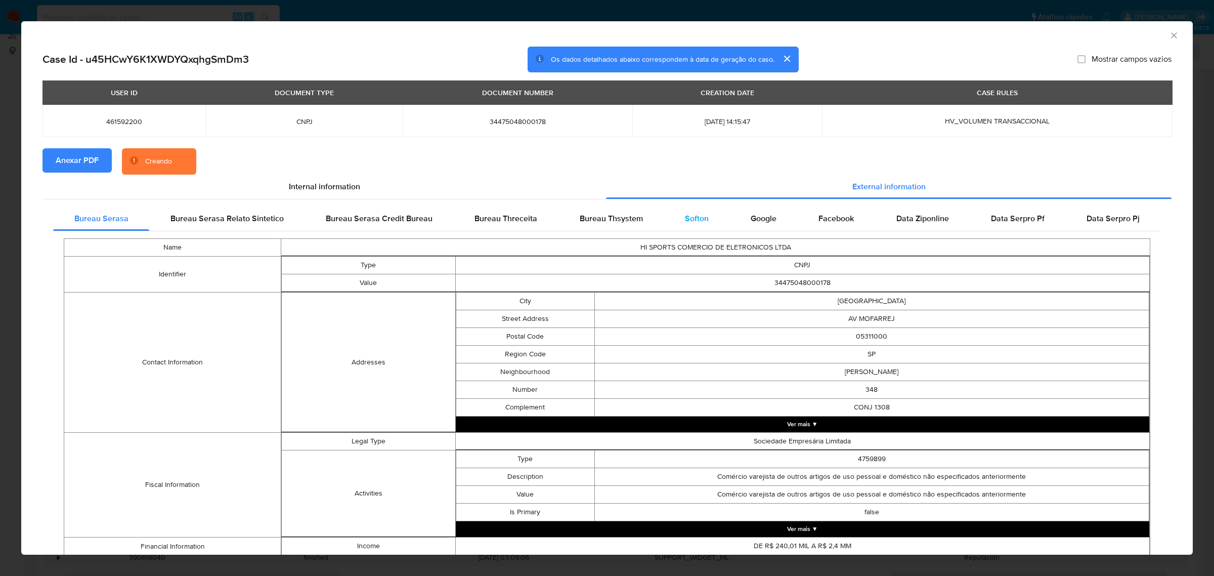
click at [696, 216] on span "Softon" at bounding box center [697, 218] width 24 height 12
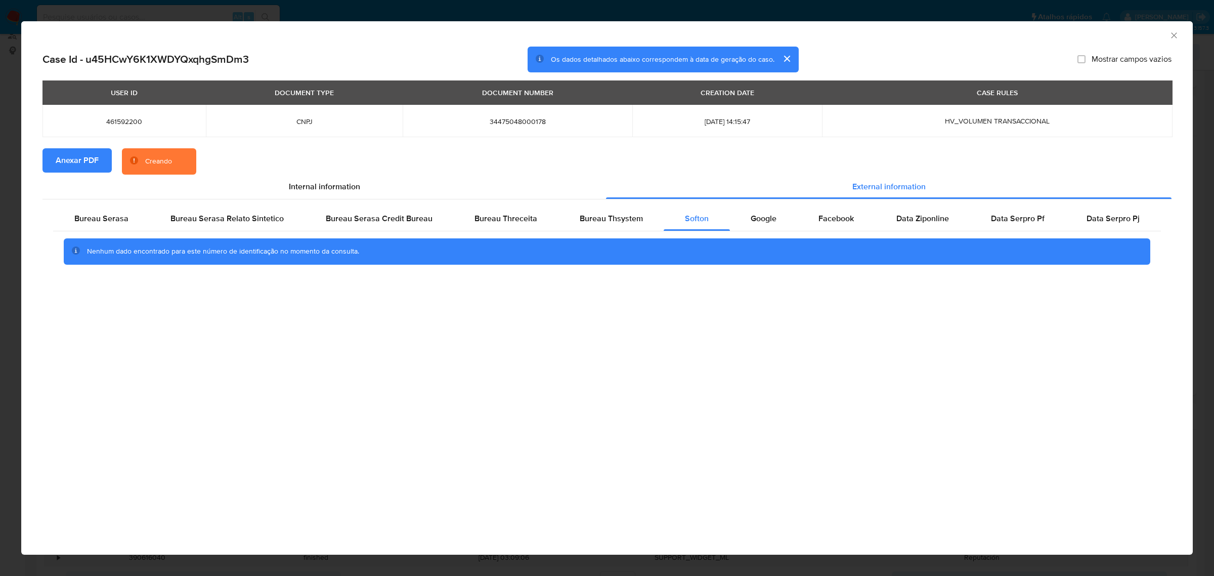
click at [1176, 34] on icon "Fechar a janela" at bounding box center [1174, 35] width 10 height 10
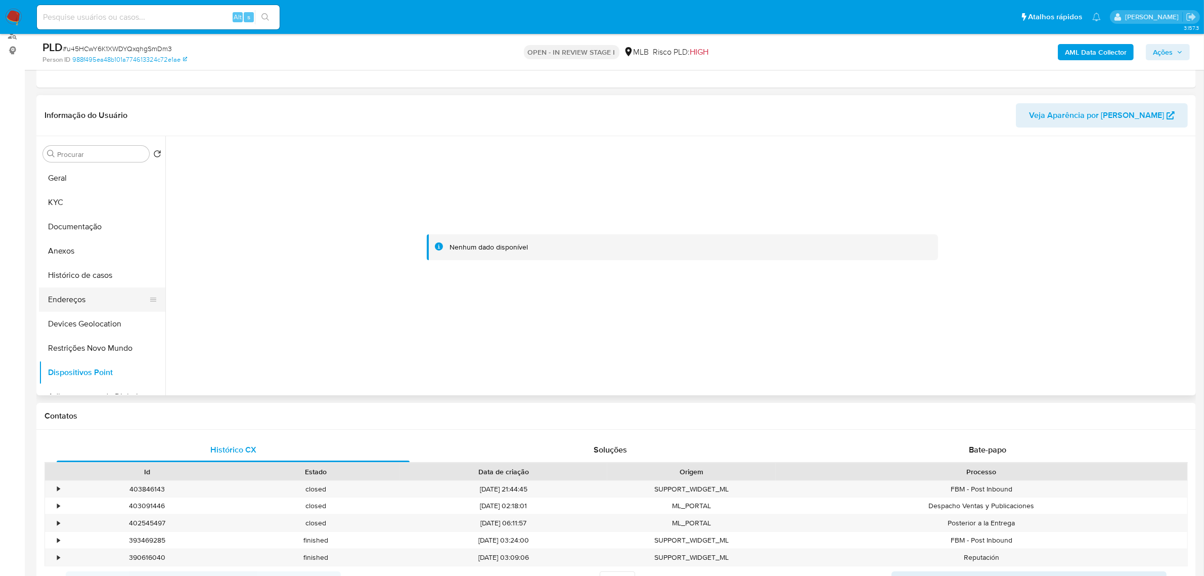
click at [76, 304] on button "Endereços" at bounding box center [98, 299] width 118 height 24
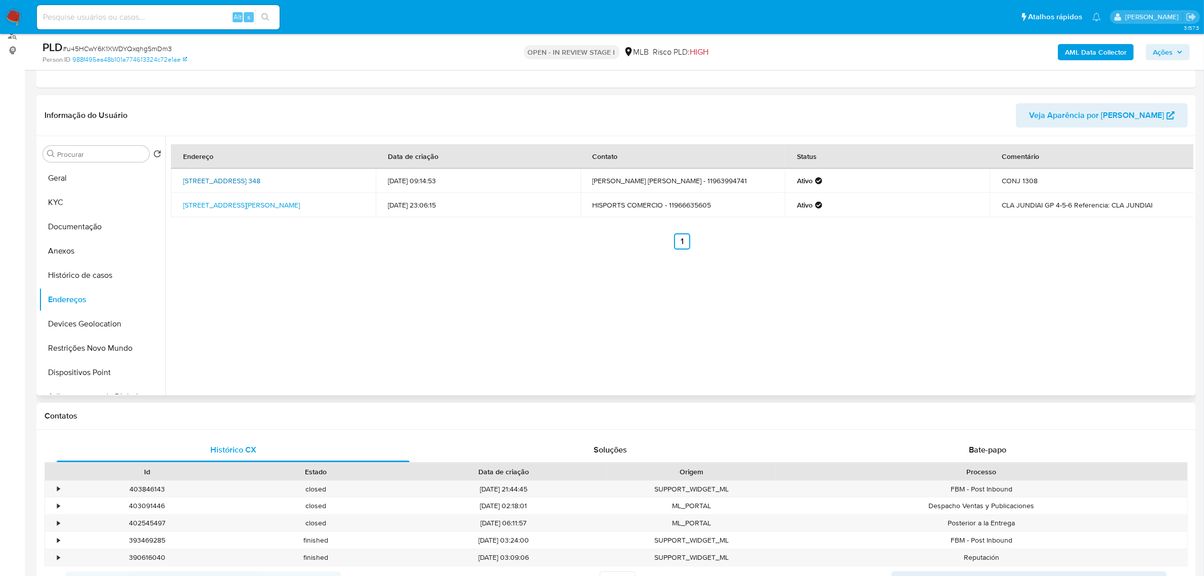
drag, startPoint x: 180, startPoint y: 175, endPoint x: 352, endPoint y: 177, distance: 172.5
click at [352, 177] on td "Avenida Mofarrej 348, São Paulo, São Paulo, 05311000, Brasil 348" at bounding box center [273, 180] width 205 height 24
copy link "Avenida Mofarrej 348, São Paulo, São Paulo, 05311000"
click at [260, 176] on link "Avenida Mofarrej 348, São Paulo, São Paulo, 05311000, Brasil 348" at bounding box center [221, 181] width 77 height 10
click at [72, 203] on button "KYC" at bounding box center [98, 202] width 118 height 24
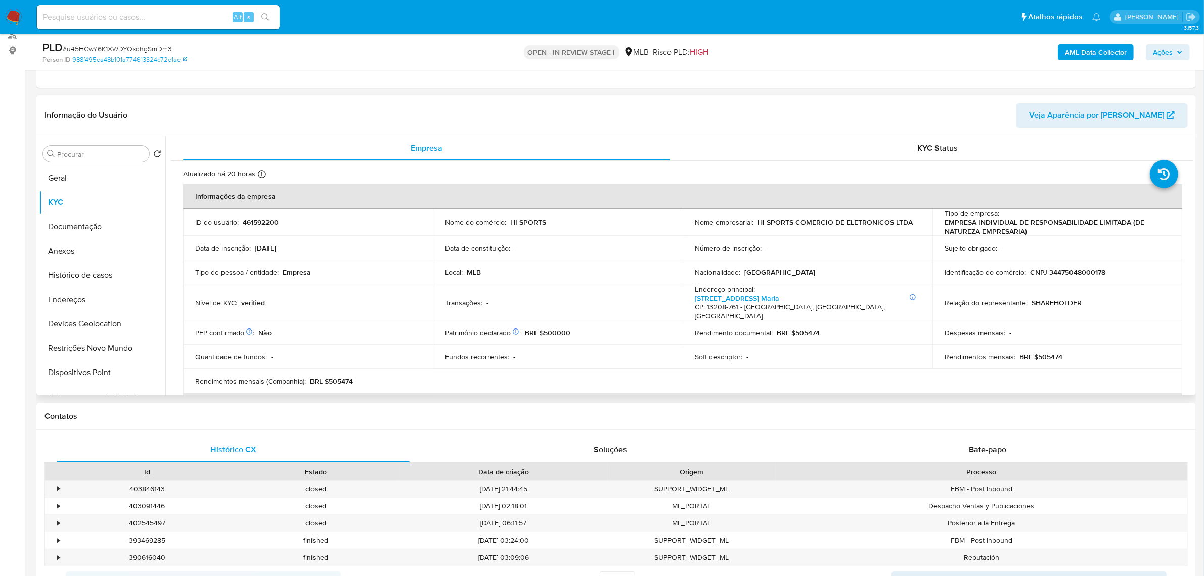
click at [1077, 266] on td "Identificação do comércio : CNPJ 34475048000178" at bounding box center [1058, 272] width 250 height 24
click at [1080, 274] on p "CNPJ 34475048000178" at bounding box center [1067, 272] width 75 height 9
copy p "34475048000178"
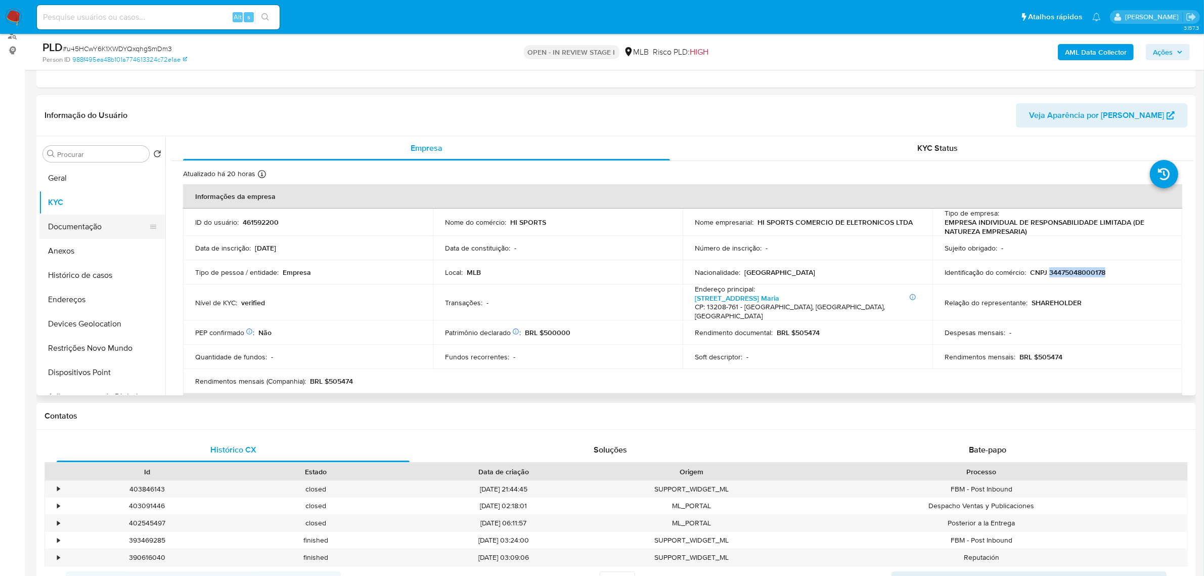
click at [60, 235] on button "Documentação" at bounding box center [98, 226] width 118 height 24
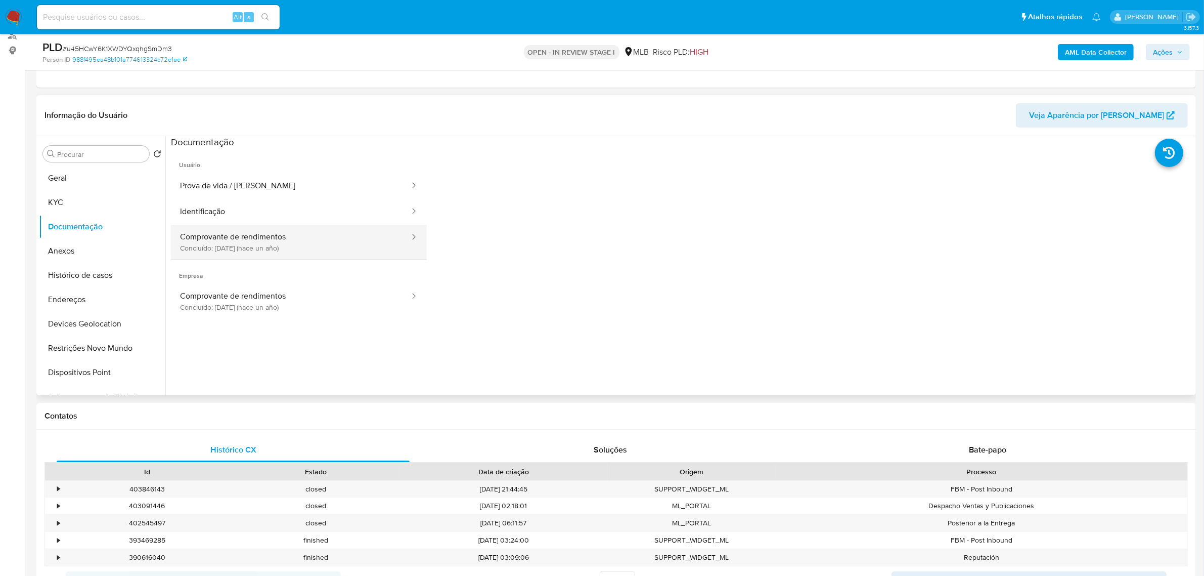
click at [283, 235] on button "Comprovante de rendimentos Concluído: 09/10/2024 (hace un año)" at bounding box center [291, 242] width 240 height 34
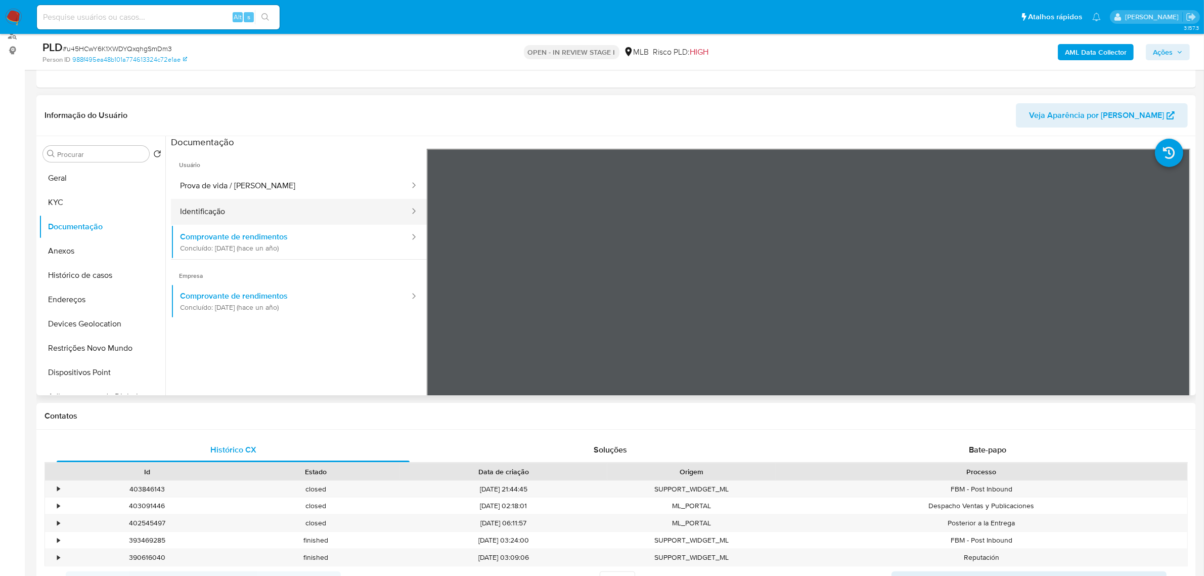
click at [276, 213] on button "Identificação" at bounding box center [291, 212] width 240 height 26
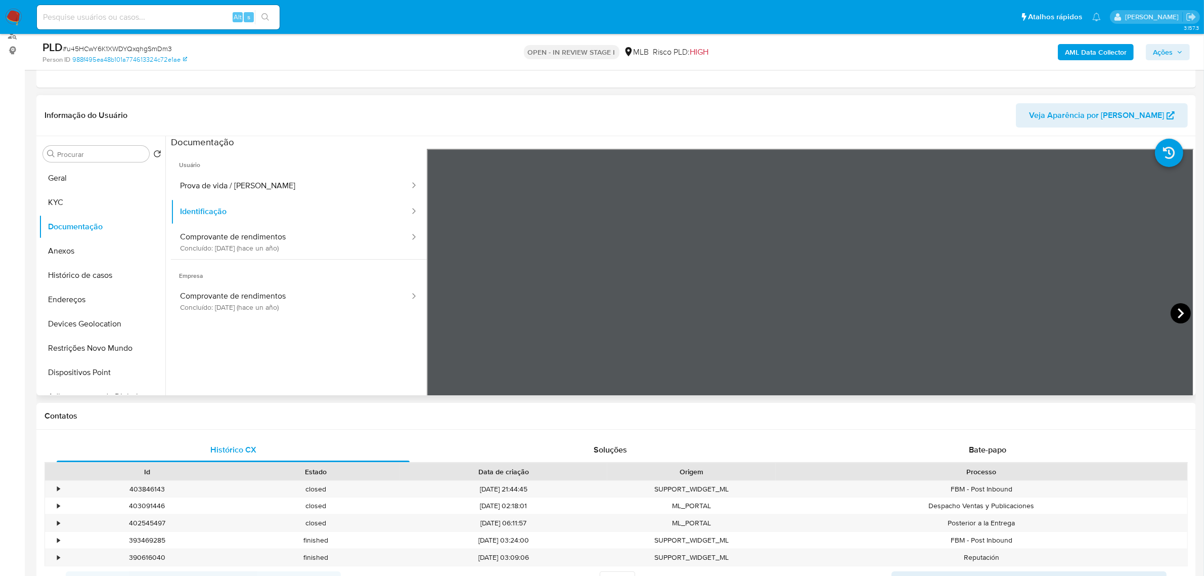
click at [1179, 310] on icon at bounding box center [1181, 313] width 20 height 20
click at [80, 196] on button "KYC" at bounding box center [98, 202] width 118 height 24
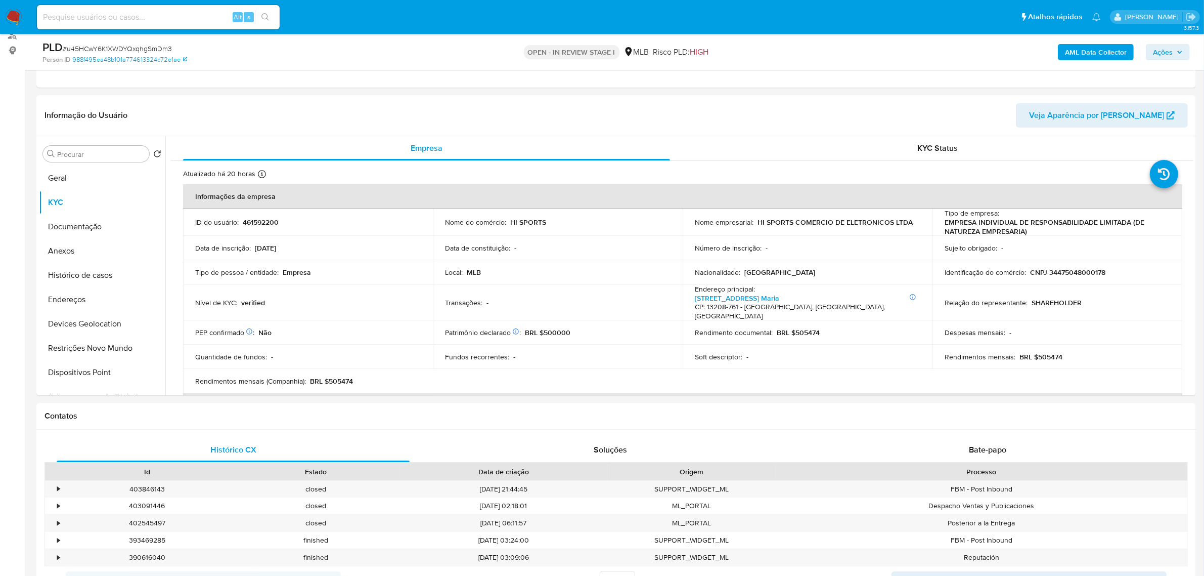
click at [1087, 277] on td "Identificação do comércio : CNPJ 34475048000178" at bounding box center [1058, 272] width 250 height 24
click at [1083, 274] on p "CNPJ 34475048000178" at bounding box center [1067, 272] width 75 height 9
copy p "34475048000178"
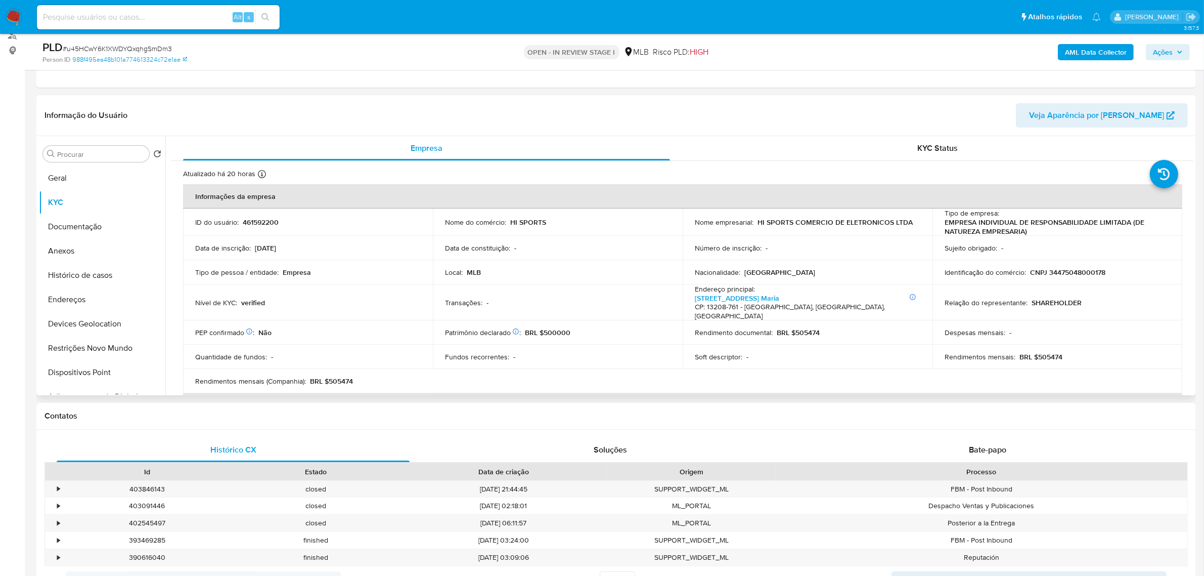
click at [84, 163] on div "Procurar Retornar ao pedido padrão Geral KYC Documentação Anexos Histórico de c…" at bounding box center [102, 266] width 126 height 257
click at [89, 178] on button "Geral" at bounding box center [98, 178] width 118 height 24
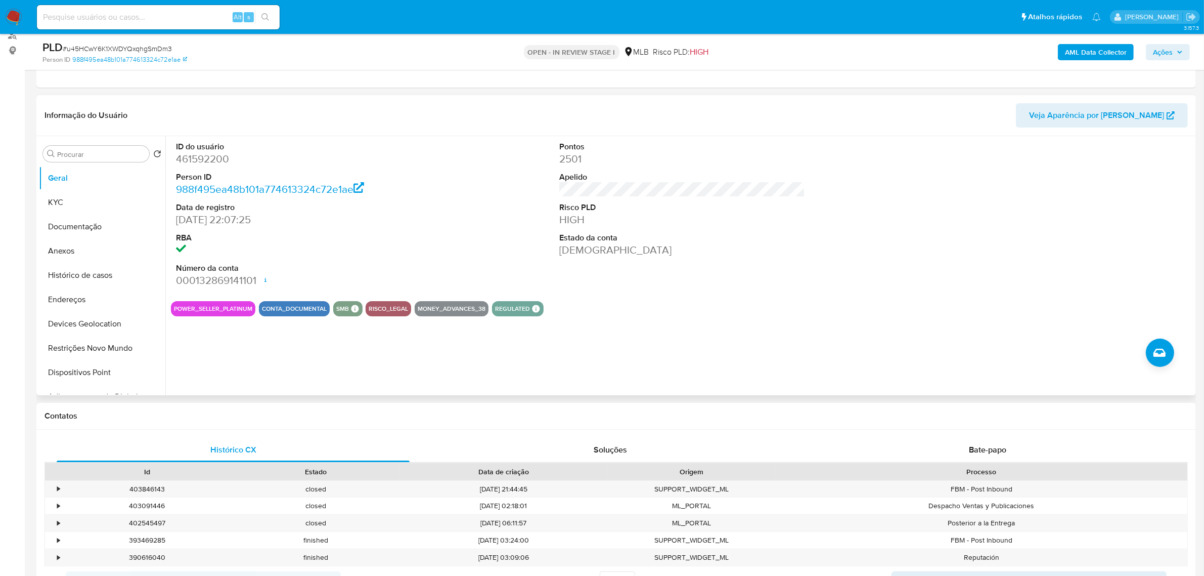
click at [253, 342] on div "ID do usuário 461592200 Person ID 988f495ea48b101a774613324c72e1ae Data de regi…" at bounding box center [679, 265] width 1028 height 259
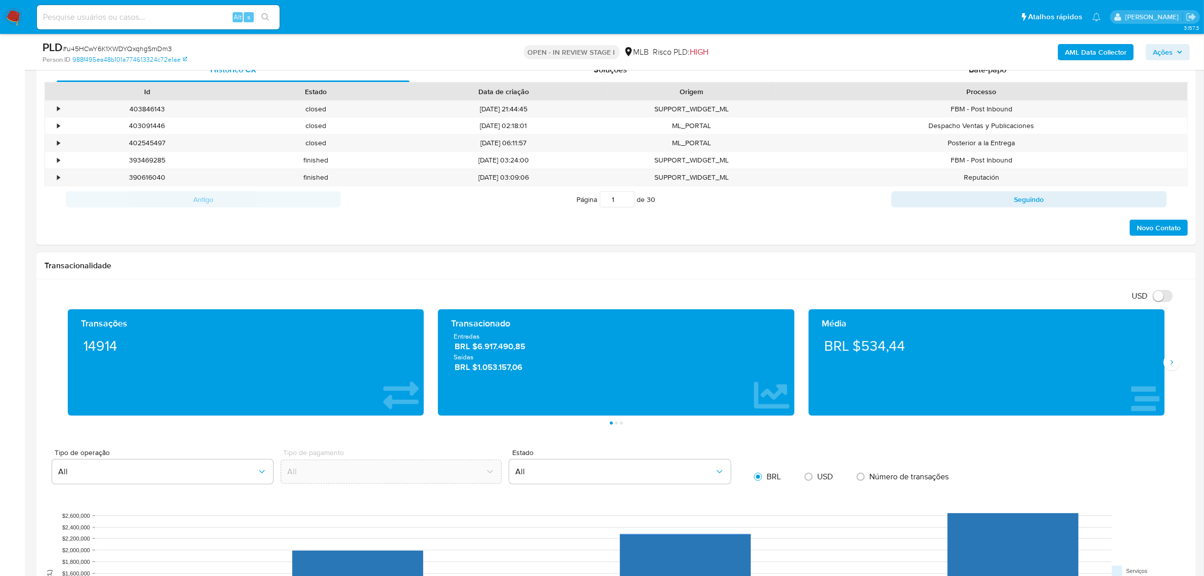
scroll to position [885, 0]
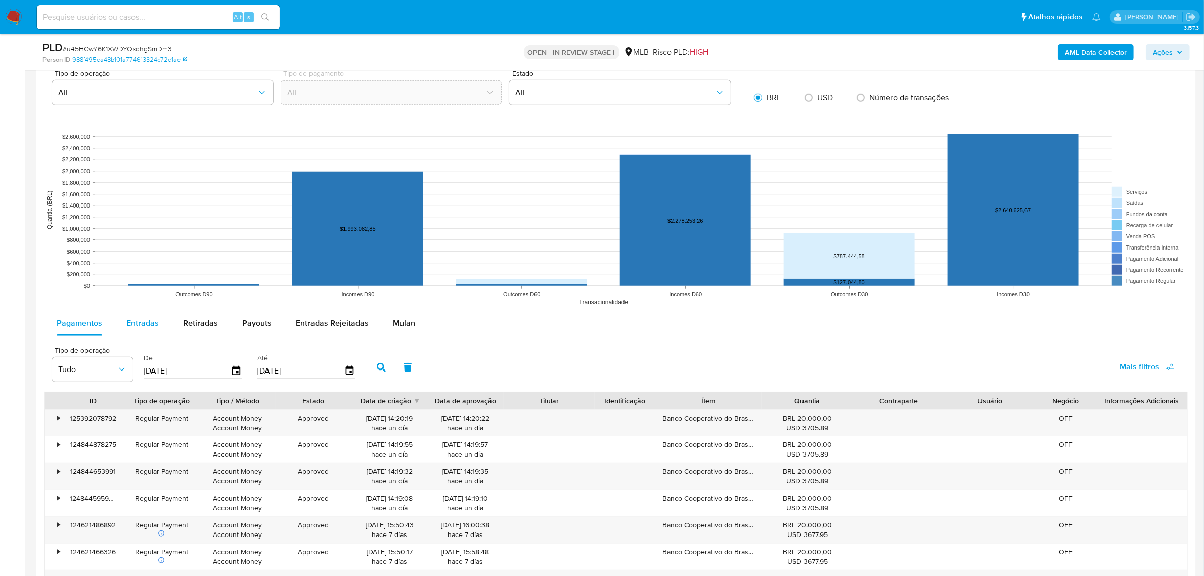
click at [151, 332] on div "Entradas" at bounding box center [142, 323] width 32 height 24
select select "10"
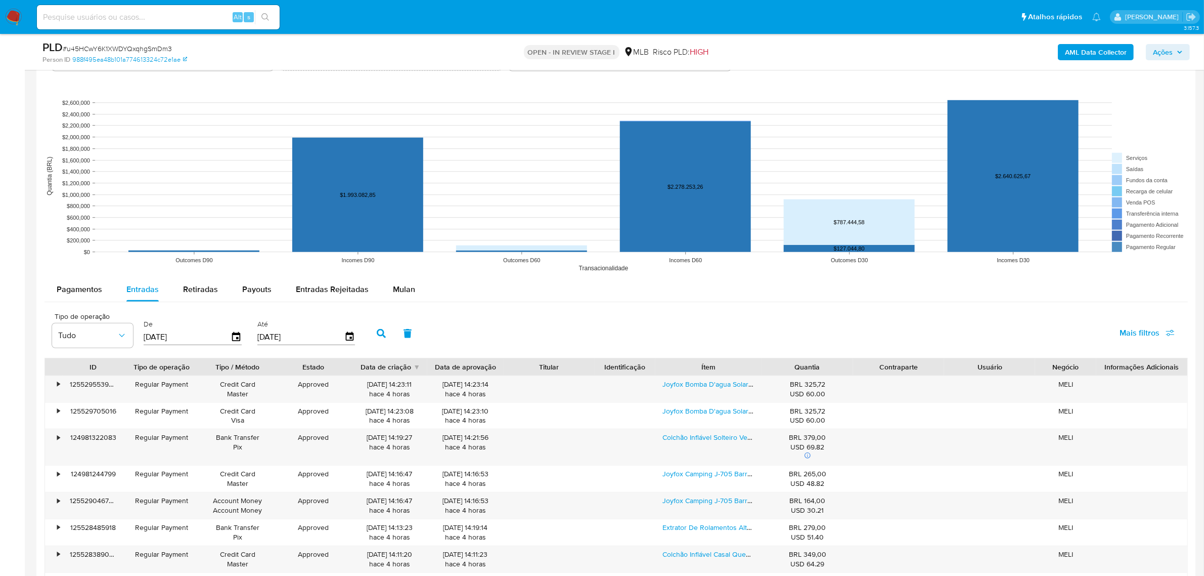
scroll to position [1138, 0]
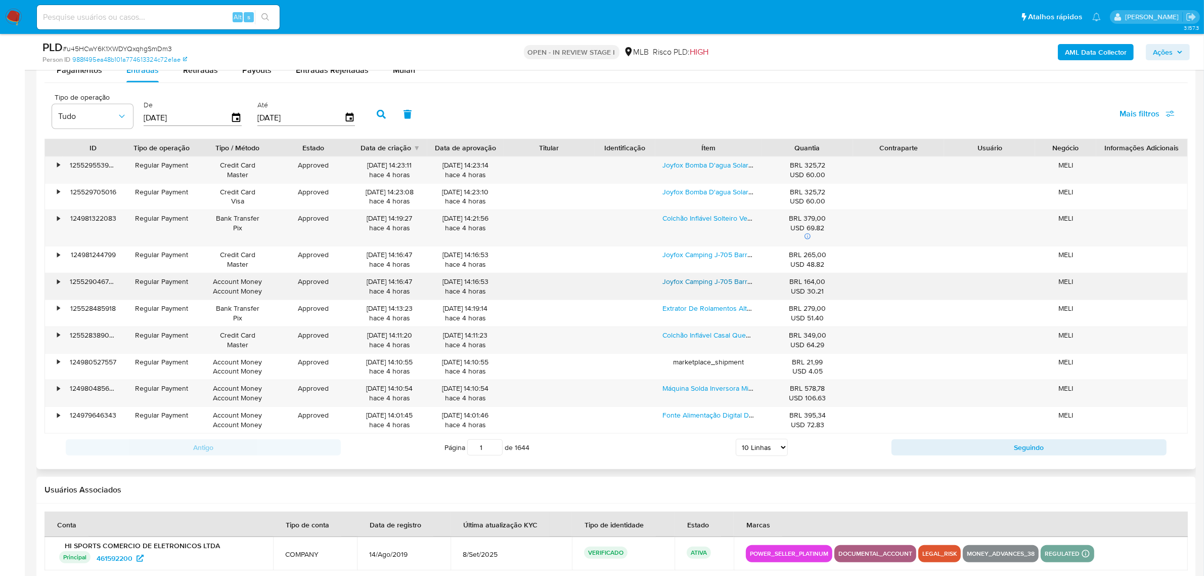
click at [708, 283] on link "Joyfox Camping J-705 Barraca 3/4 Pessoas Impermeavel Profissional" at bounding box center [771, 281] width 216 height 10
click at [1177, 52] on span "Ações" at bounding box center [1168, 52] width 30 height 14
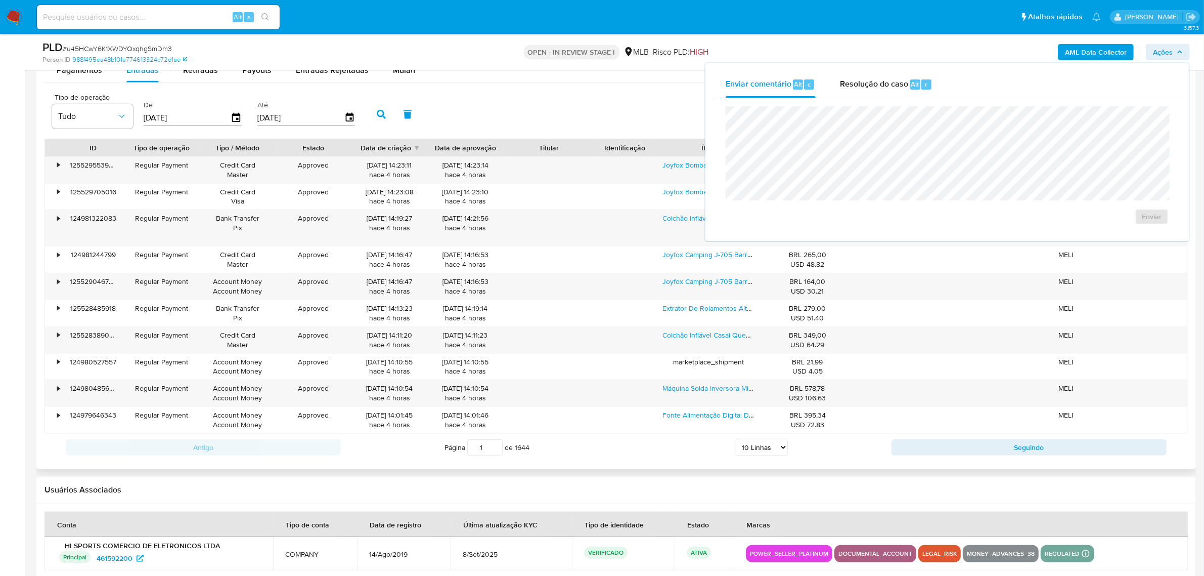
drag, startPoint x: 891, startPoint y: 89, endPoint x: 861, endPoint y: 145, distance: 63.6
click at [889, 94] on div "Resolução do caso Alt r" at bounding box center [886, 84] width 93 height 26
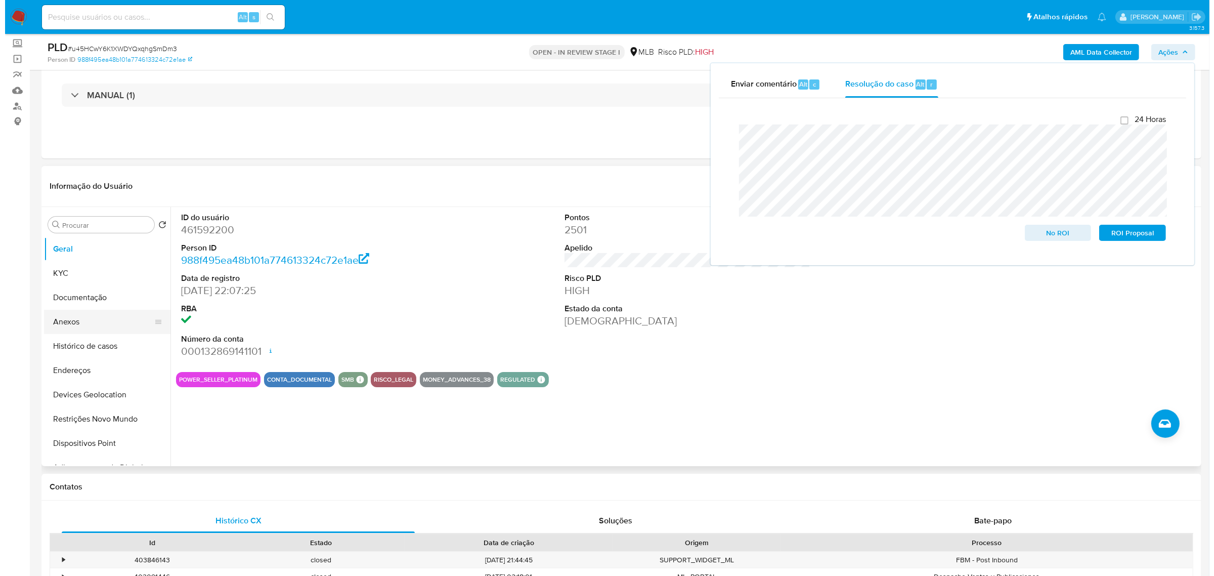
scroll to position [126, 0]
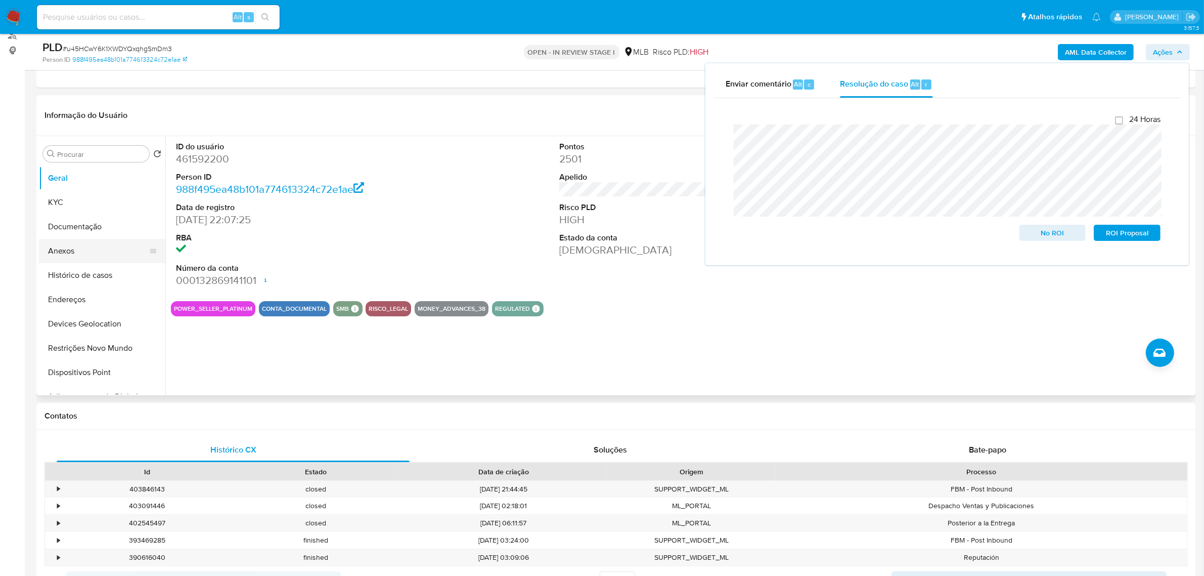
drag, startPoint x: 74, startPoint y: 259, endPoint x: 99, endPoint y: 258, distance: 25.3
click at [74, 258] on button "Anexos" at bounding box center [98, 251] width 118 height 24
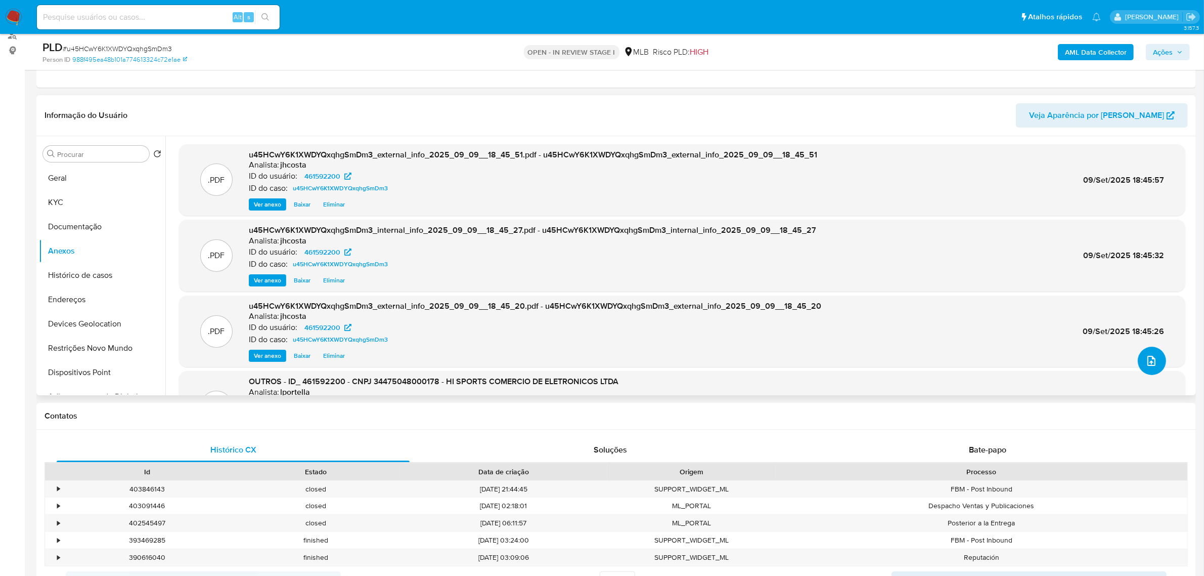
click at [1149, 364] on icon "upload-file" at bounding box center [1152, 361] width 12 height 12
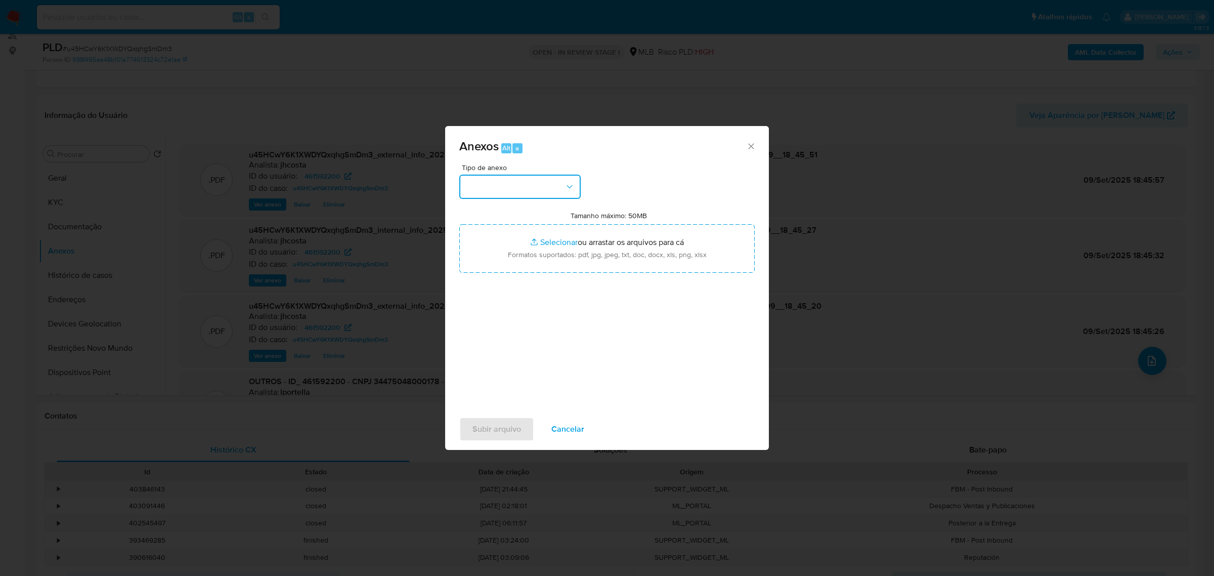
click at [549, 190] on button "button" at bounding box center [519, 187] width 121 height 24
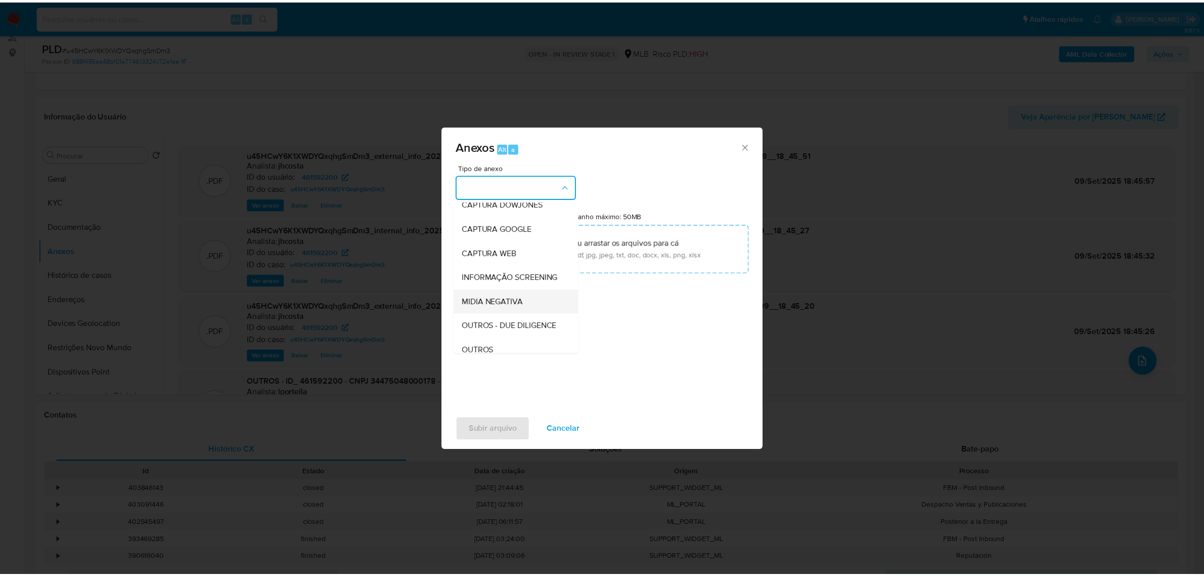
scroll to position [63, 0]
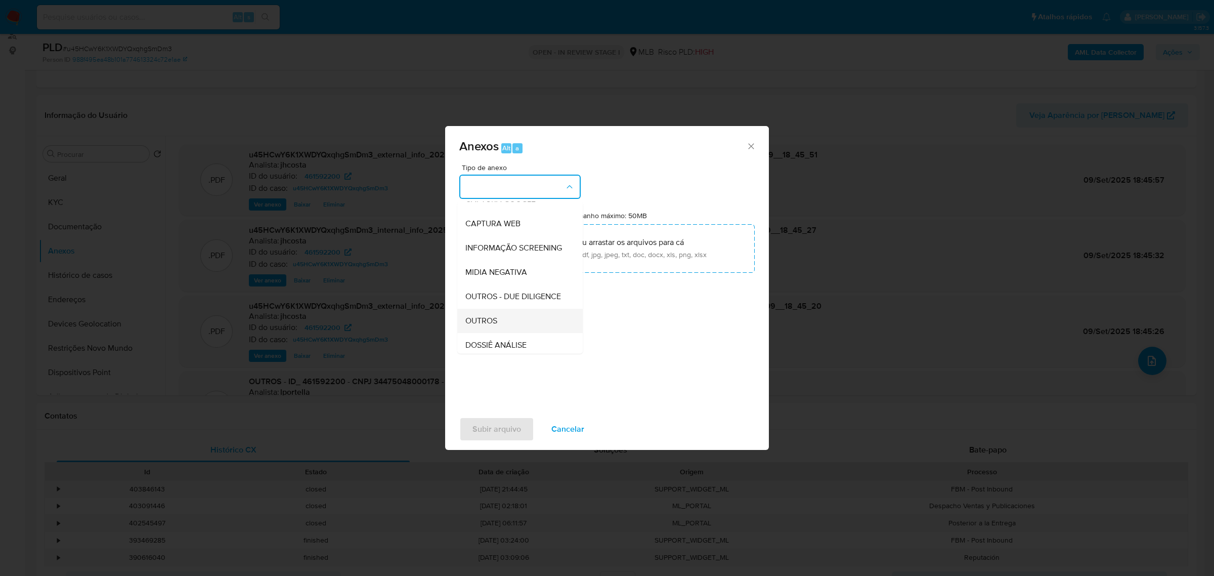
click at [496, 325] on span "OUTROS" at bounding box center [481, 320] width 32 height 10
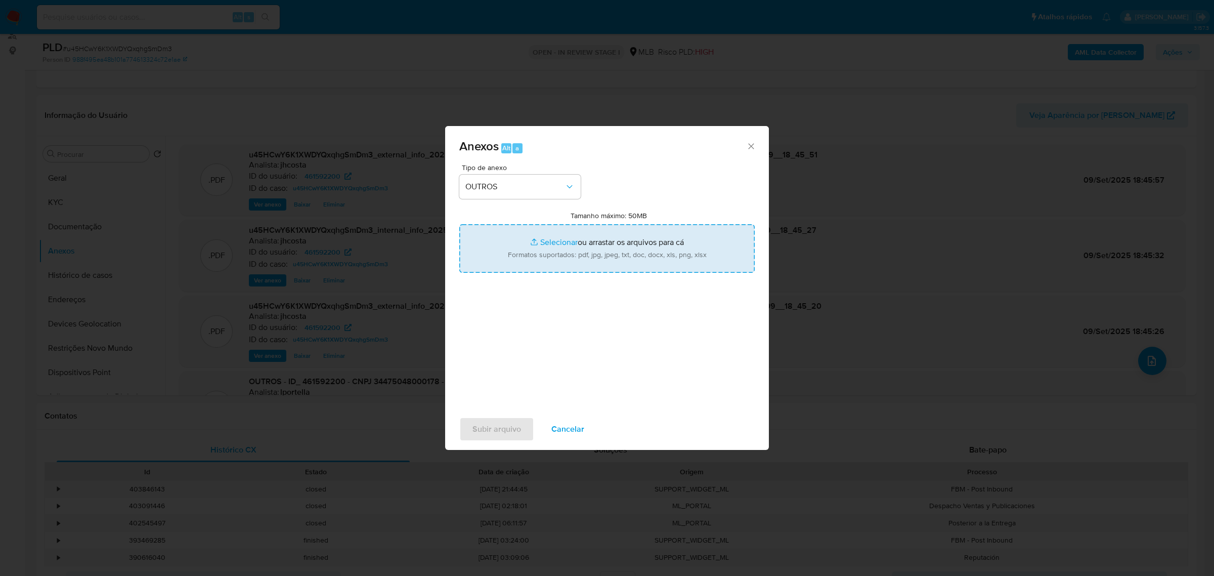
click at [611, 256] on input "Tamanho máximo: 50MB Selecionar arquivos" at bounding box center [606, 248] width 295 height 49
click at [578, 243] on input "Tamanho máximo: 50MB Selecionar arquivos" at bounding box center [606, 248] width 295 height 49
type input "C:\fakepath\Mulan 461592200_2025_09_08_12_11_04.xlsx"
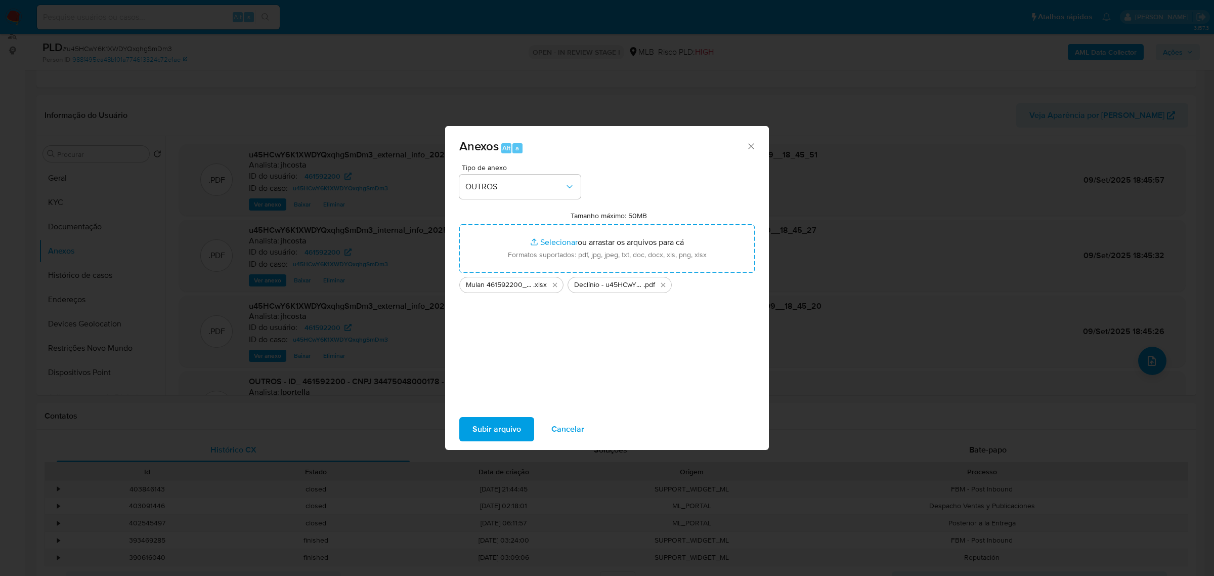
click at [494, 423] on span "Subir arquivo" at bounding box center [496, 429] width 49 height 22
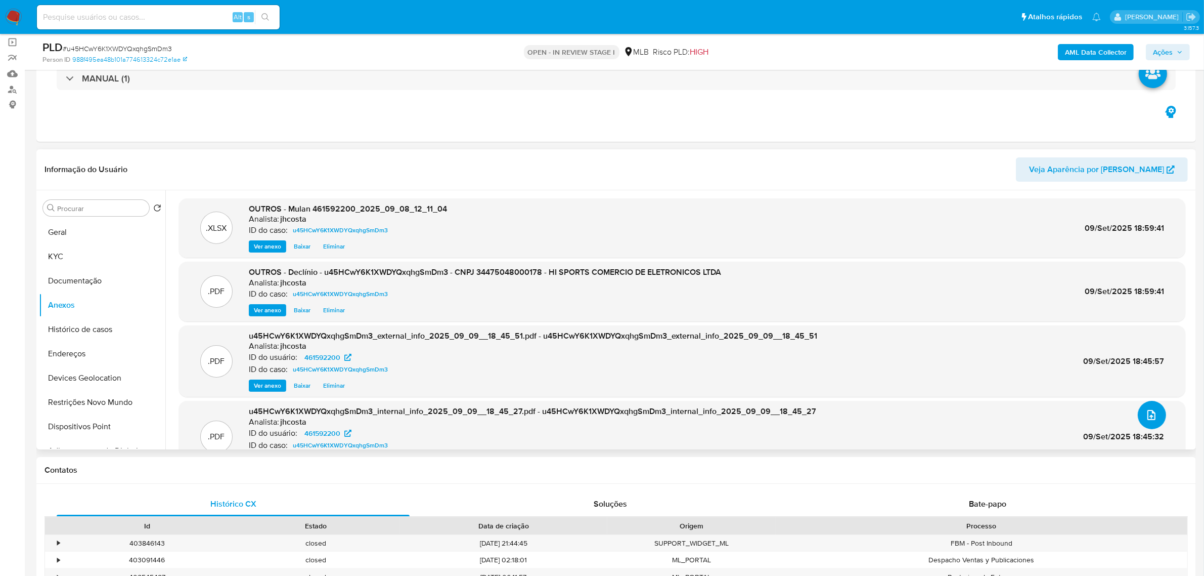
scroll to position [0, 0]
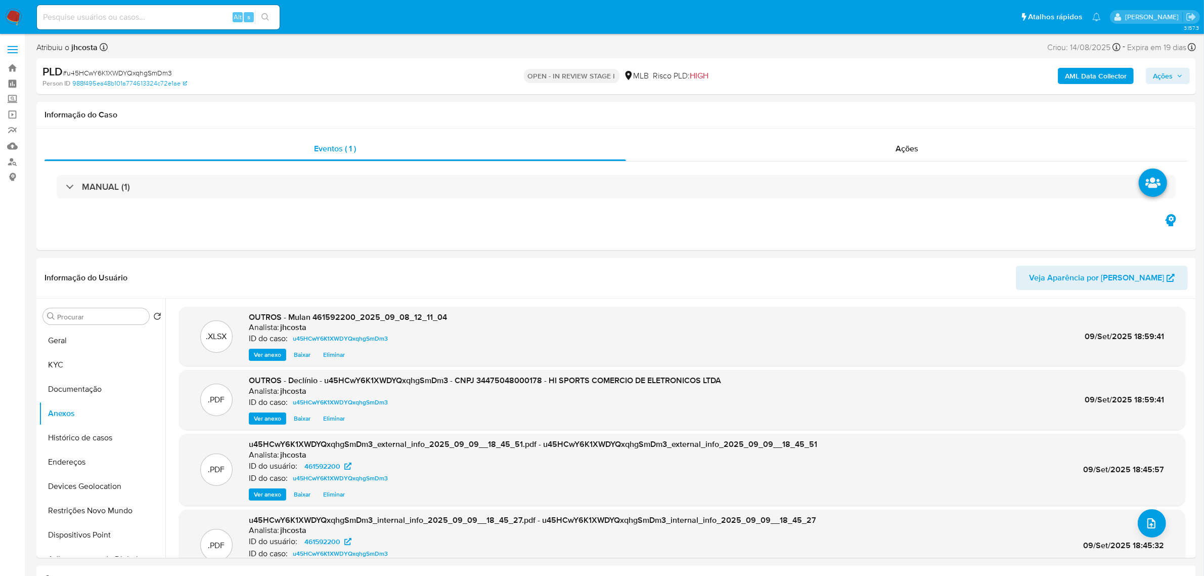
click at [1165, 77] on span "Ações" at bounding box center [1163, 76] width 20 height 16
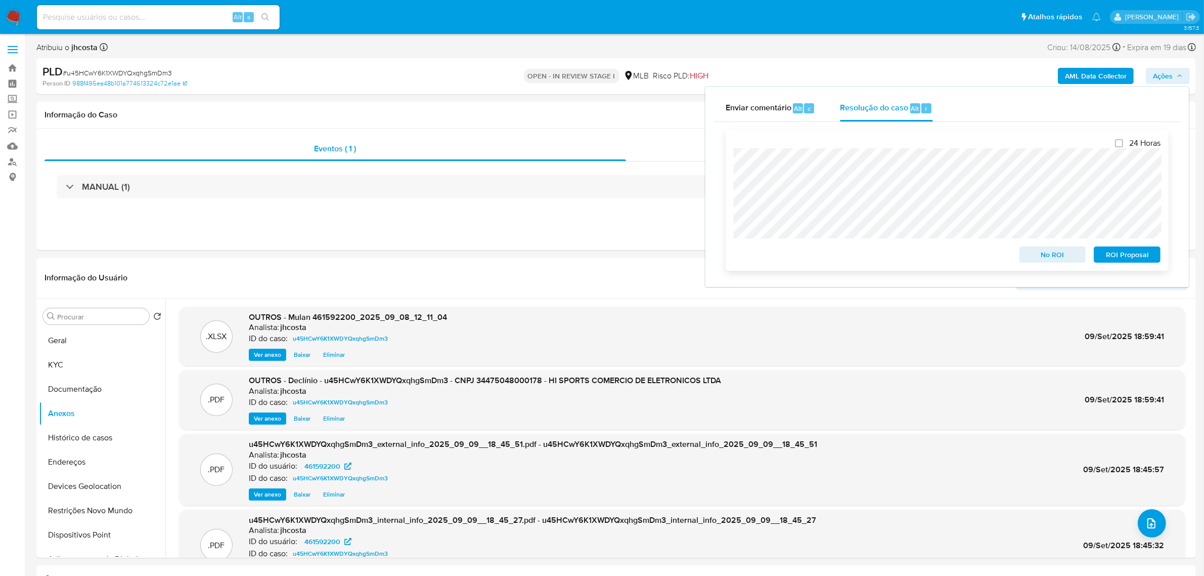
click at [1057, 257] on span "No ROI" at bounding box center [1053, 254] width 53 height 14
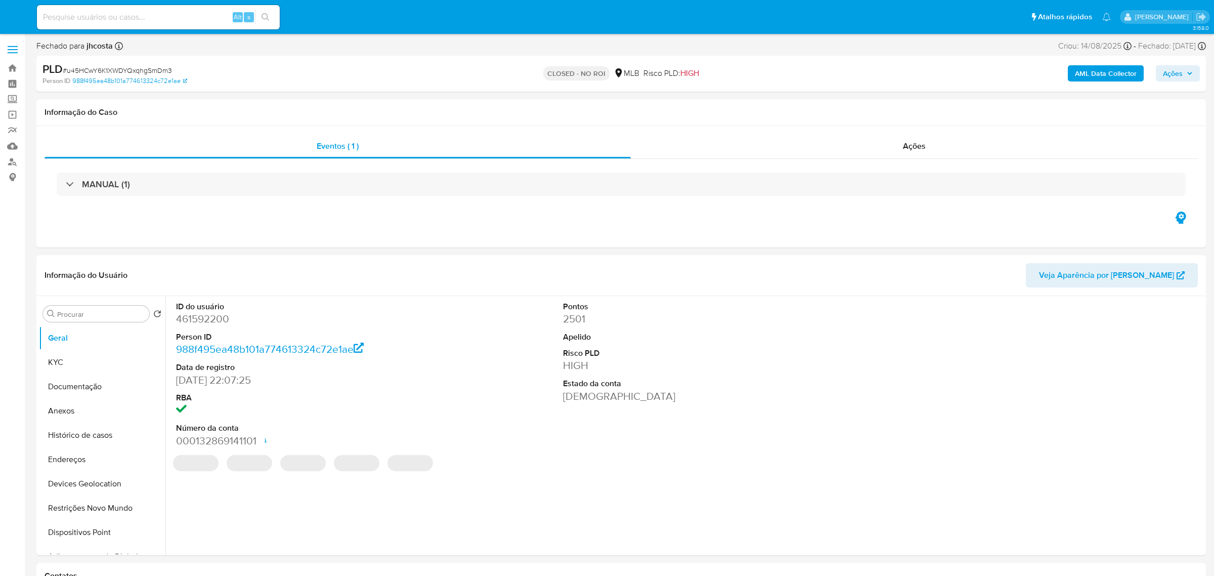
select select "10"
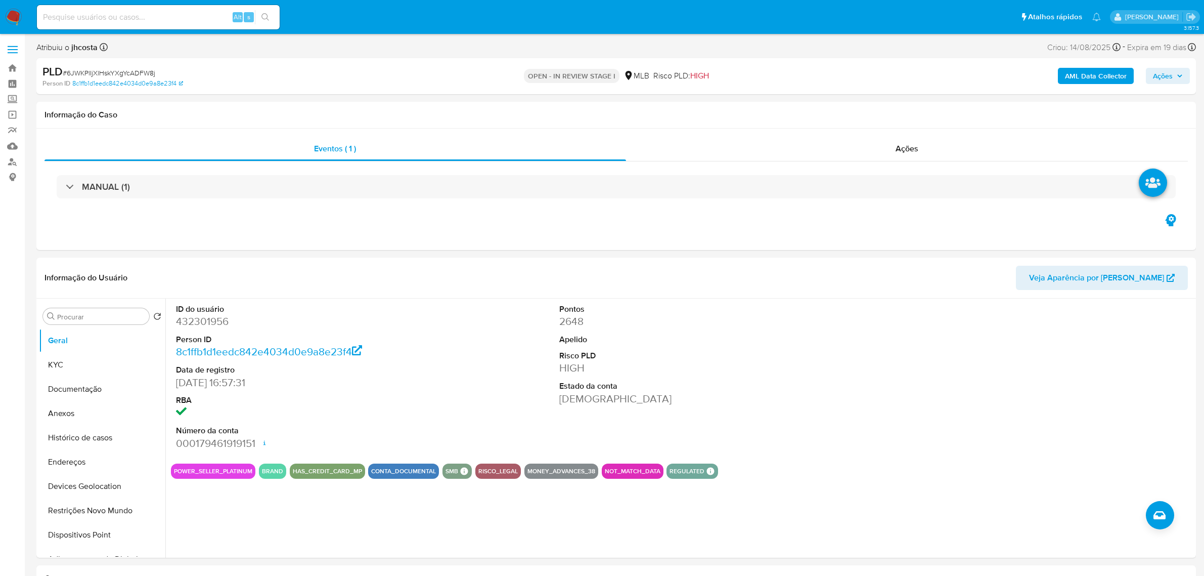
select select "10"
click at [208, 316] on dd "432301956" at bounding box center [299, 321] width 246 height 14
copy dd "432301956"
click at [208, 322] on dd "432301956" at bounding box center [299, 321] width 246 height 14
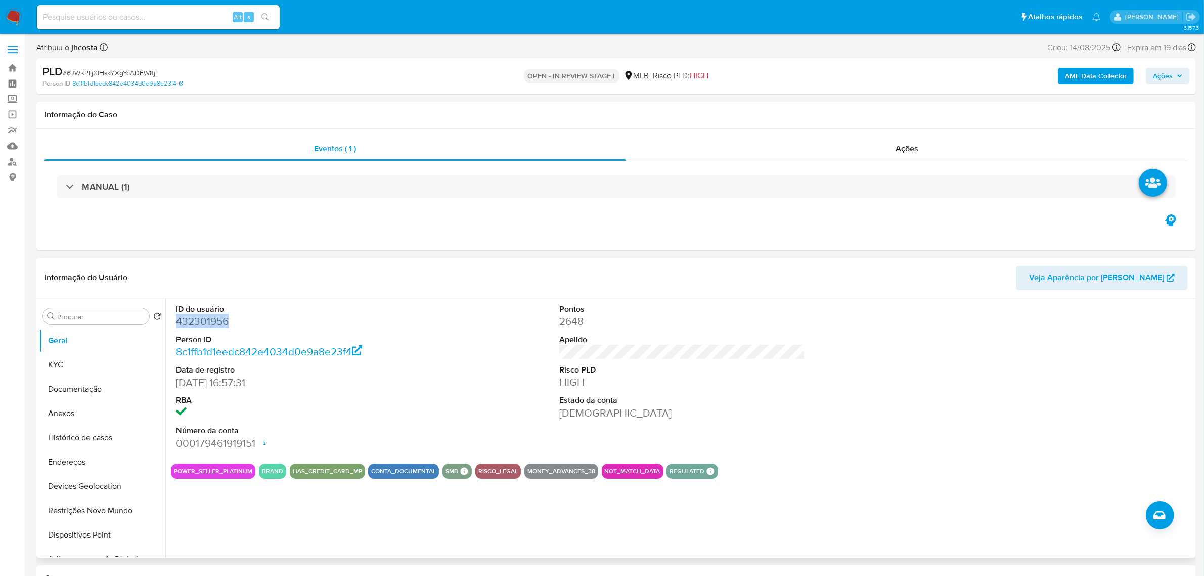
click at [208, 322] on dd "432301956" at bounding box center [299, 321] width 246 height 14
click at [675, 342] on dt "Apelido" at bounding box center [682, 339] width 246 height 11
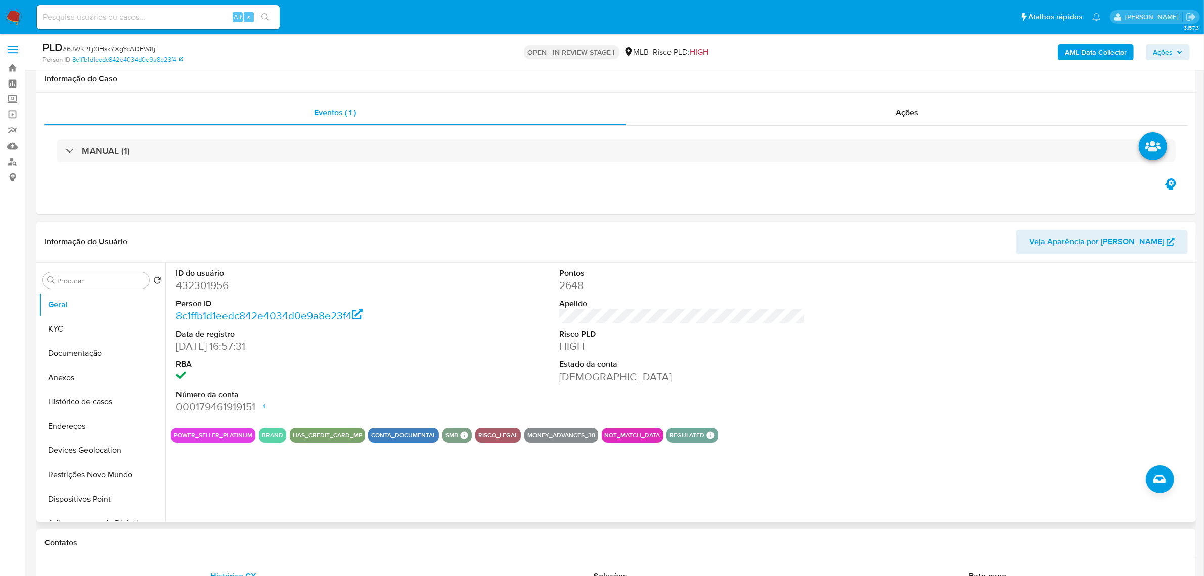
scroll to position [126, 0]
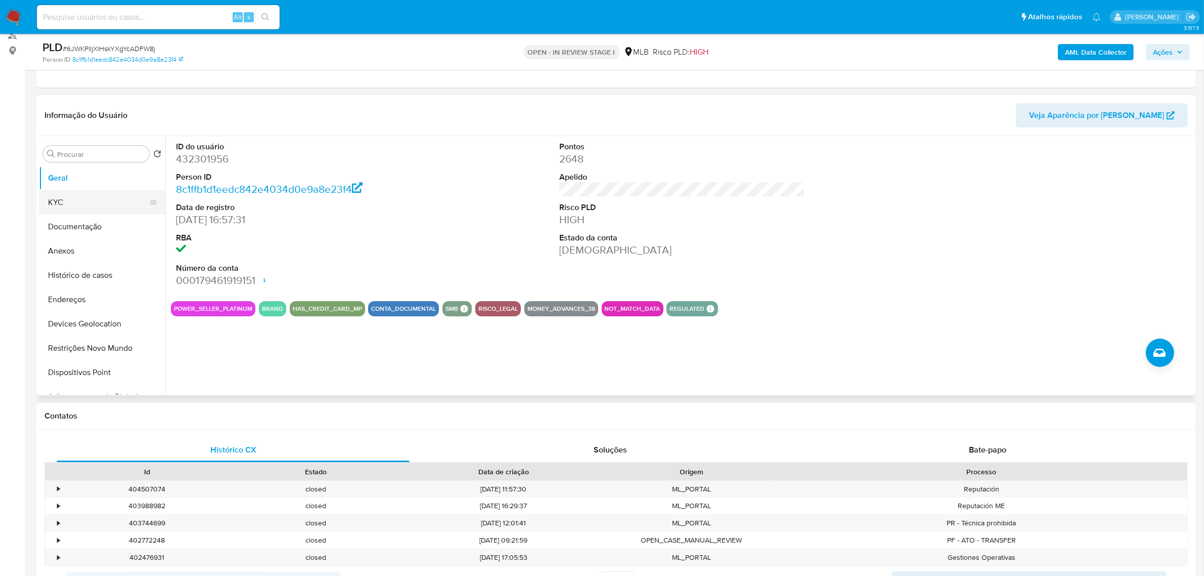
click at [66, 206] on button "KYC" at bounding box center [98, 202] width 118 height 24
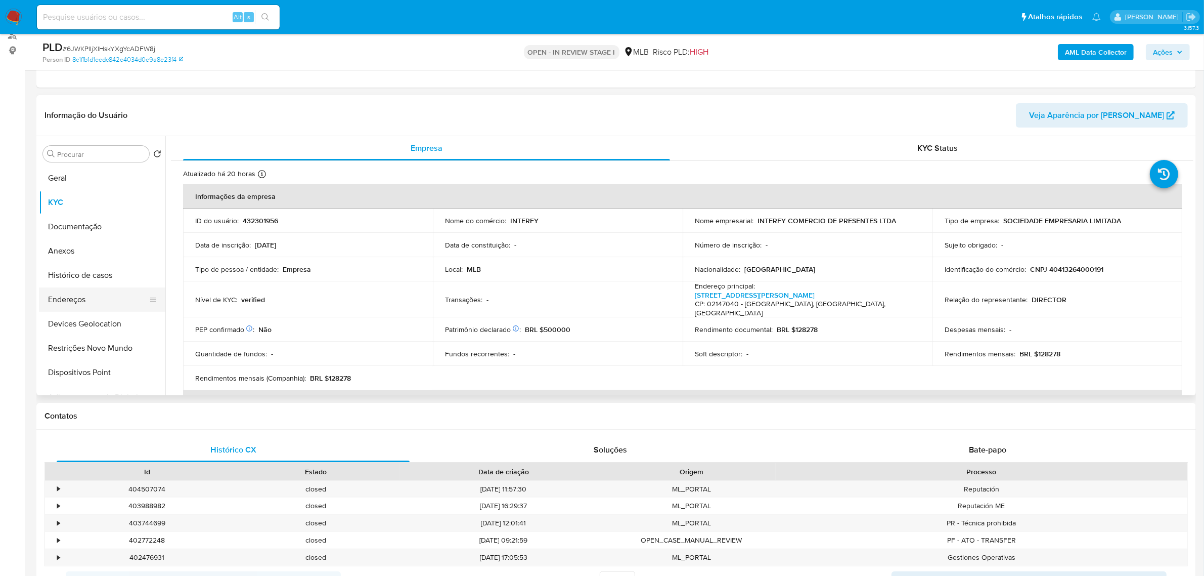
click at [83, 297] on button "Endereços" at bounding box center [98, 299] width 118 height 24
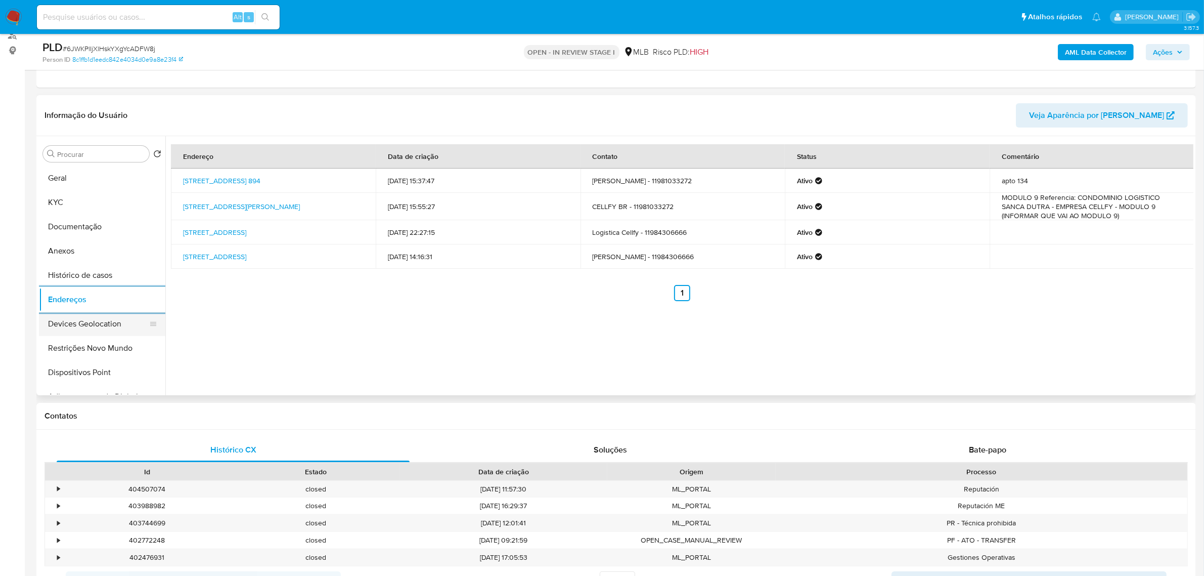
click at [93, 320] on button "Devices Geolocation" at bounding box center [98, 324] width 118 height 24
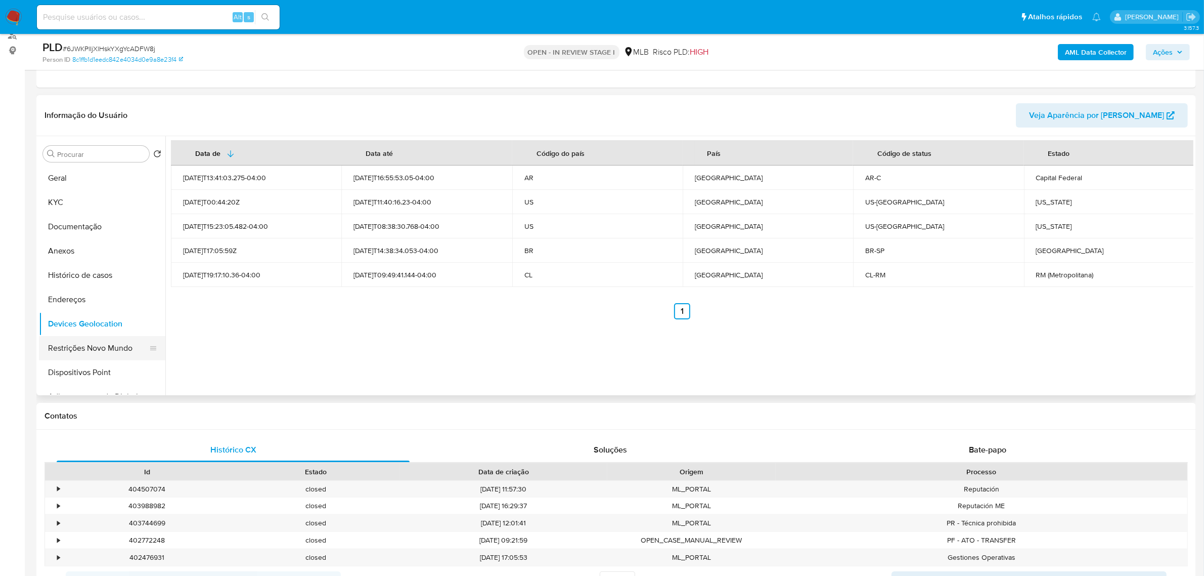
click at [96, 340] on button "Restrições Novo Mundo" at bounding box center [98, 348] width 118 height 24
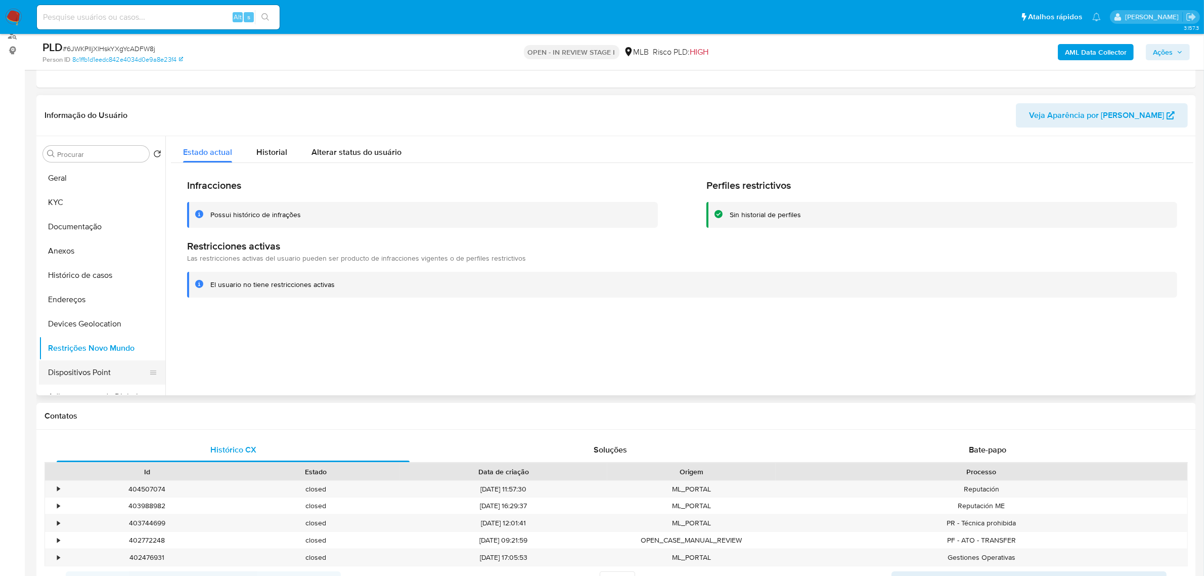
click at [105, 363] on button "Dispositivos Point" at bounding box center [98, 372] width 118 height 24
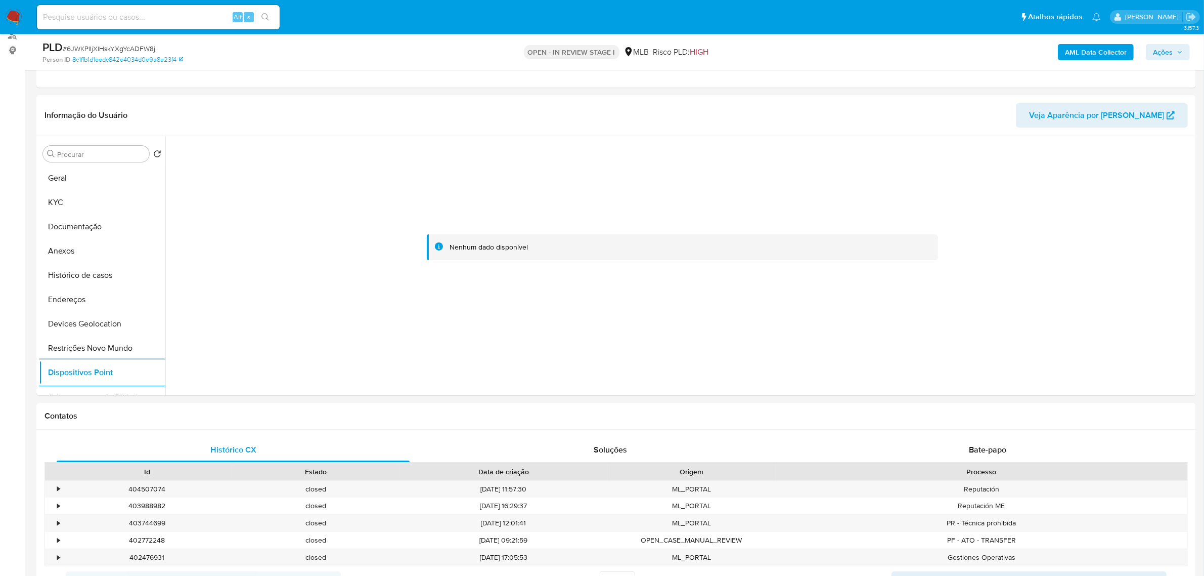
click at [1116, 49] on b "AML Data Collector" at bounding box center [1096, 52] width 62 height 16
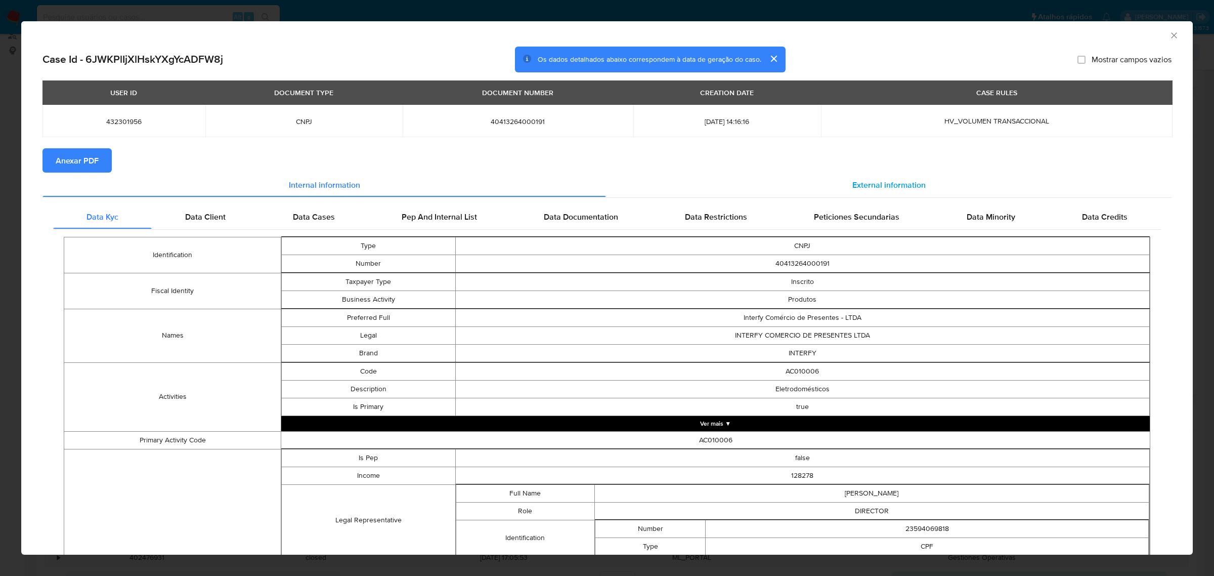
click at [886, 181] on span "External information" at bounding box center [888, 185] width 73 height 12
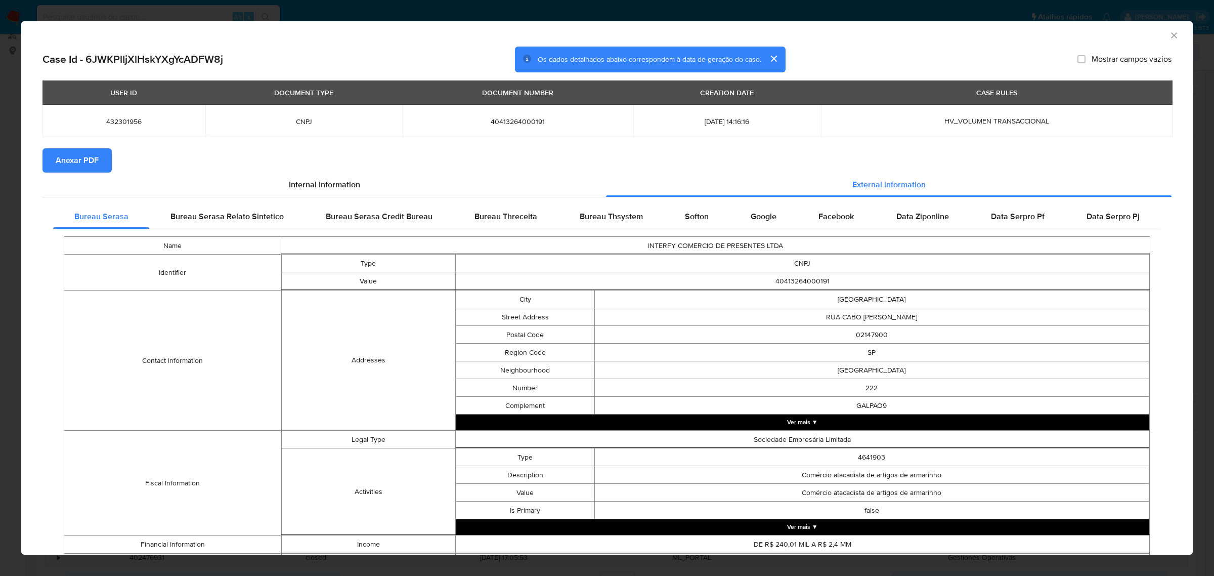
click at [88, 162] on span "Anexar PDF" at bounding box center [77, 160] width 43 height 22
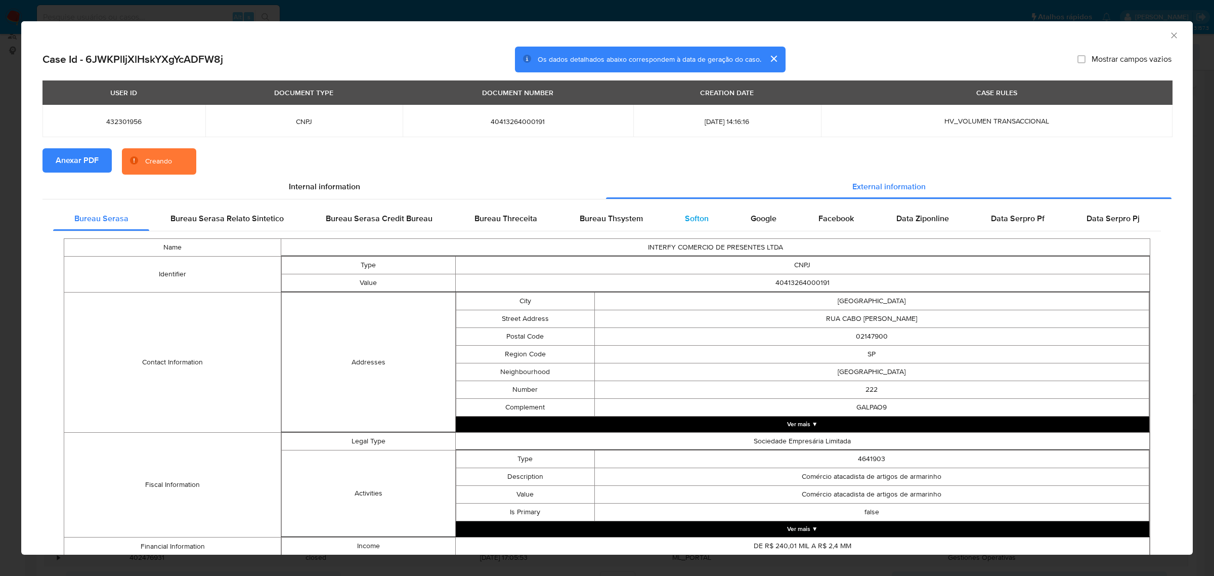
click at [685, 216] on span "Softon" at bounding box center [697, 218] width 24 height 12
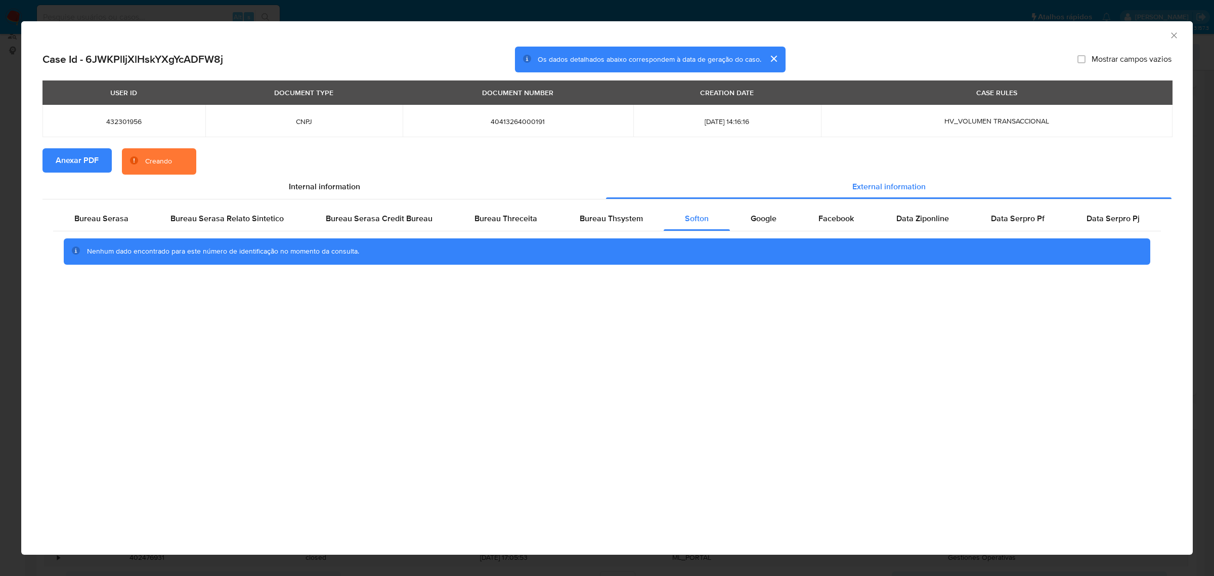
click at [686, 8] on div "AML Data Collector Case Id - 6JWKPlIjXlHskYXgYcADFW8j Os dados detalhados abaix…" at bounding box center [607, 288] width 1214 height 576
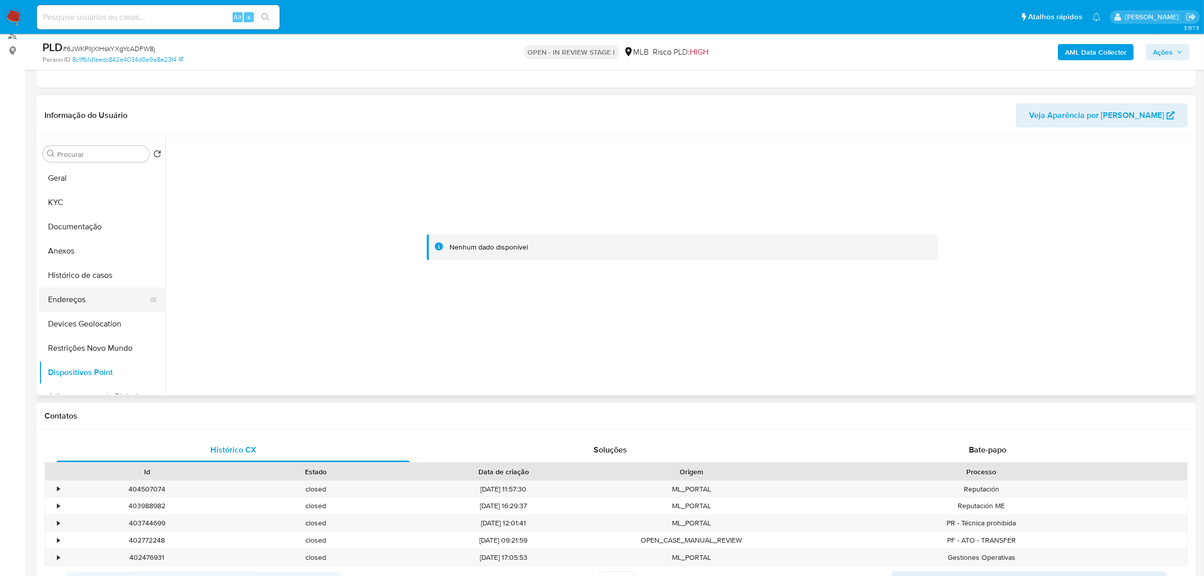
click at [94, 298] on button "Endereços" at bounding box center [98, 299] width 118 height 24
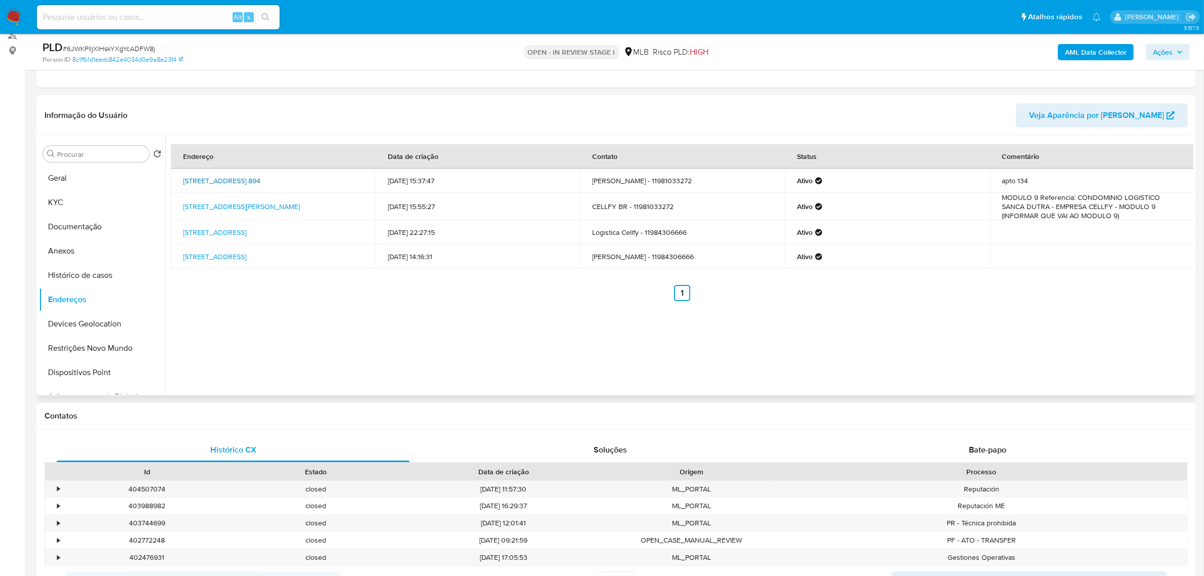
drag, startPoint x: 179, startPoint y: 175, endPoint x: 335, endPoint y: 177, distance: 156.3
click at [335, 177] on td "Rua Taquari 894, São Paulo, São Paulo, 03166001, Brasil 894" at bounding box center [273, 180] width 205 height 24
copy link "Rua Taquari 894, São Paulo, São Paulo, 03166001"
click at [260, 177] on link "Rua Taquari 894, São Paulo, São Paulo, 03166001, Brasil 894" at bounding box center [221, 181] width 77 height 10
drag, startPoint x: 76, startPoint y: 185, endPoint x: 70, endPoint y: 193, distance: 9.7
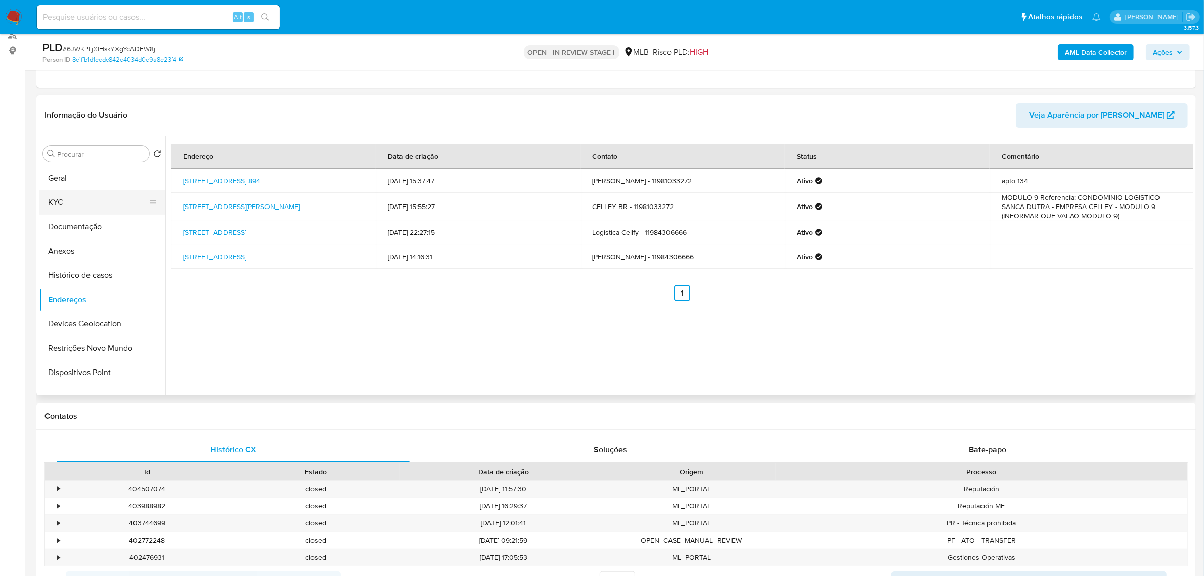
click at [76, 185] on button "Geral" at bounding box center [102, 178] width 126 height 24
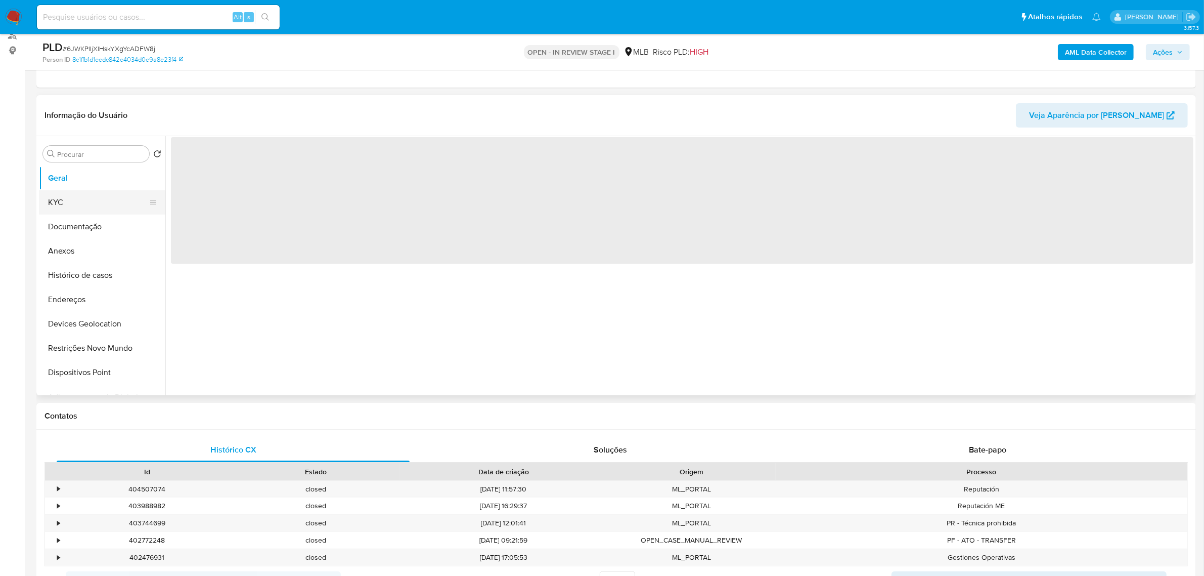
click at [70, 201] on button "KYC" at bounding box center [98, 202] width 118 height 24
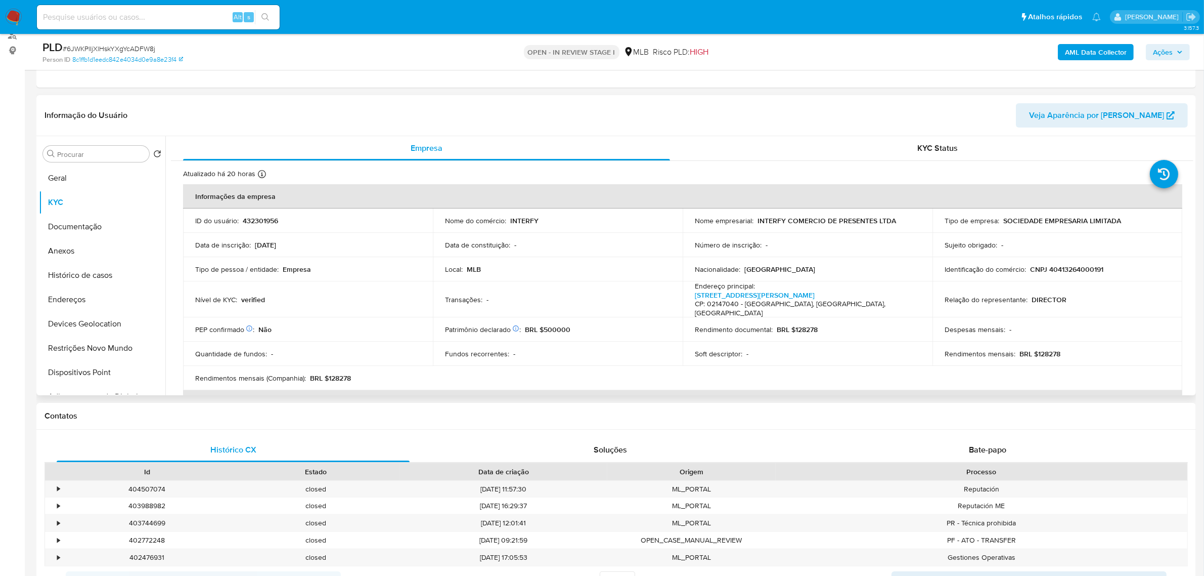
click at [1080, 271] on p "CNPJ 40413264000191" at bounding box center [1066, 269] width 73 height 9
copy p "40413264000191"
click at [1088, 269] on p "CNPJ 40413264000191" at bounding box center [1066, 269] width 73 height 9
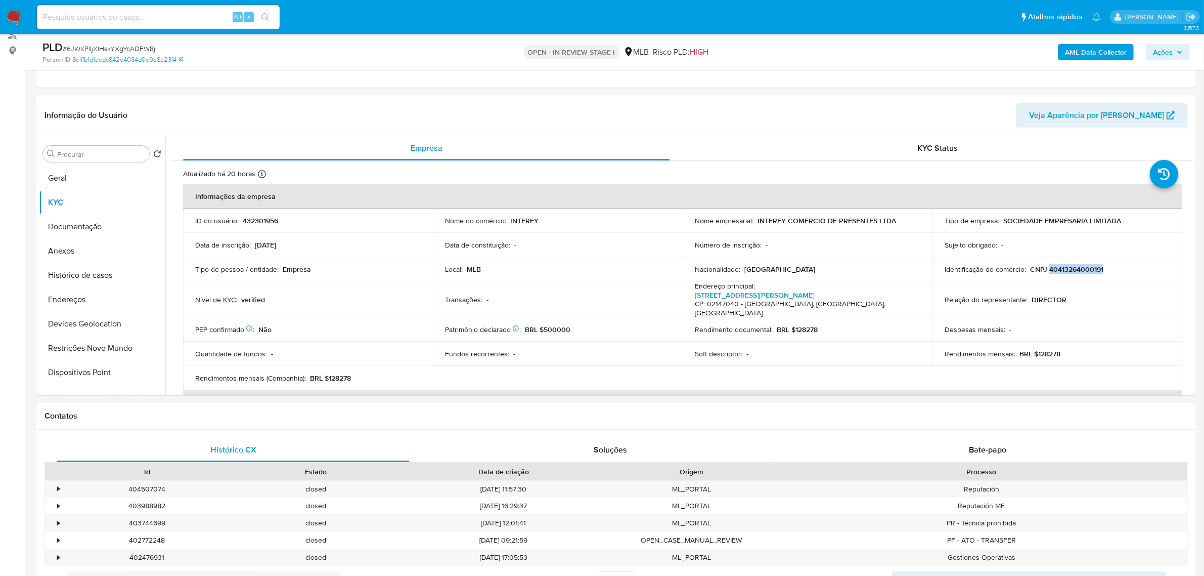
copy p "40413264000191"
click at [97, 230] on button "Documentação" at bounding box center [98, 226] width 118 height 24
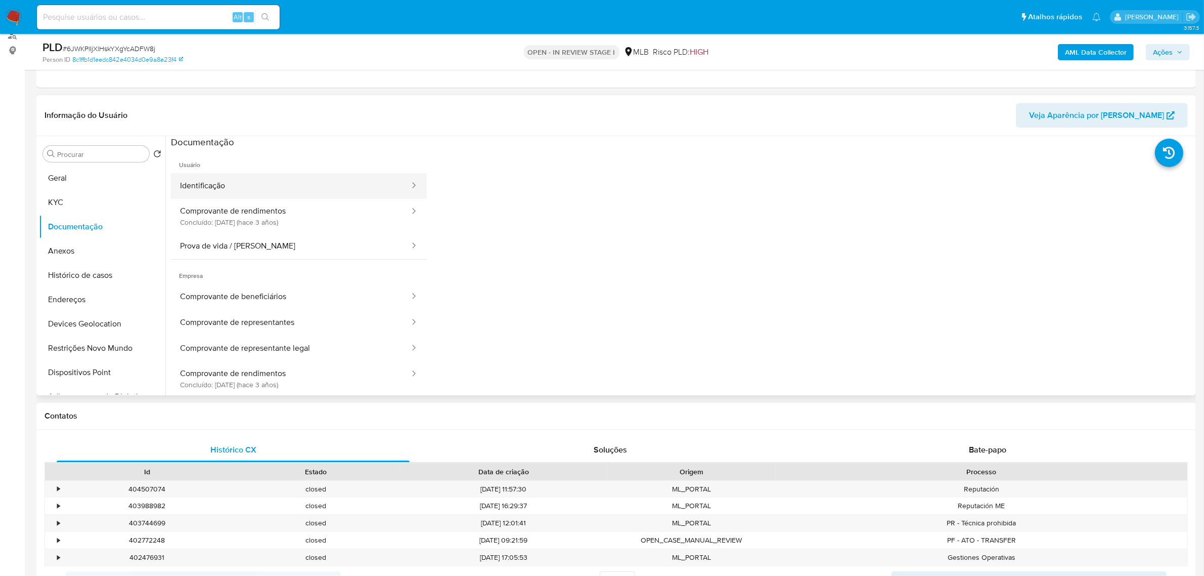
click at [299, 190] on button "Identificação" at bounding box center [291, 186] width 240 height 26
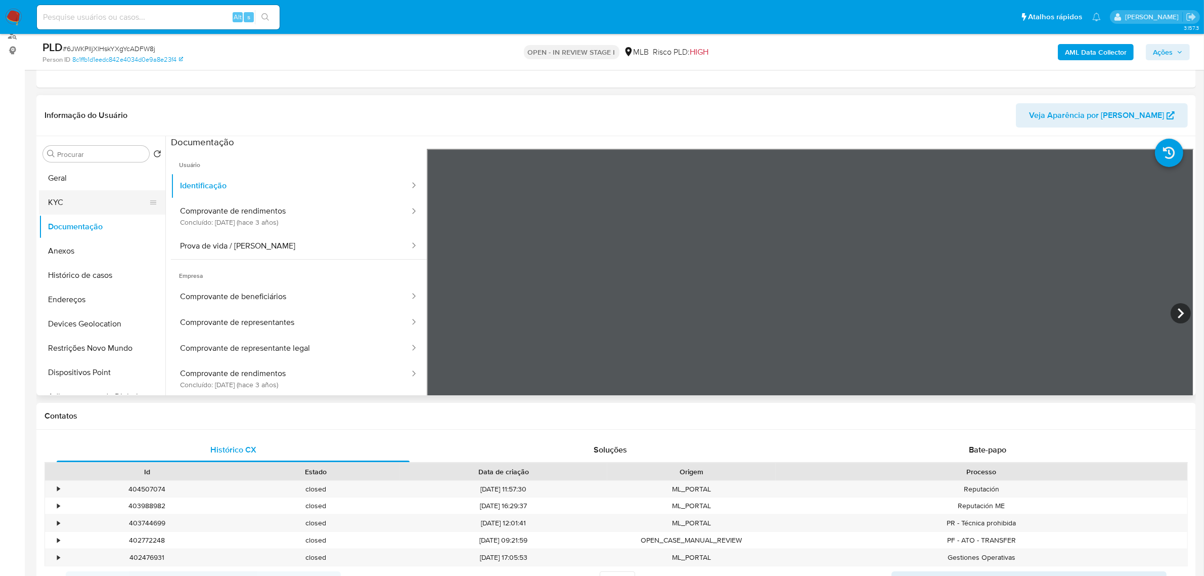
click at [94, 196] on button "KYC" at bounding box center [98, 202] width 118 height 24
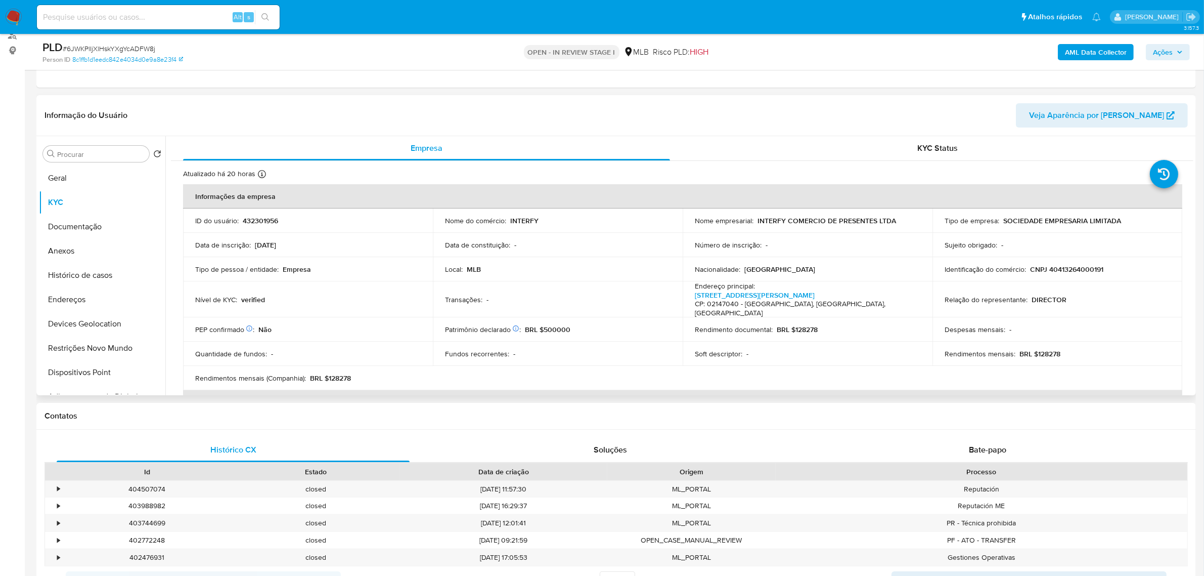
click at [1087, 268] on p "CNPJ 40413264000191" at bounding box center [1066, 269] width 73 height 9
copy p "40413264000191"
click at [88, 211] on button "KYC" at bounding box center [98, 202] width 118 height 24
click at [89, 224] on button "Documentação" at bounding box center [98, 226] width 118 height 24
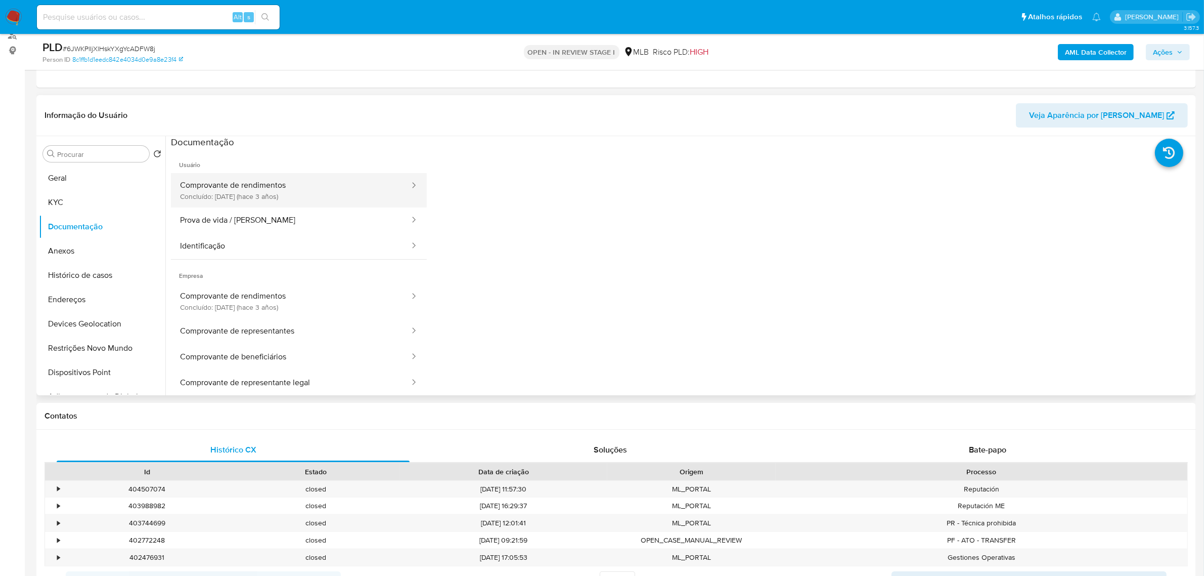
click at [336, 185] on button "Comprovante de rendimentos Concluído: 06/12/2022 (hace 3 años)" at bounding box center [291, 190] width 240 height 34
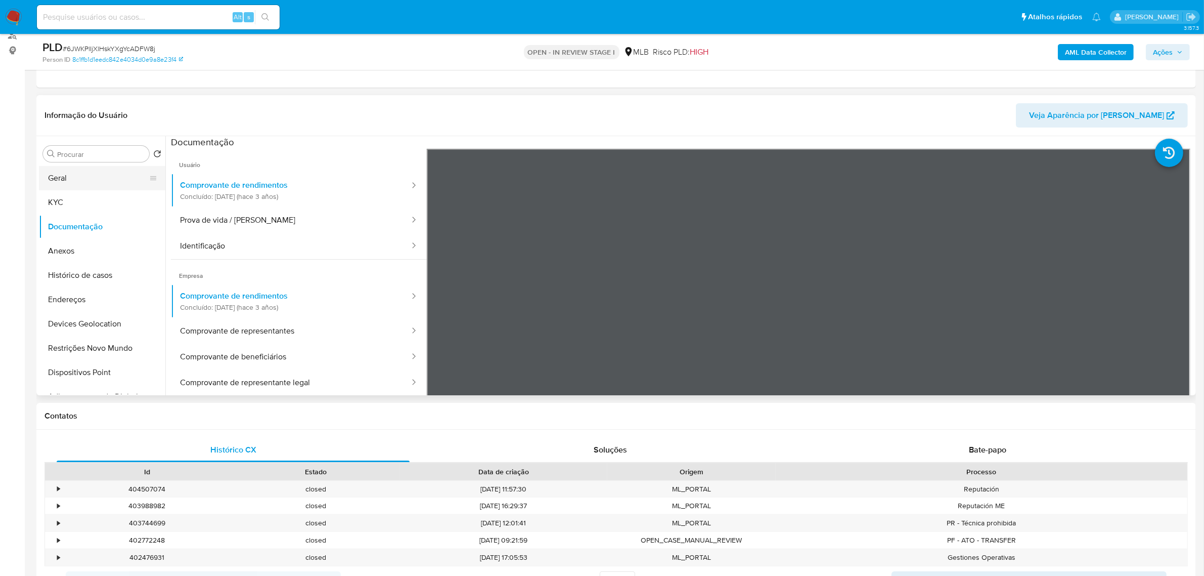
click at [85, 166] on button "Geral" at bounding box center [98, 178] width 118 height 24
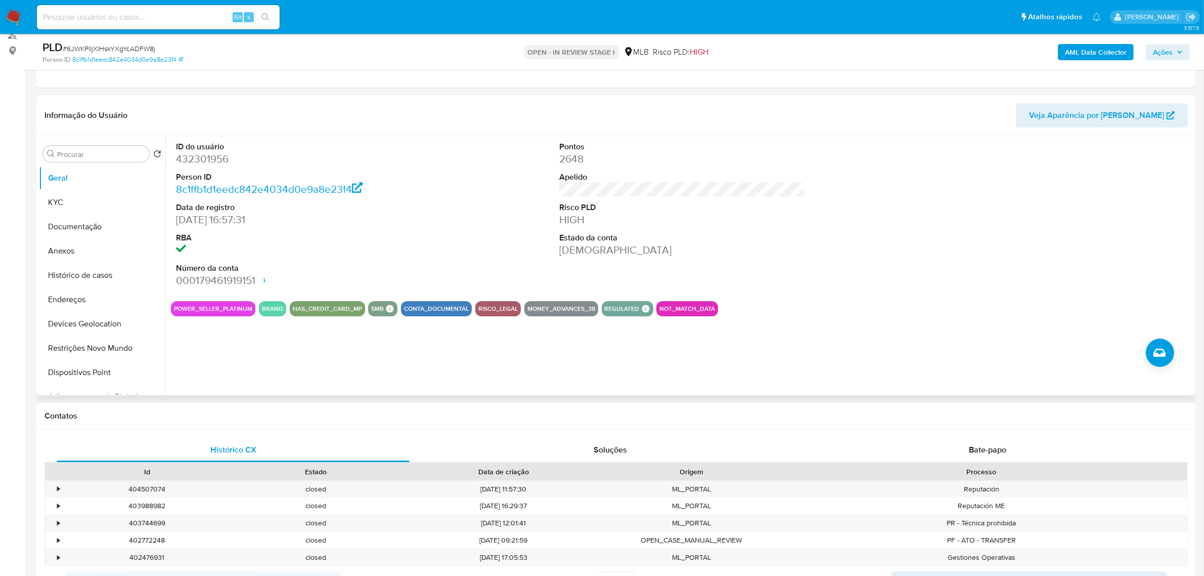
click at [220, 357] on div "ID do usuário 432301956 Person ID 8c1ffb1d1eedc842e4034d0e9a8e23f4 Data de regi…" at bounding box center [679, 265] width 1028 height 259
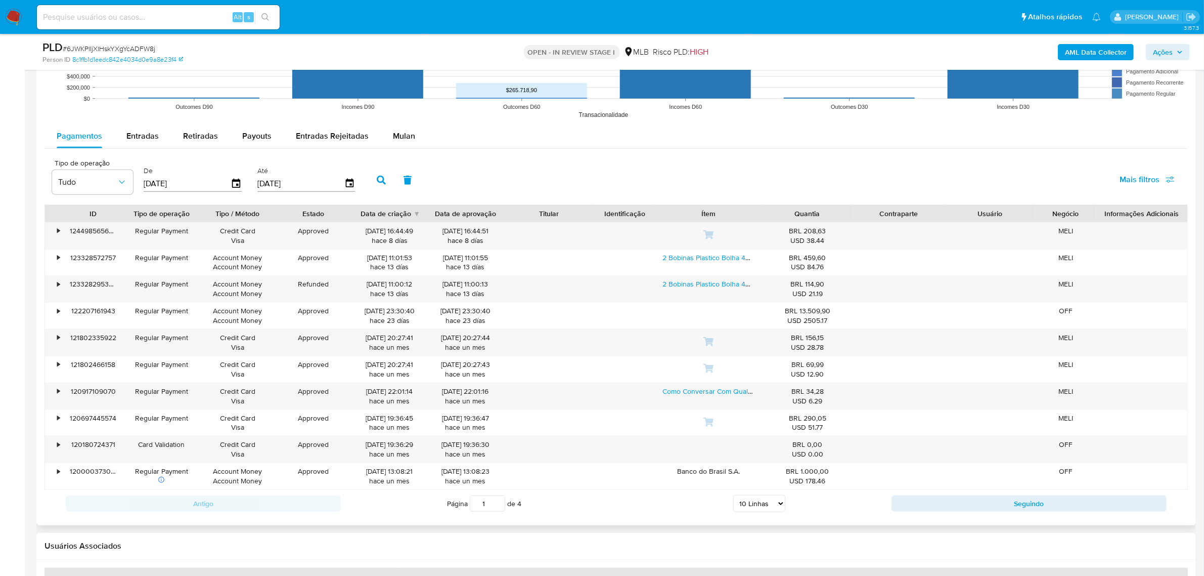
scroll to position [1012, 0]
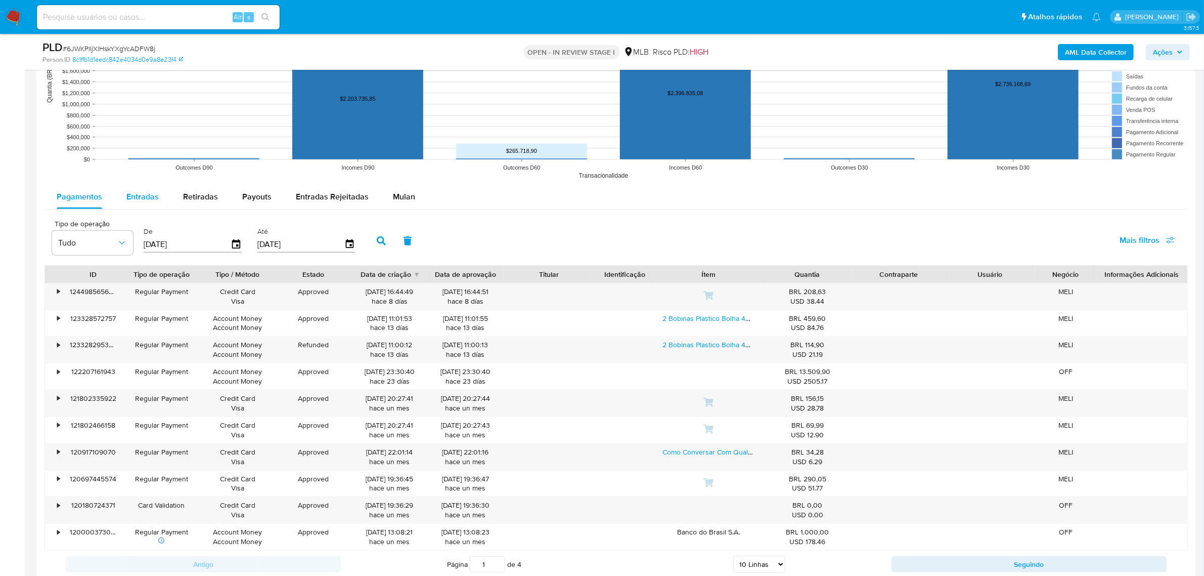
click at [140, 195] on span "Entradas" at bounding box center [142, 197] width 32 height 12
select select "10"
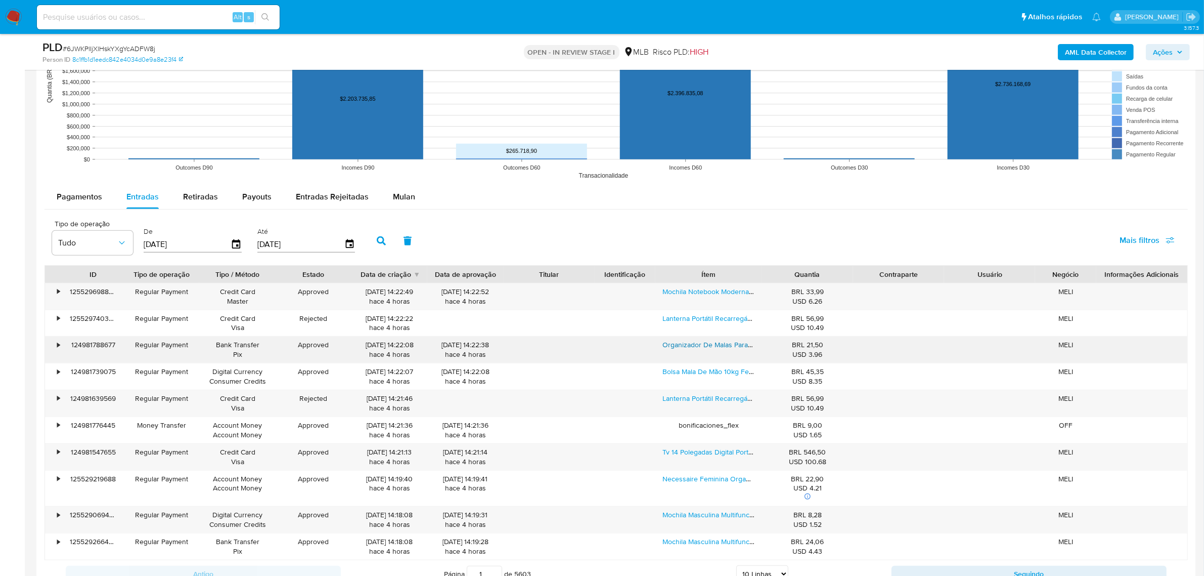
click at [683, 347] on link "Organizador De Malas Para Viagem - Kit 6 Peças- Travel Cor Rosa-claro Desenho D…" at bounding box center [813, 344] width 301 height 10
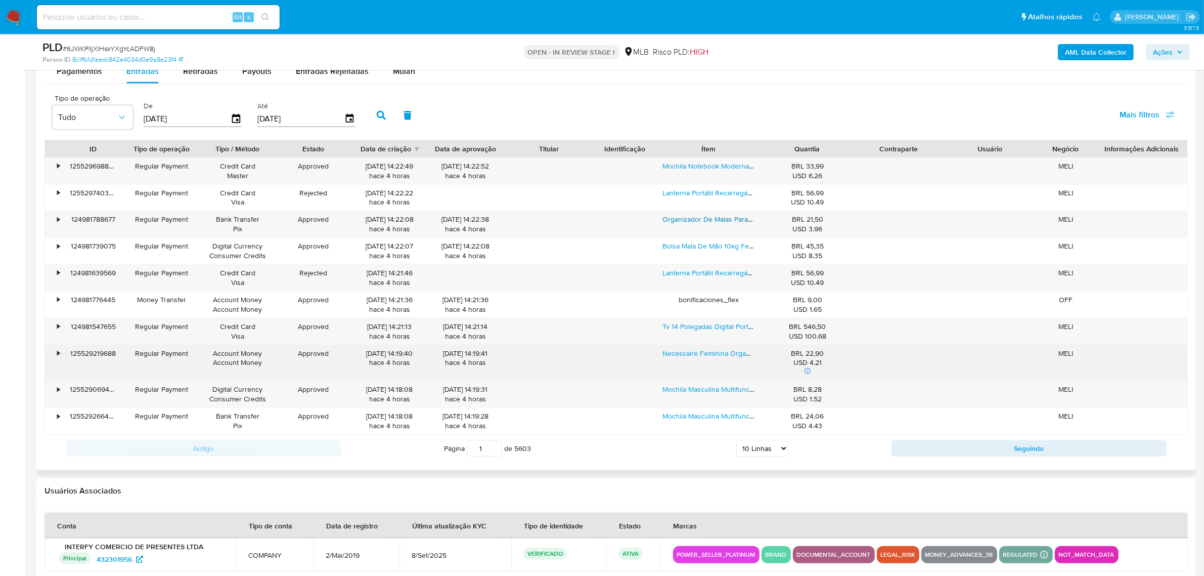
scroll to position [1138, 0]
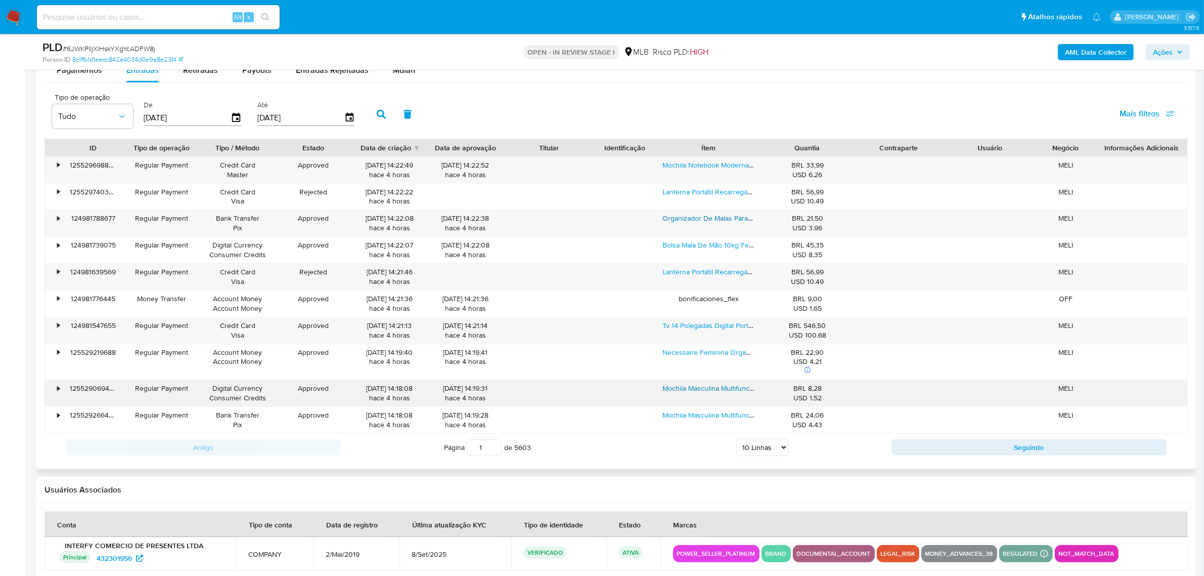
click at [722, 388] on link "Mochila Masculina Multifuncional Usb Escolar Trabalho Social Cor Preta" at bounding box center [774, 388] width 222 height 10
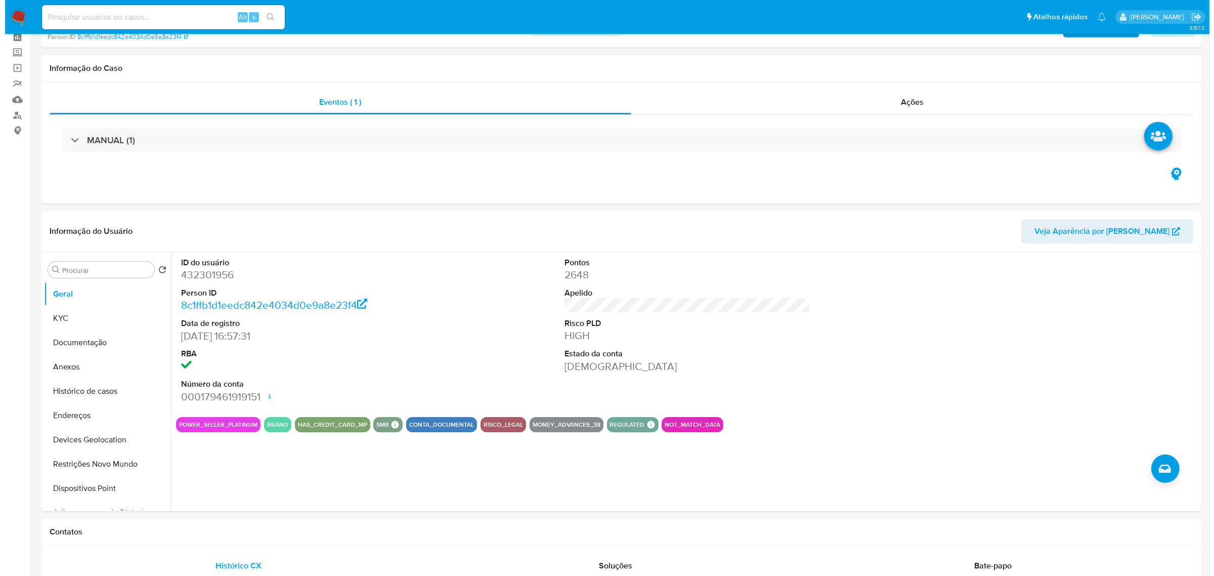
scroll to position [0, 0]
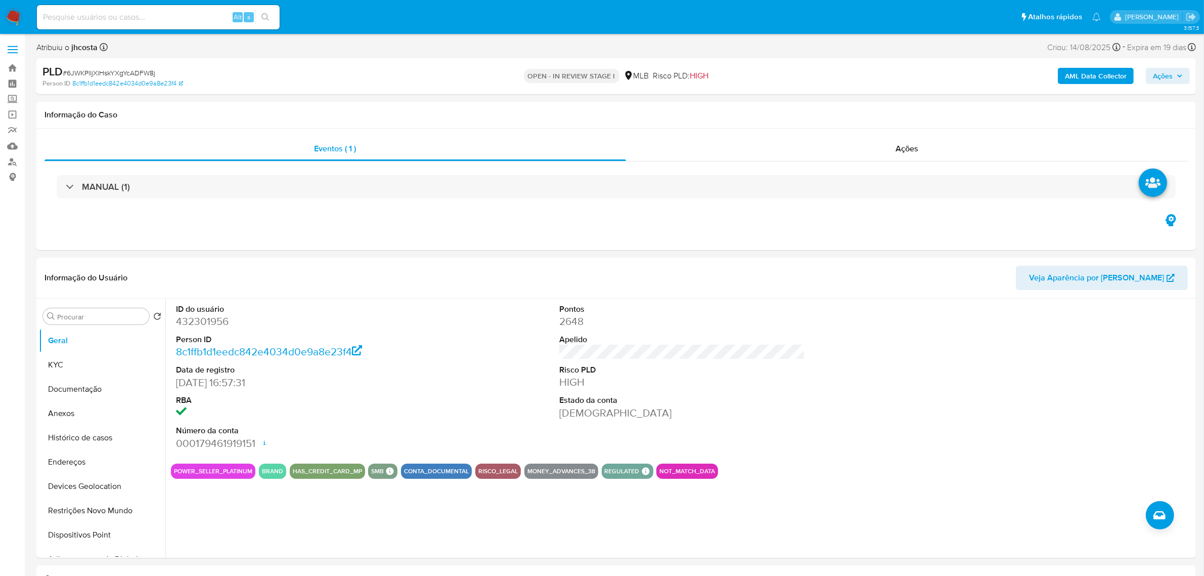
click at [1163, 50] on span "Expira em 19 dias" at bounding box center [1156, 47] width 59 height 11
click at [1166, 74] on span "Ações" at bounding box center [1163, 76] width 20 height 16
click at [859, 115] on div "Resolução do caso Alt r" at bounding box center [886, 108] width 93 height 26
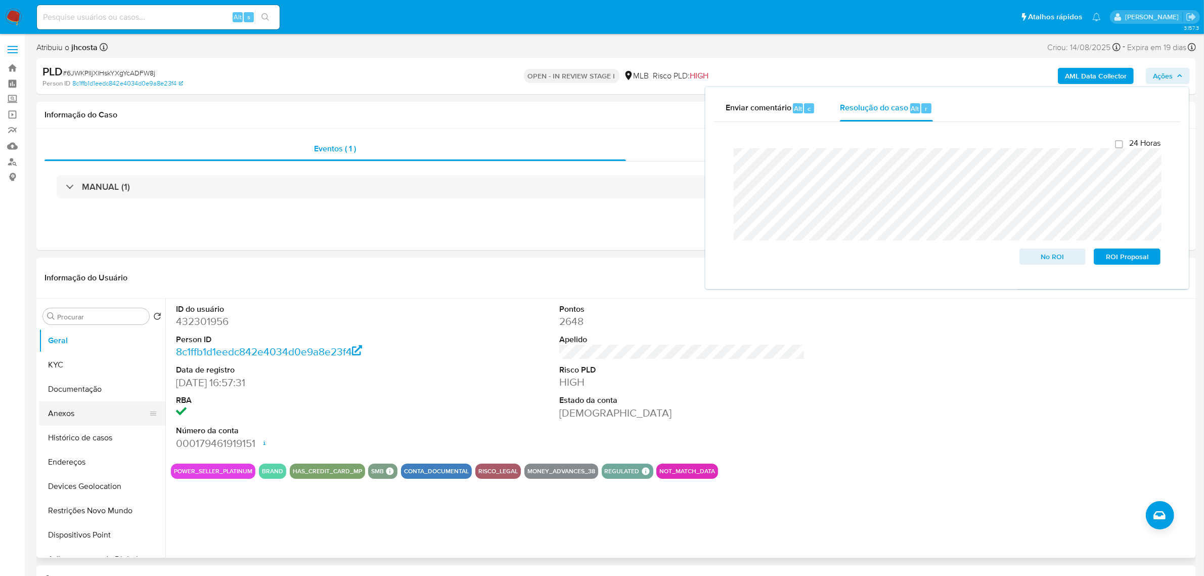
click at [74, 411] on button "Anexos" at bounding box center [98, 413] width 118 height 24
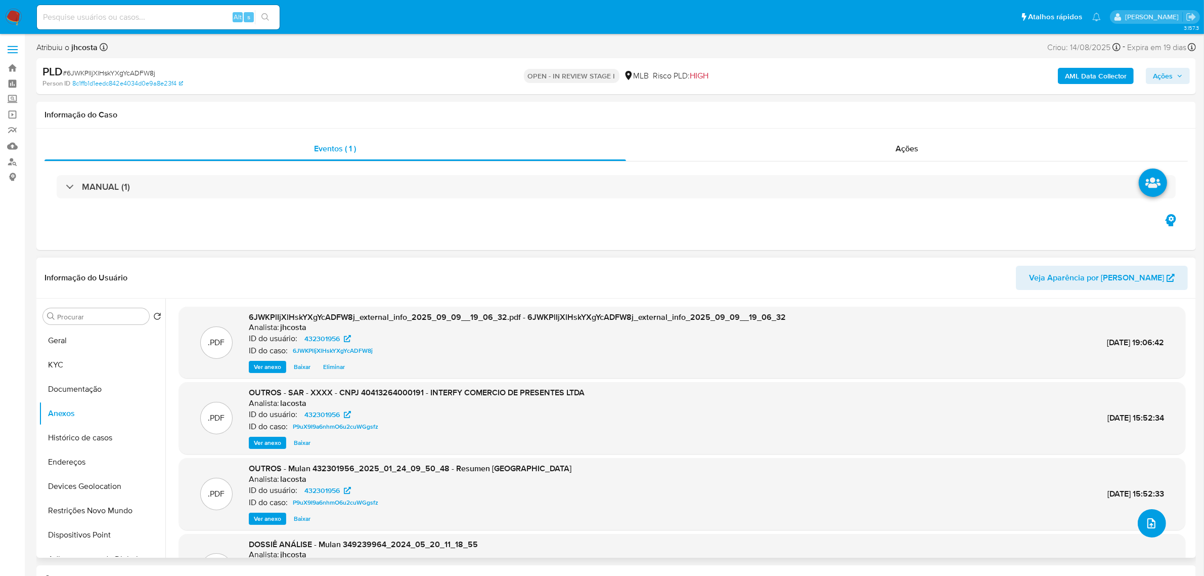
click at [1147, 529] on icon "upload-file" at bounding box center [1152, 523] width 12 height 12
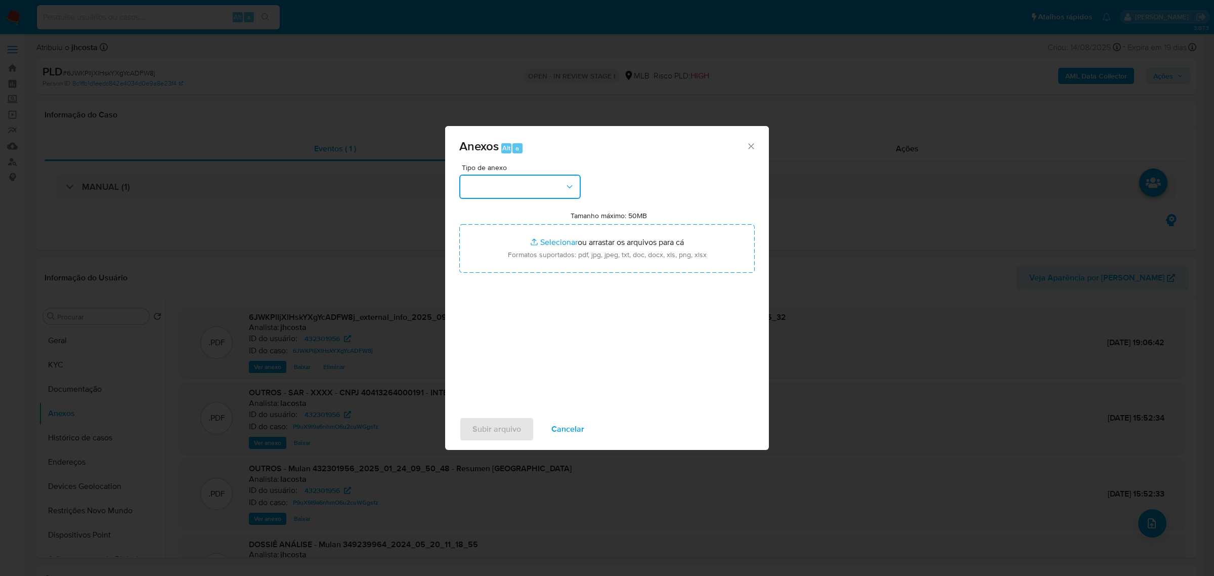
click at [567, 185] on icon "button" at bounding box center [569, 187] width 10 height 10
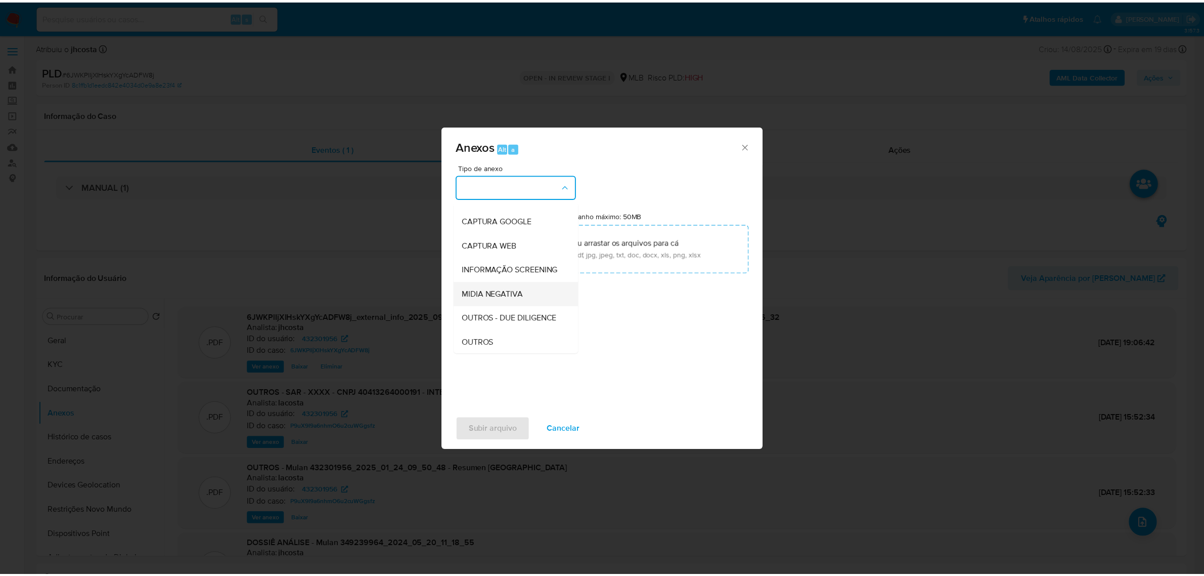
scroll to position [63, 0]
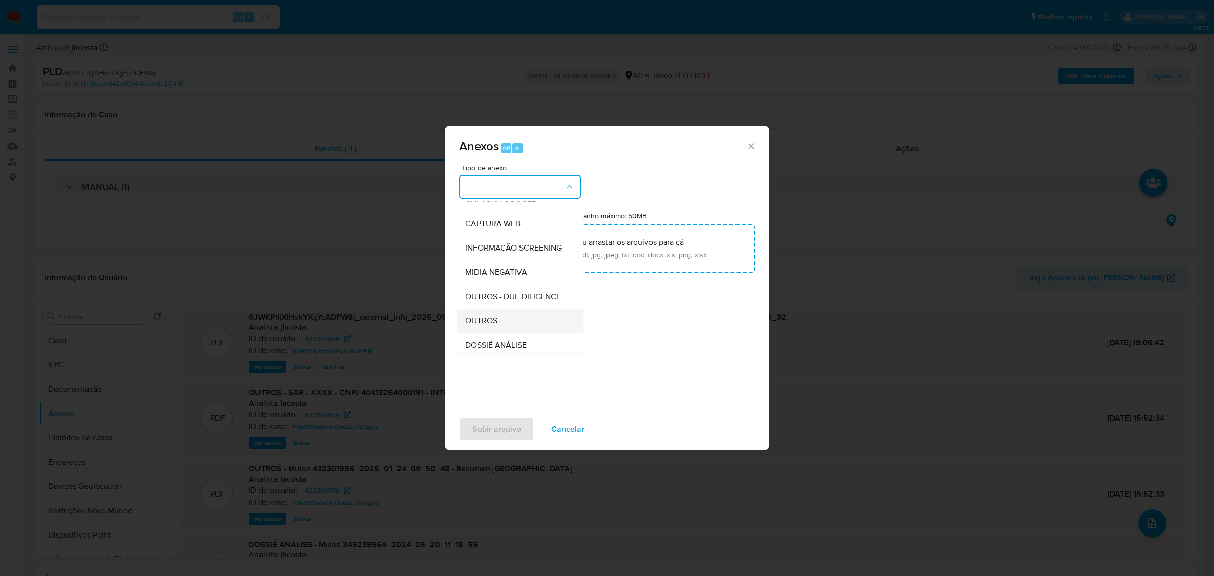
click at [492, 332] on div "OUTROS" at bounding box center [516, 320] width 103 height 24
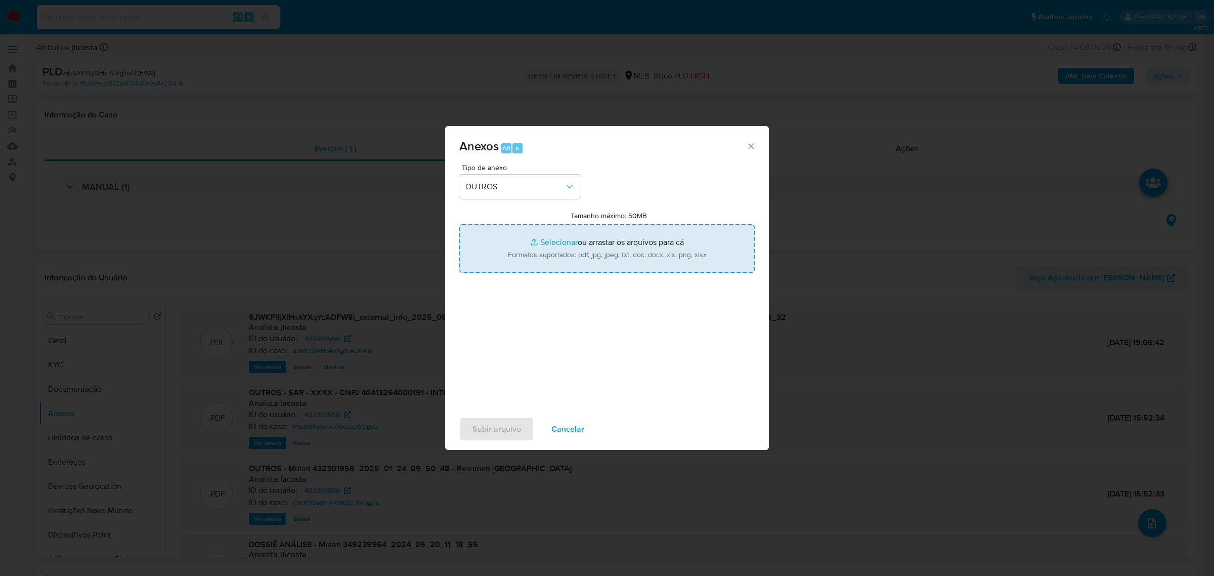
click at [562, 250] on input "Tamanho máximo: 50MB Selecionar arquivos" at bounding box center [606, 248] width 295 height 49
click at [585, 245] on input "Tamanho máximo: 50MB Selecionar arquivos" at bounding box center [606, 248] width 295 height 49
click at [631, 251] on input "Tamanho máximo: 50MB Selecionar arquivos" at bounding box center [606, 248] width 295 height 49
click at [555, 247] on input "Tamanho máximo: 50MB Selecionar arquivos" at bounding box center [606, 248] width 295 height 49
type input "C:\fakepath\Declínio - 6JWKPlIjXlHskYXgYcADFW8j - CNPJ 40413264000191 - INTERFY…"
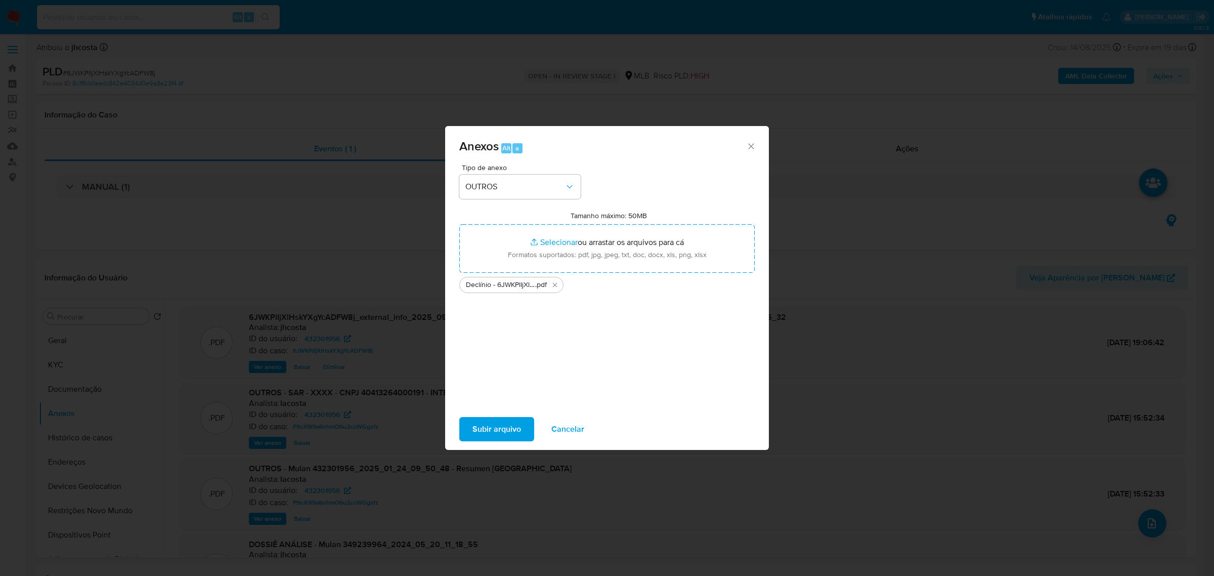
click at [496, 426] on span "Subir arquivo" at bounding box center [496, 429] width 49 height 22
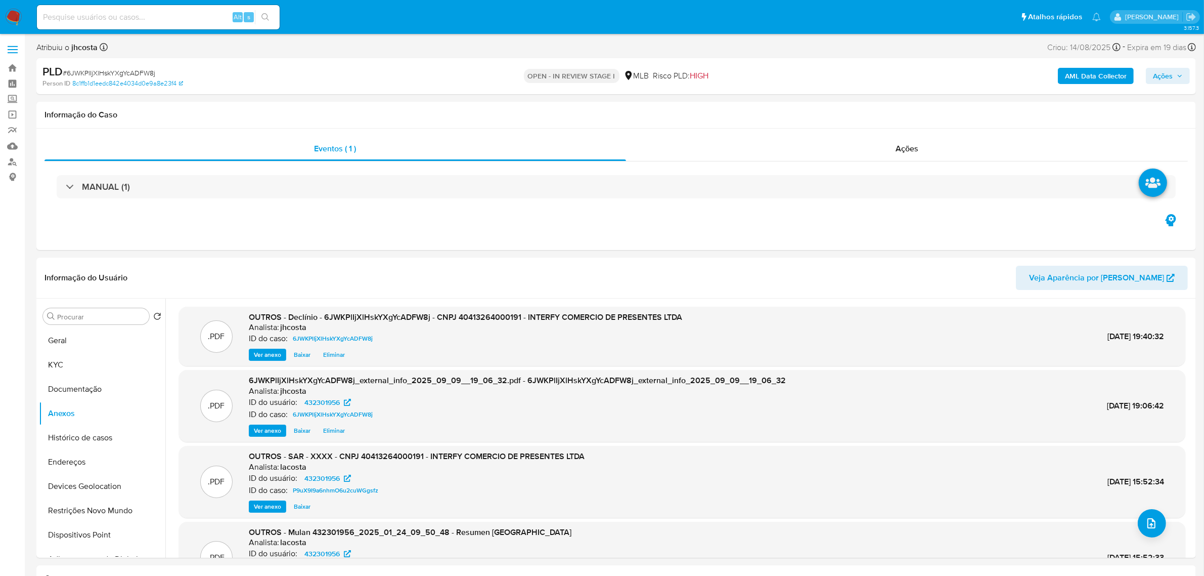
click at [1166, 70] on span "Ações" at bounding box center [1163, 76] width 20 height 16
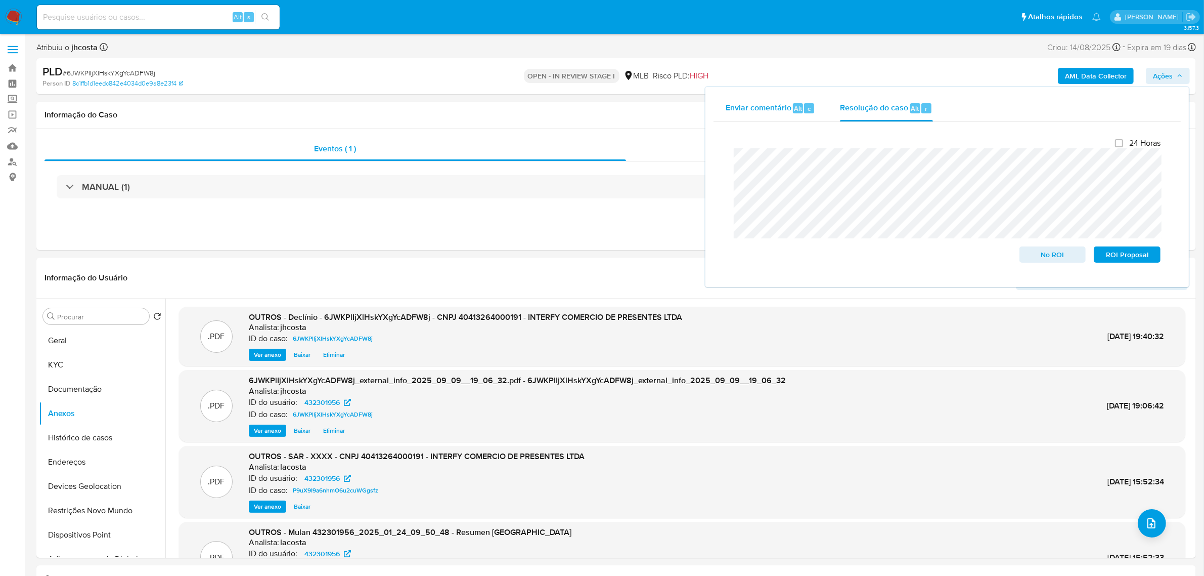
click at [761, 102] on span "Enviar comentário" at bounding box center [759, 108] width 66 height 12
click at [854, 112] on span "Resolução do caso" at bounding box center [874, 108] width 68 height 12
click at [709, 223] on div "Enviar comentário Alt c Resolução do caso Alt r Fechamento do caso 24 Horas No …" at bounding box center [948, 187] width 484 height 200
click at [742, 98] on div "Enviar comentário Alt c" at bounding box center [771, 108] width 90 height 26
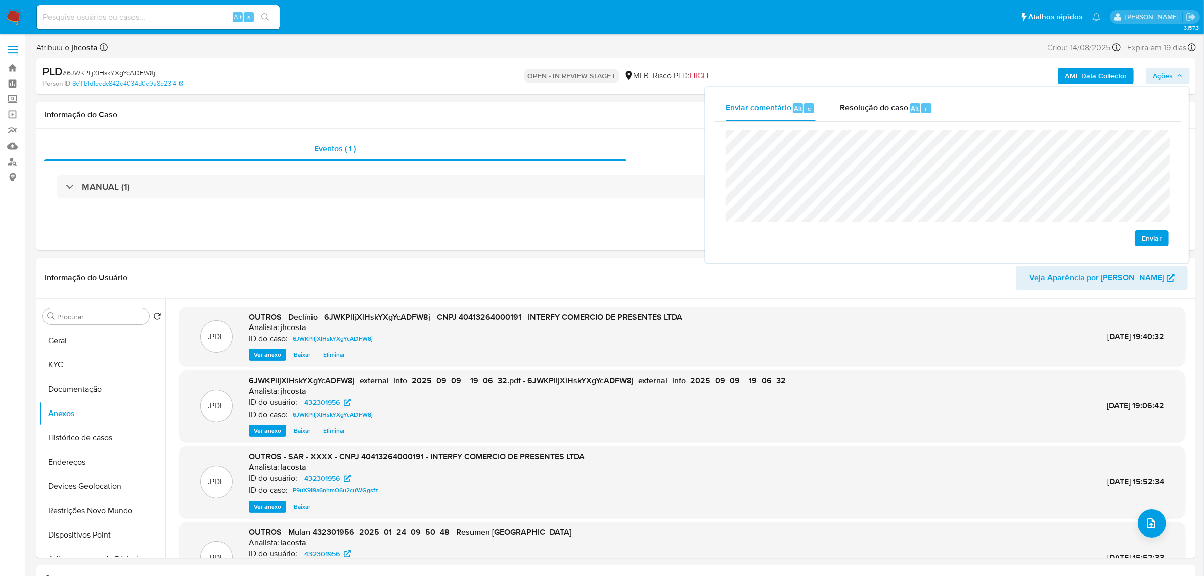
click at [1145, 239] on span "Enviar" at bounding box center [1152, 238] width 20 height 14
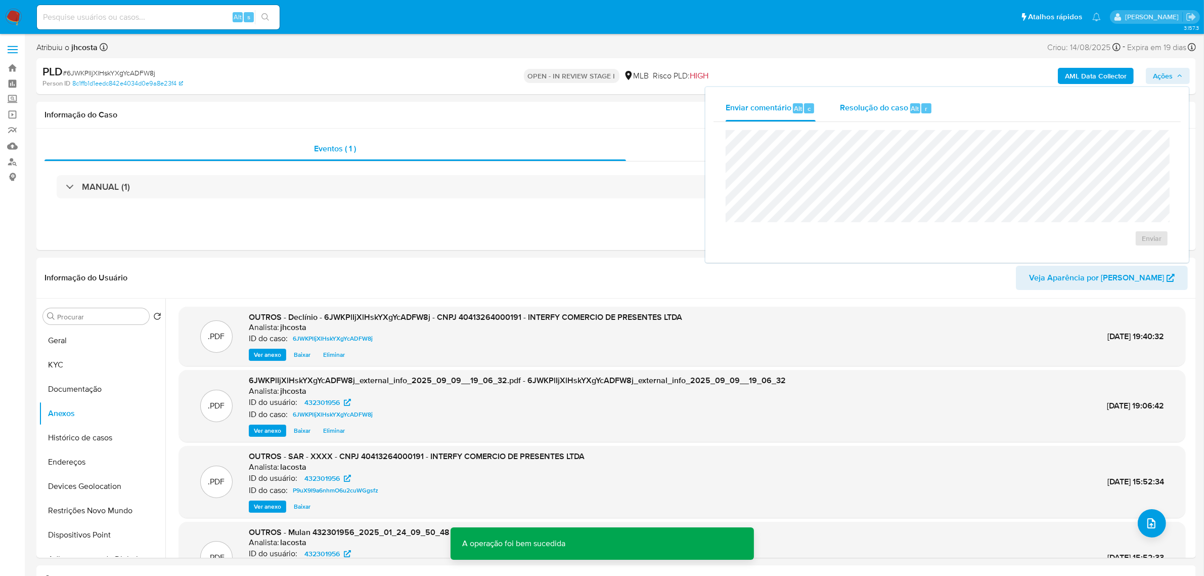
click at [865, 112] on span "Resolução do caso" at bounding box center [874, 108] width 68 height 12
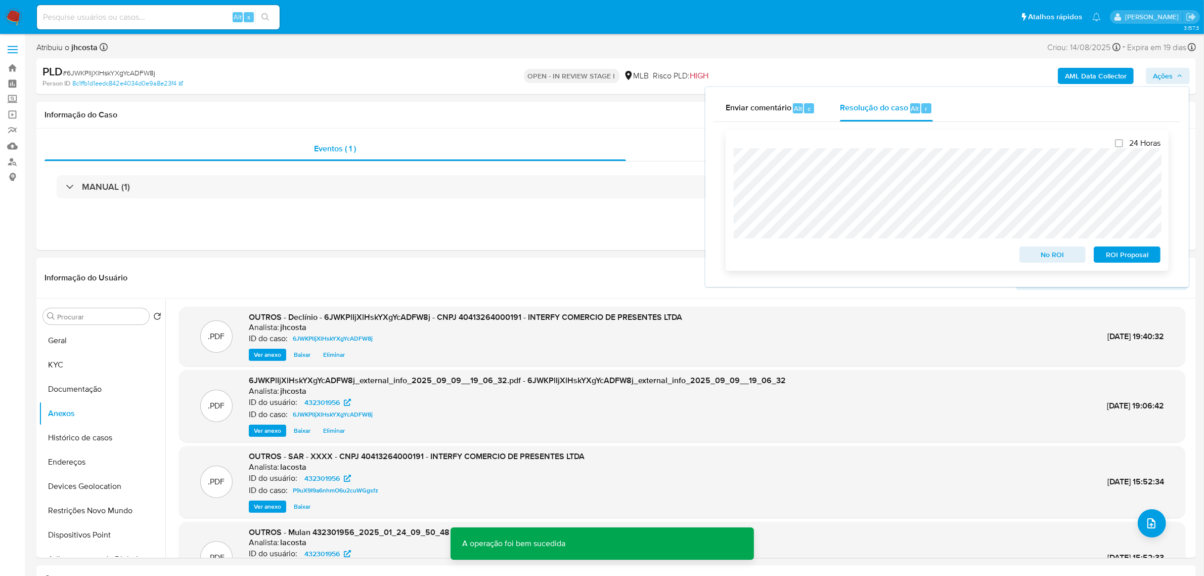
click at [1043, 258] on span "No ROI" at bounding box center [1053, 254] width 53 height 14
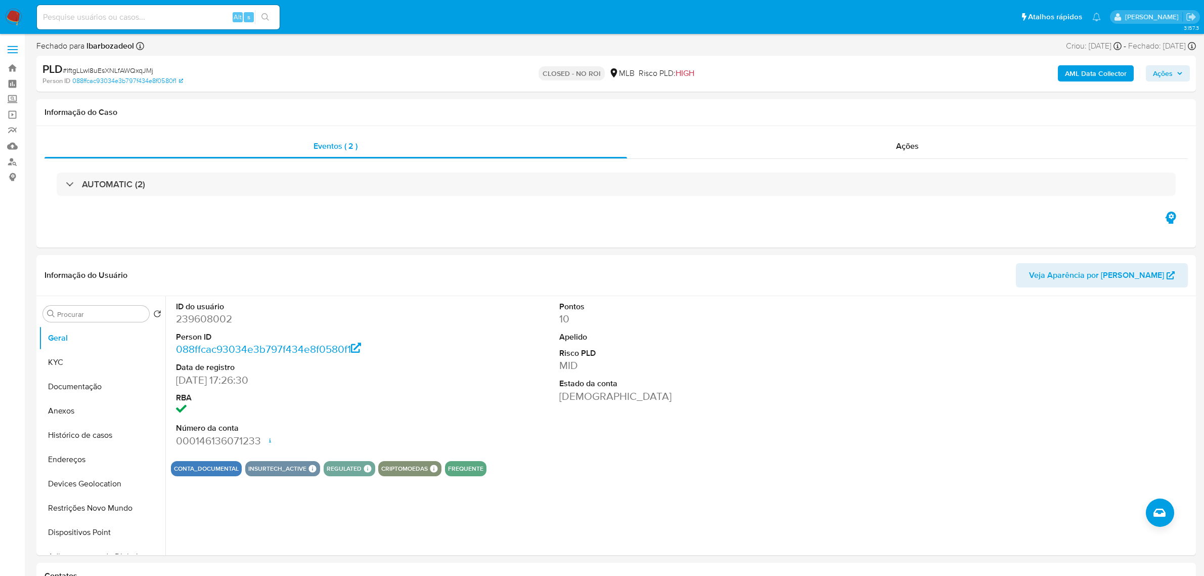
select select "10"
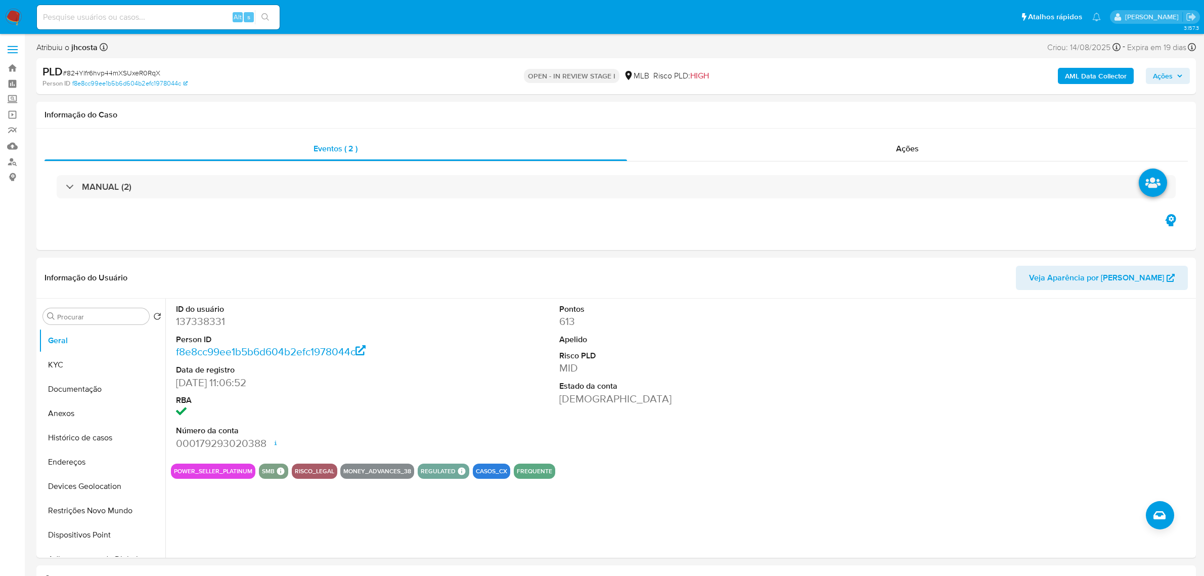
select select "10"
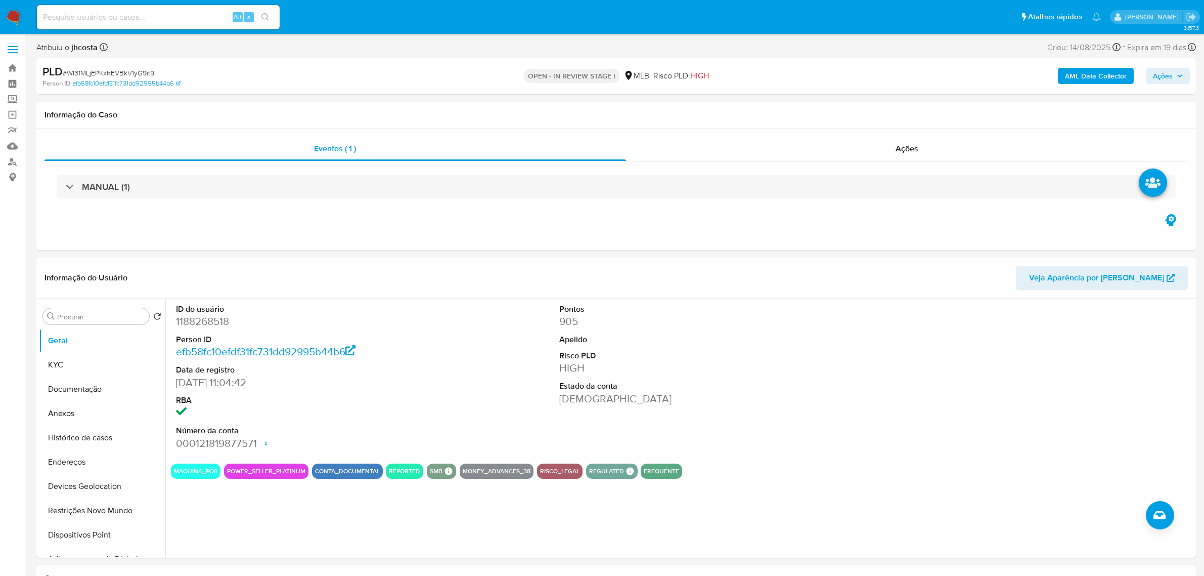
select select "10"
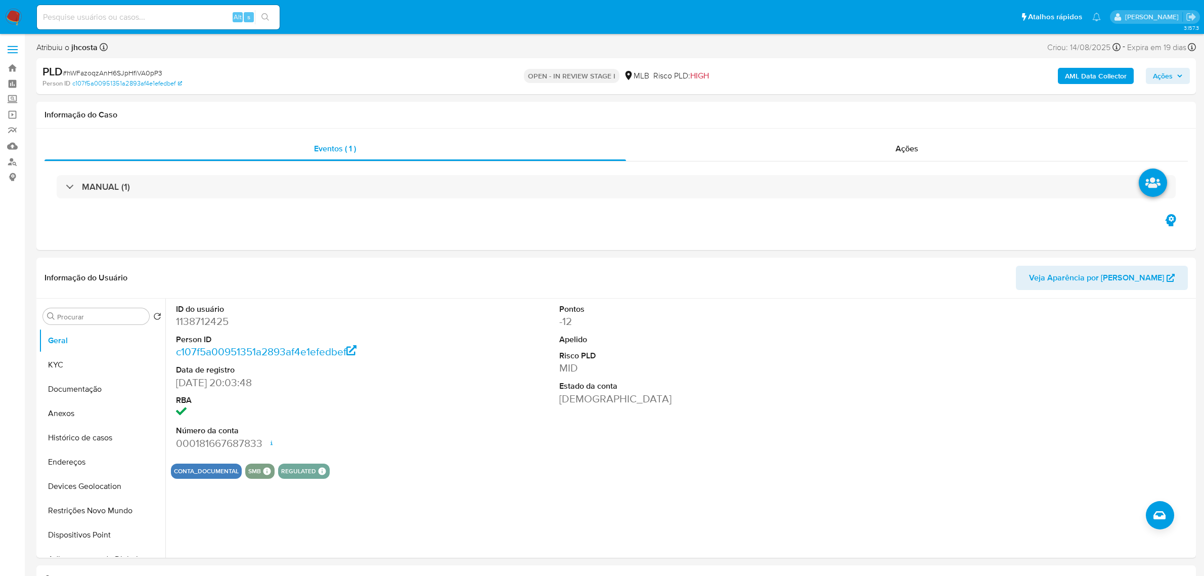
select select "10"
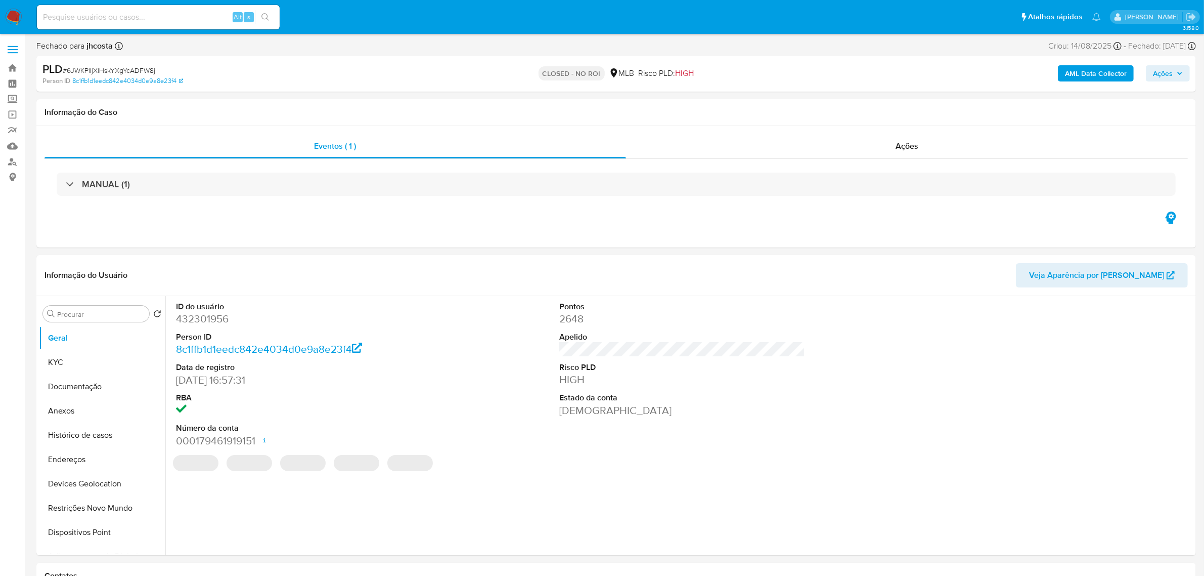
select select "10"
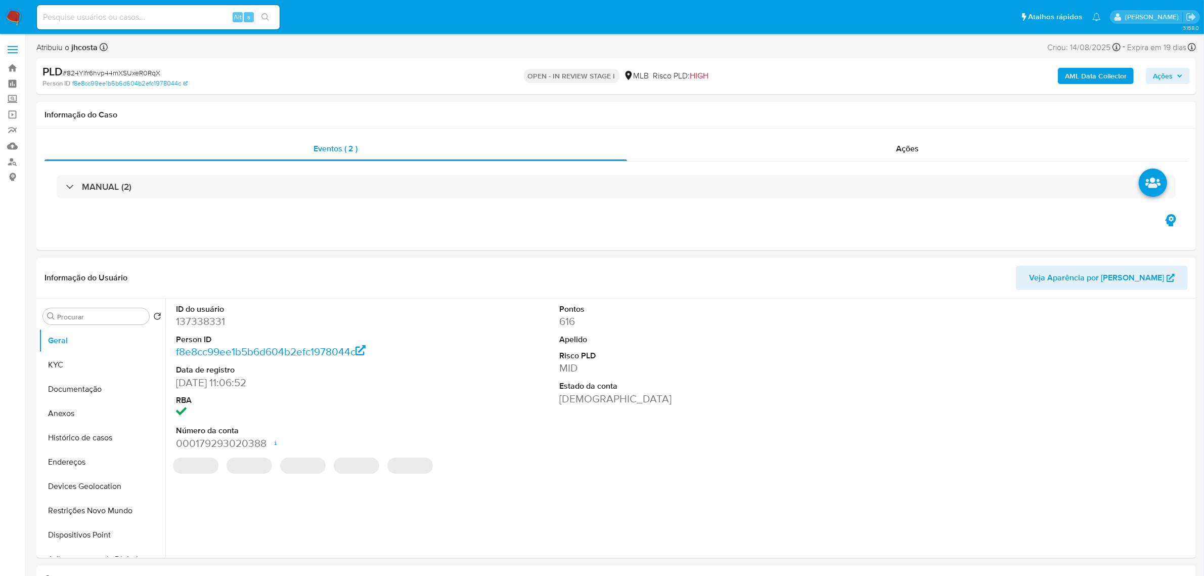
select select "10"
